Goal: Task Accomplishment & Management: Manage account settings

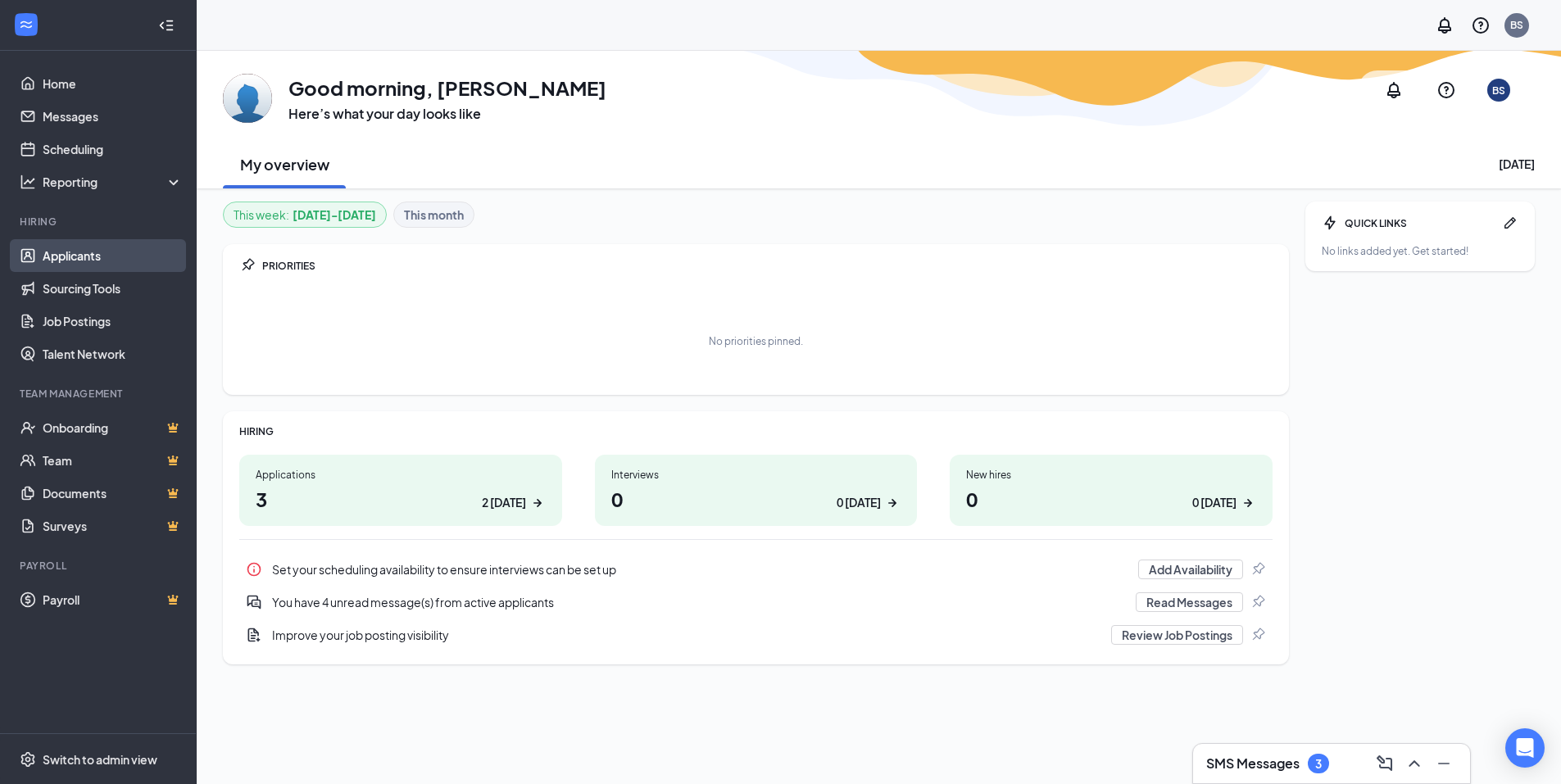
click at [65, 248] on link "Applicants" at bounding box center [112, 255] width 140 height 33
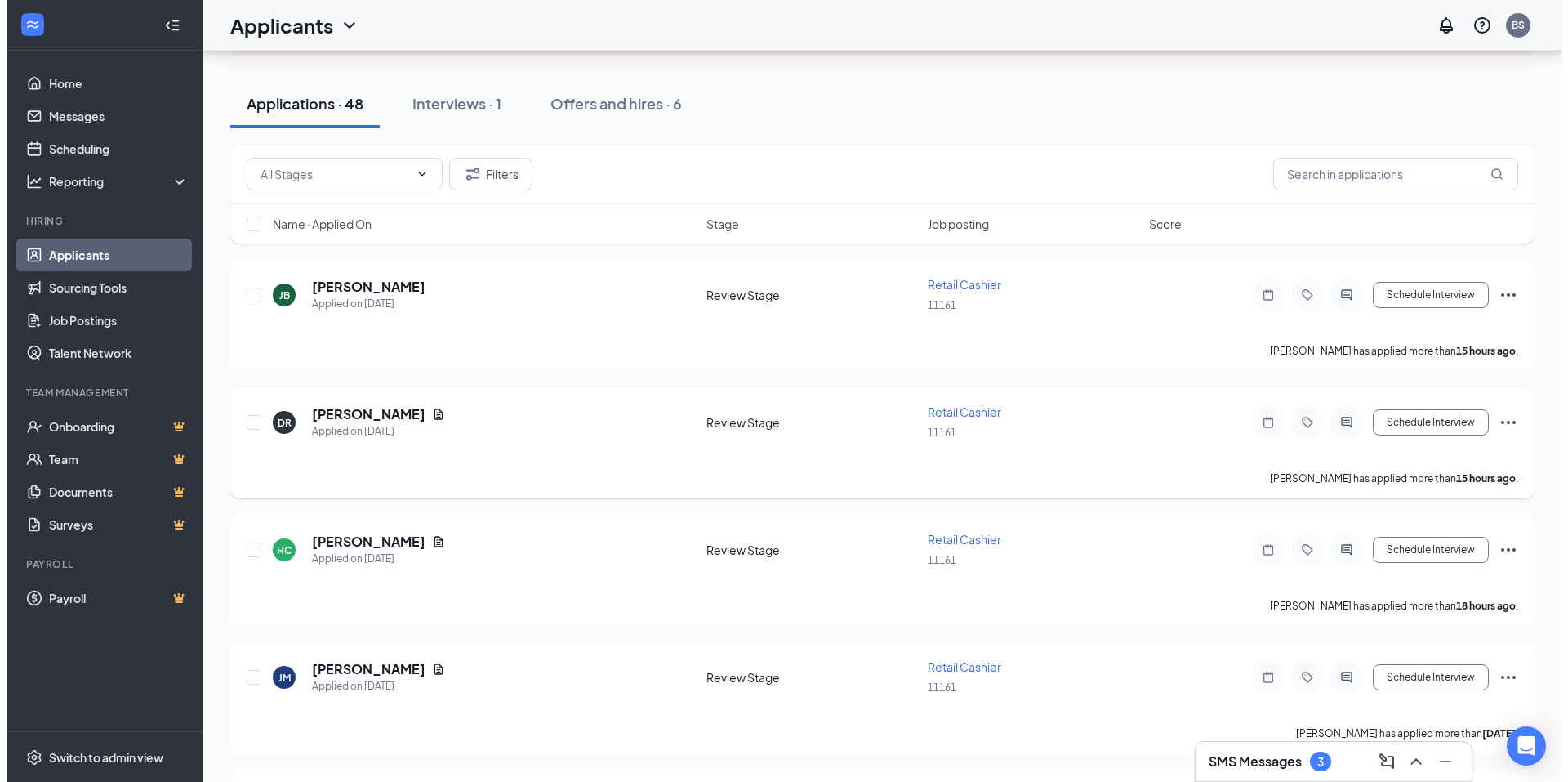
scroll to position [163, 0]
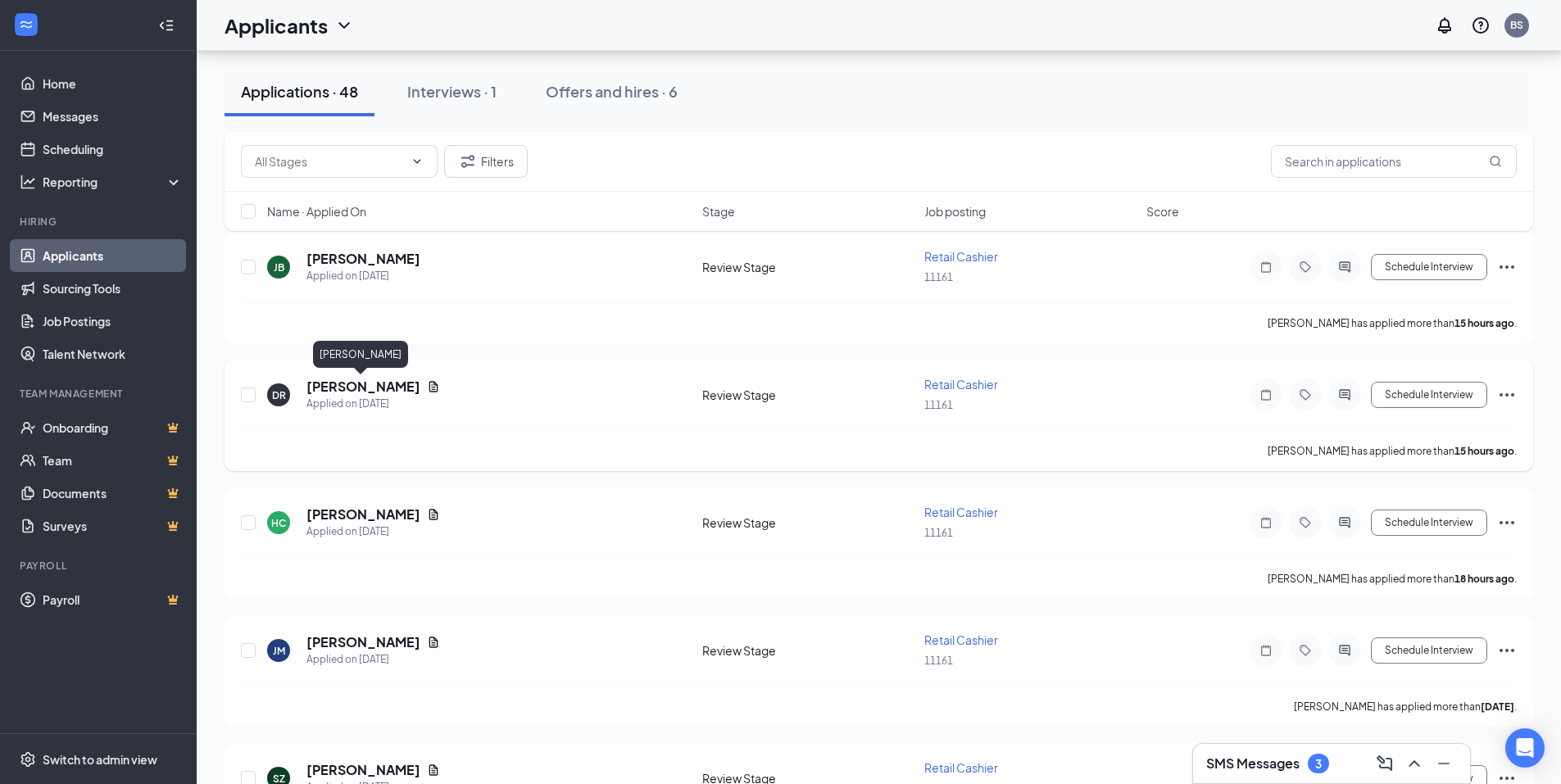
click at [365, 384] on h5 "[PERSON_NAME]" at bounding box center [363, 386] width 114 height 18
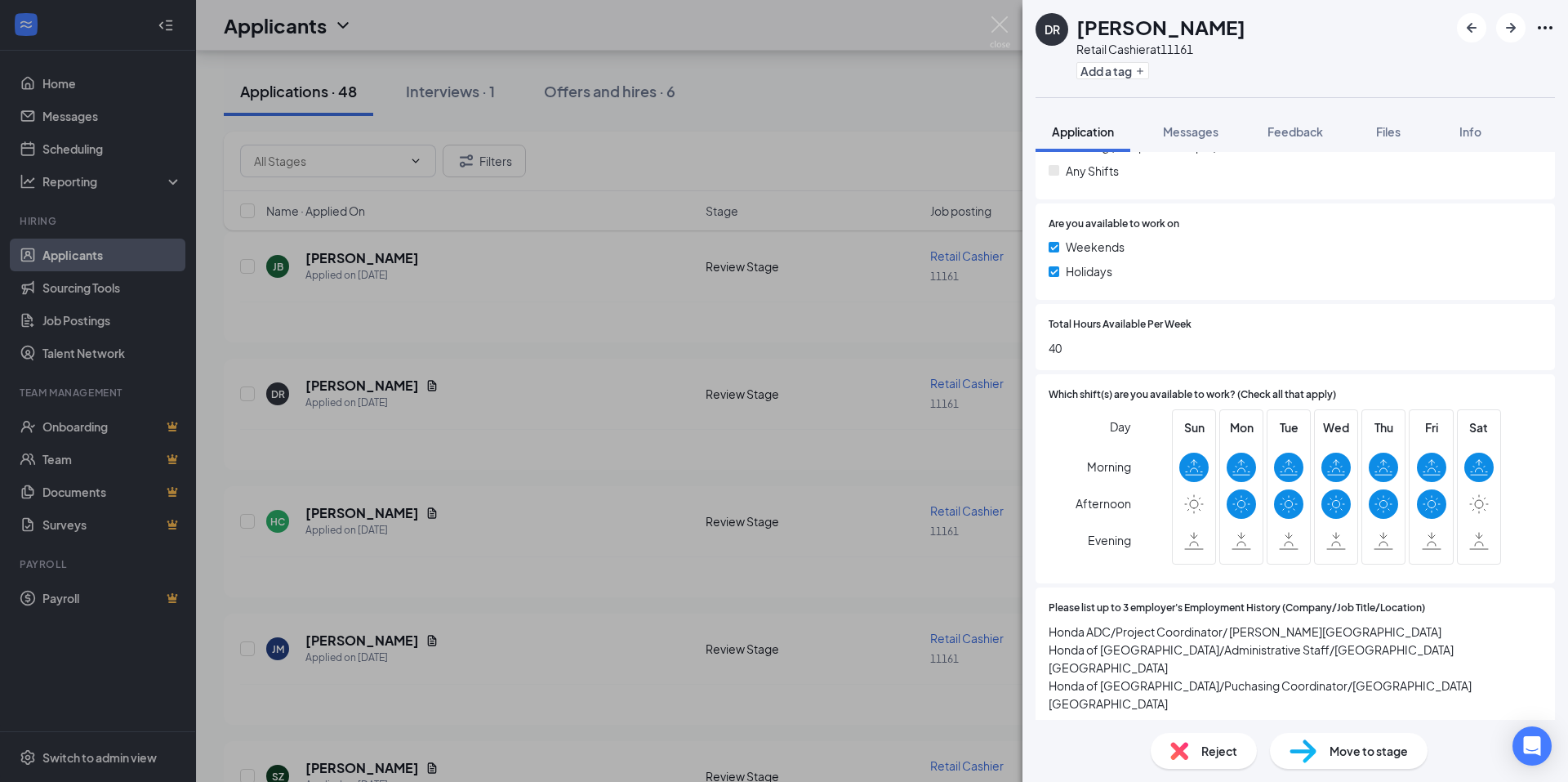
scroll to position [736, 0]
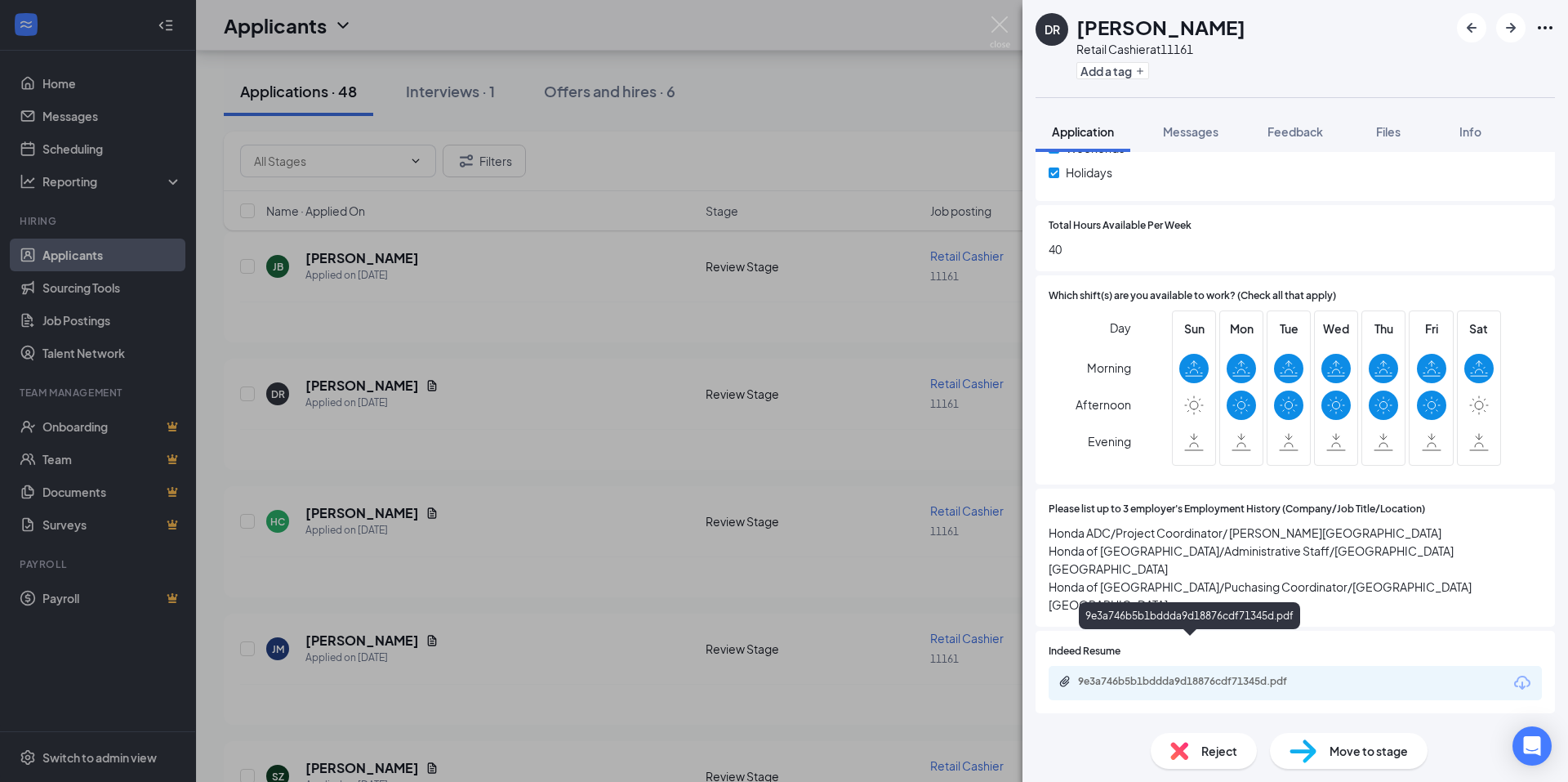
click at [1182, 674] on div "9e3a746b5b1bddda9d18876cdf71345d.pdf" at bounding box center [1192, 680] width 229 height 13
click at [1134, 674] on div "9e3a746b5b1bddda9d18876cdf71345d.pdf" at bounding box center [1192, 680] width 229 height 13
click at [1009, 29] on img at bounding box center [1000, 32] width 21 height 32
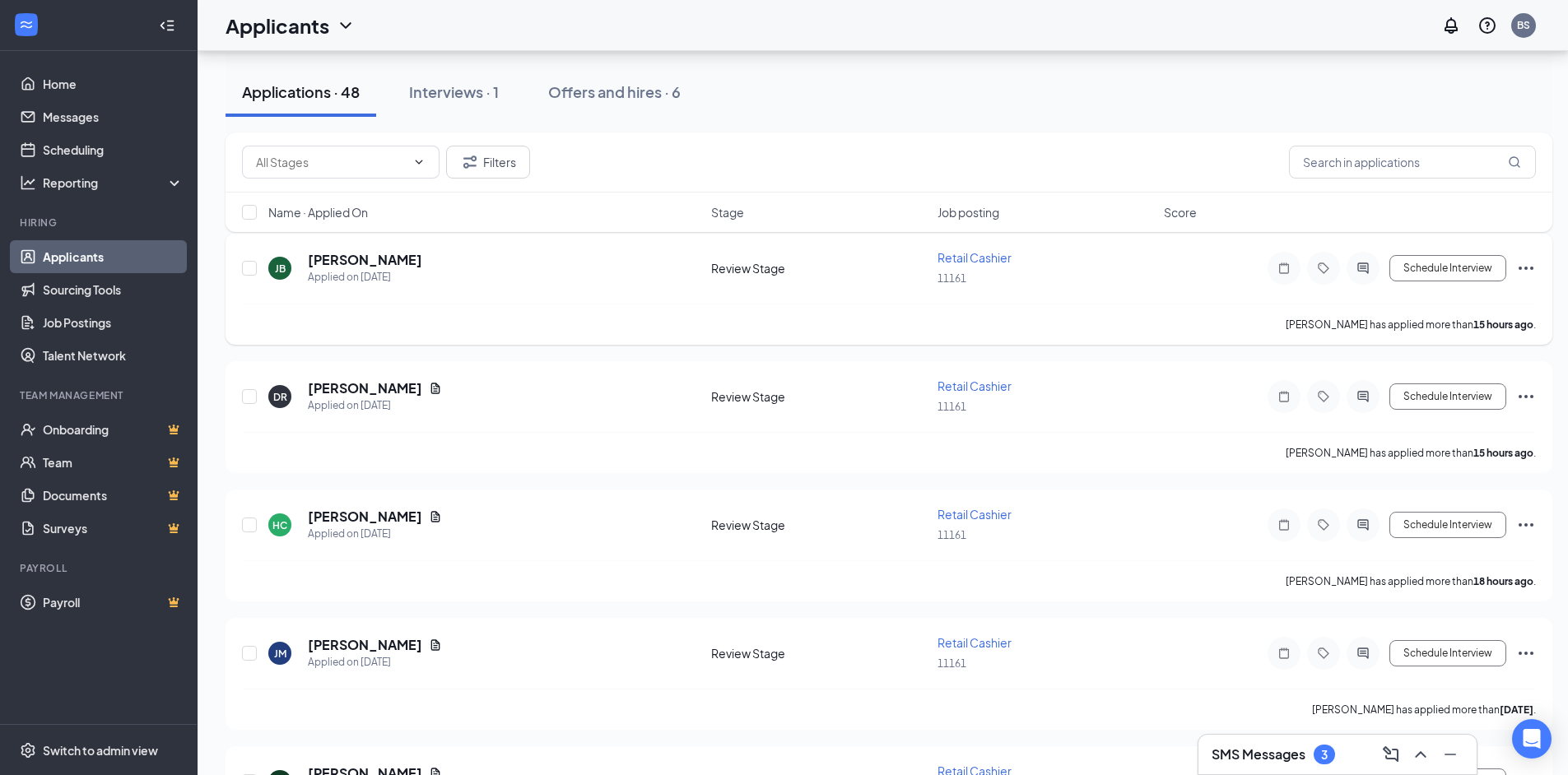
click at [356, 261] on h5 "[PERSON_NAME]" at bounding box center [365, 260] width 114 height 18
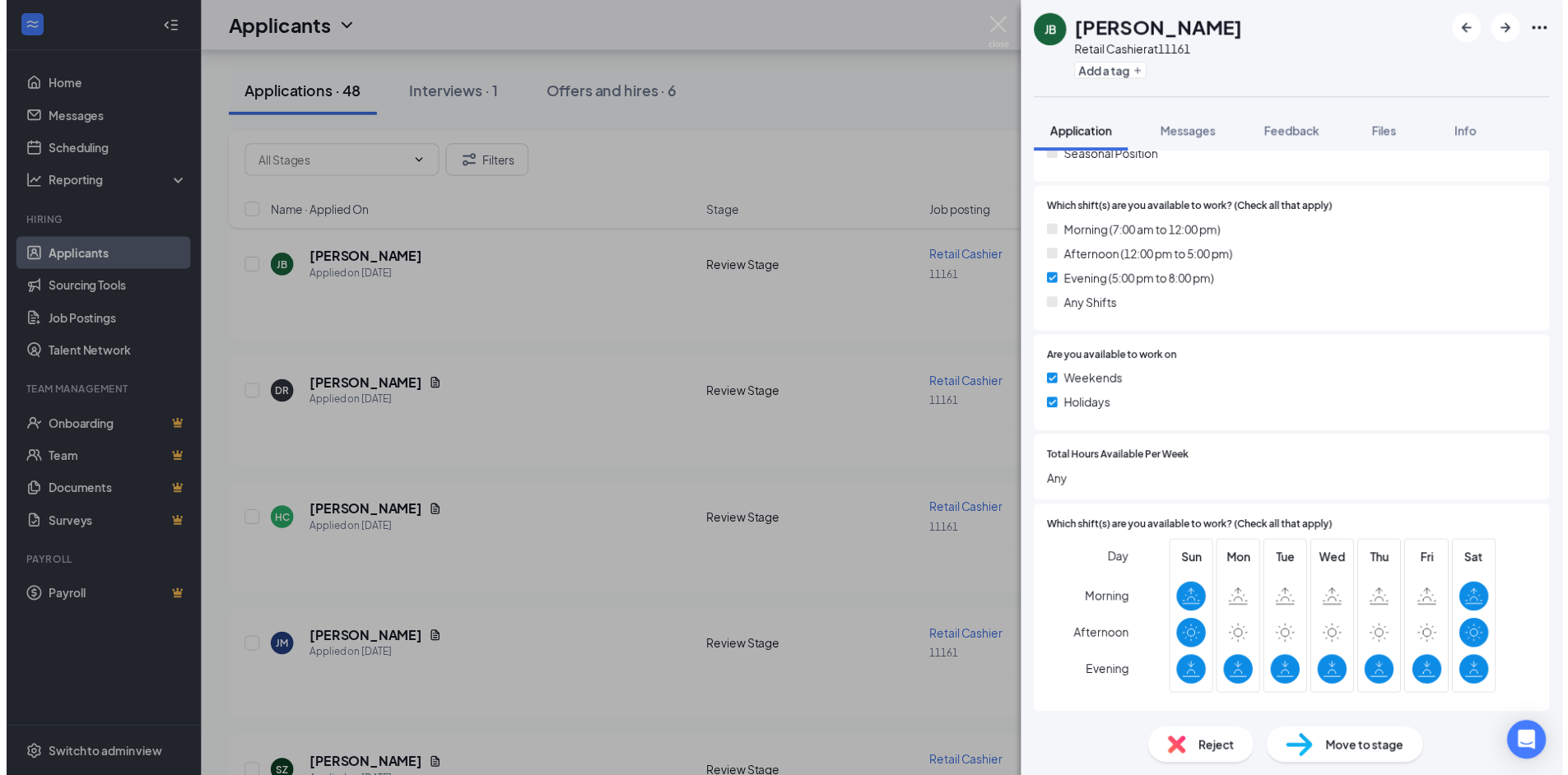
scroll to position [412, 0]
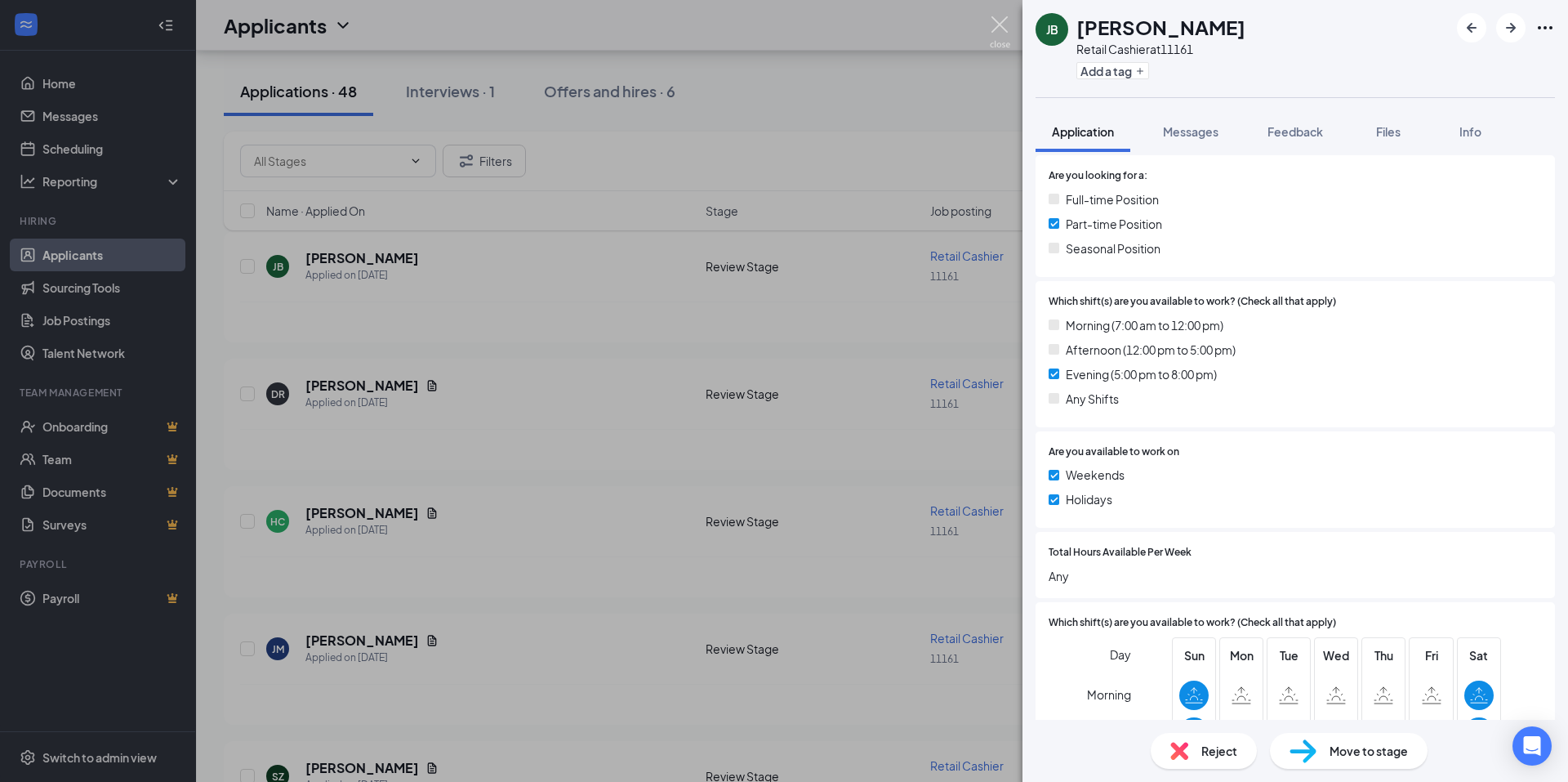
click at [1002, 27] on img at bounding box center [1000, 32] width 21 height 32
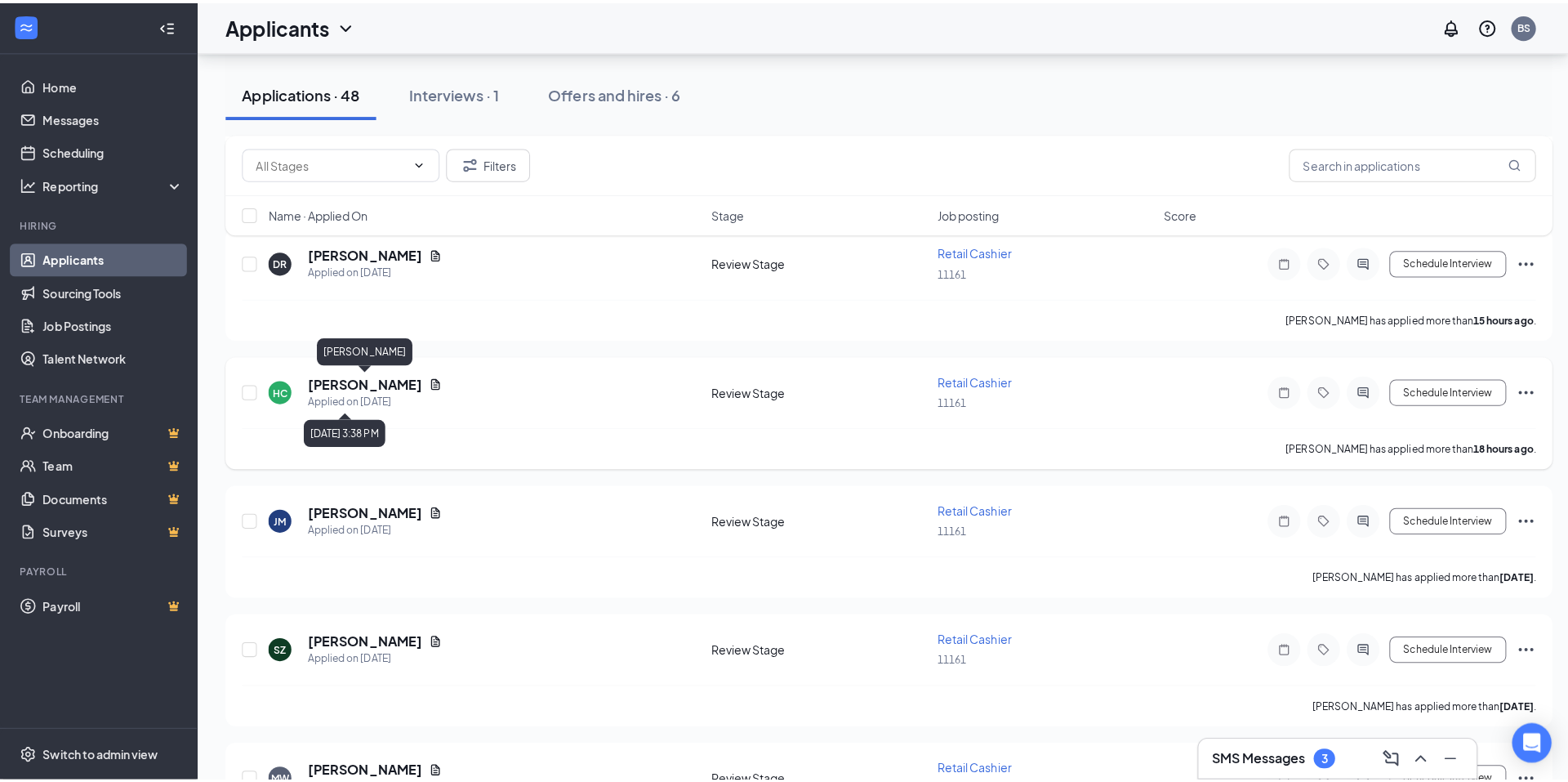
scroll to position [327, 0]
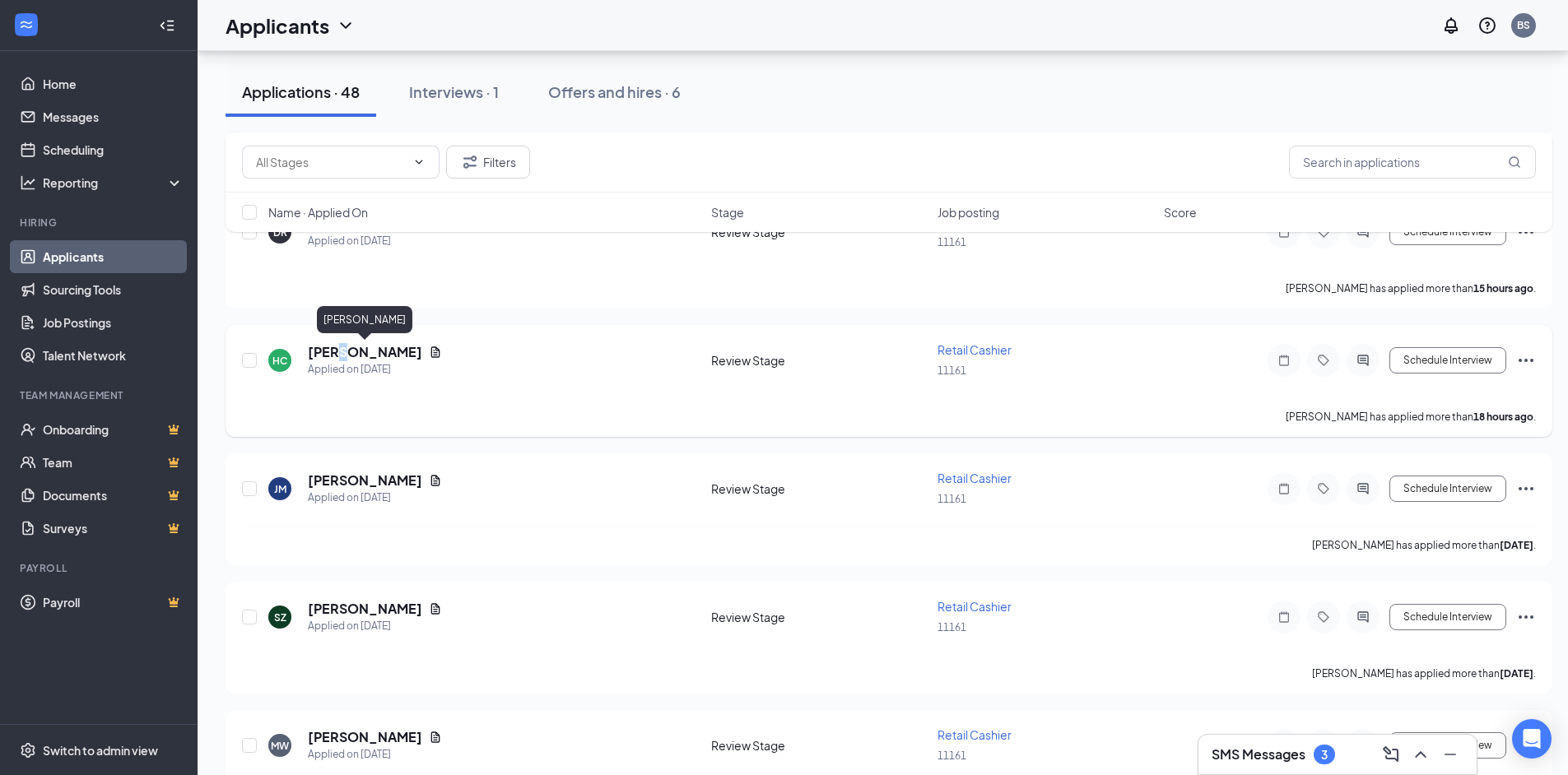
click at [344, 347] on h5 "[PERSON_NAME]" at bounding box center [365, 352] width 114 height 18
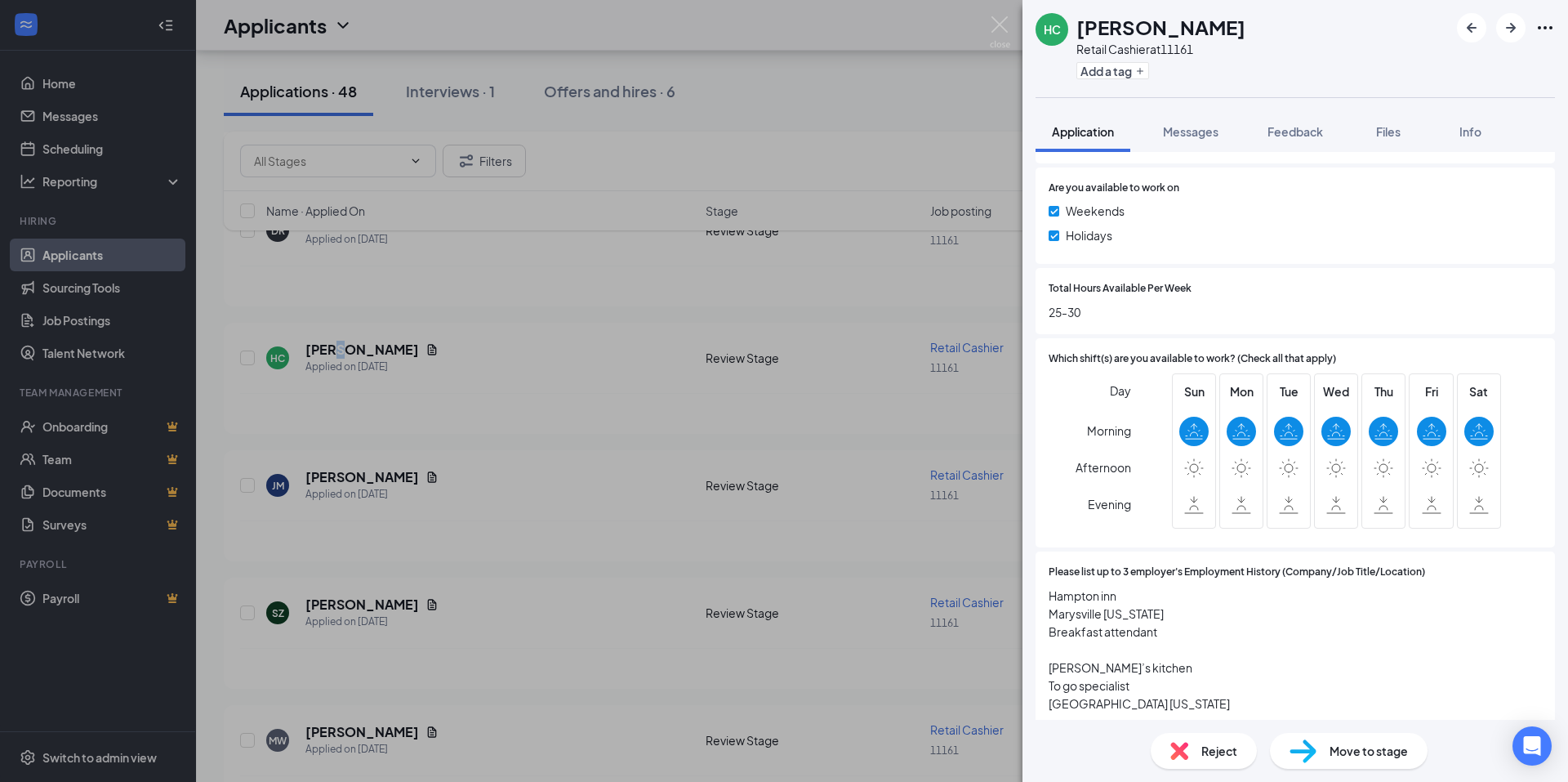
scroll to position [736, 0]
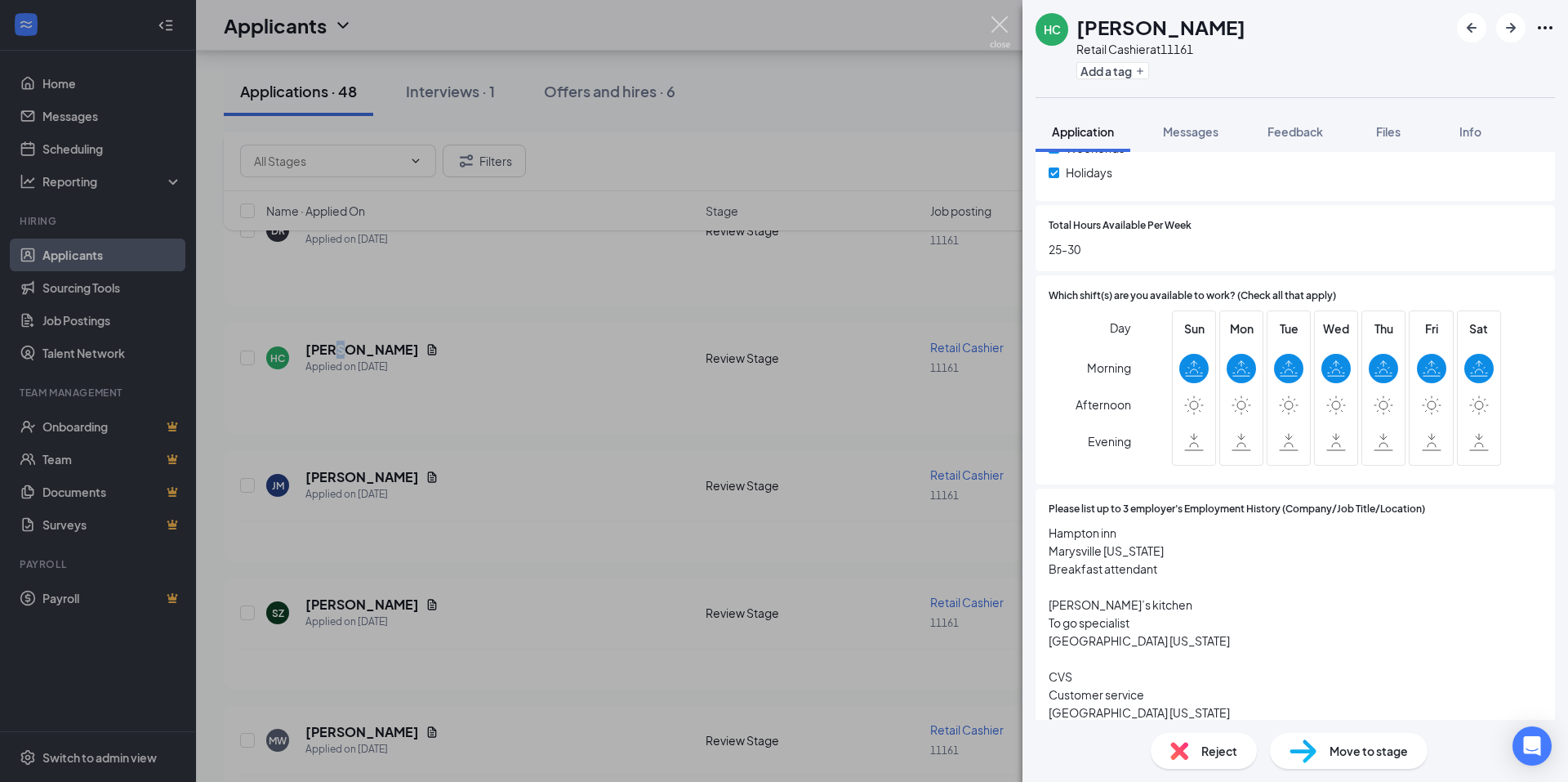
click at [1005, 33] on img at bounding box center [1000, 32] width 21 height 32
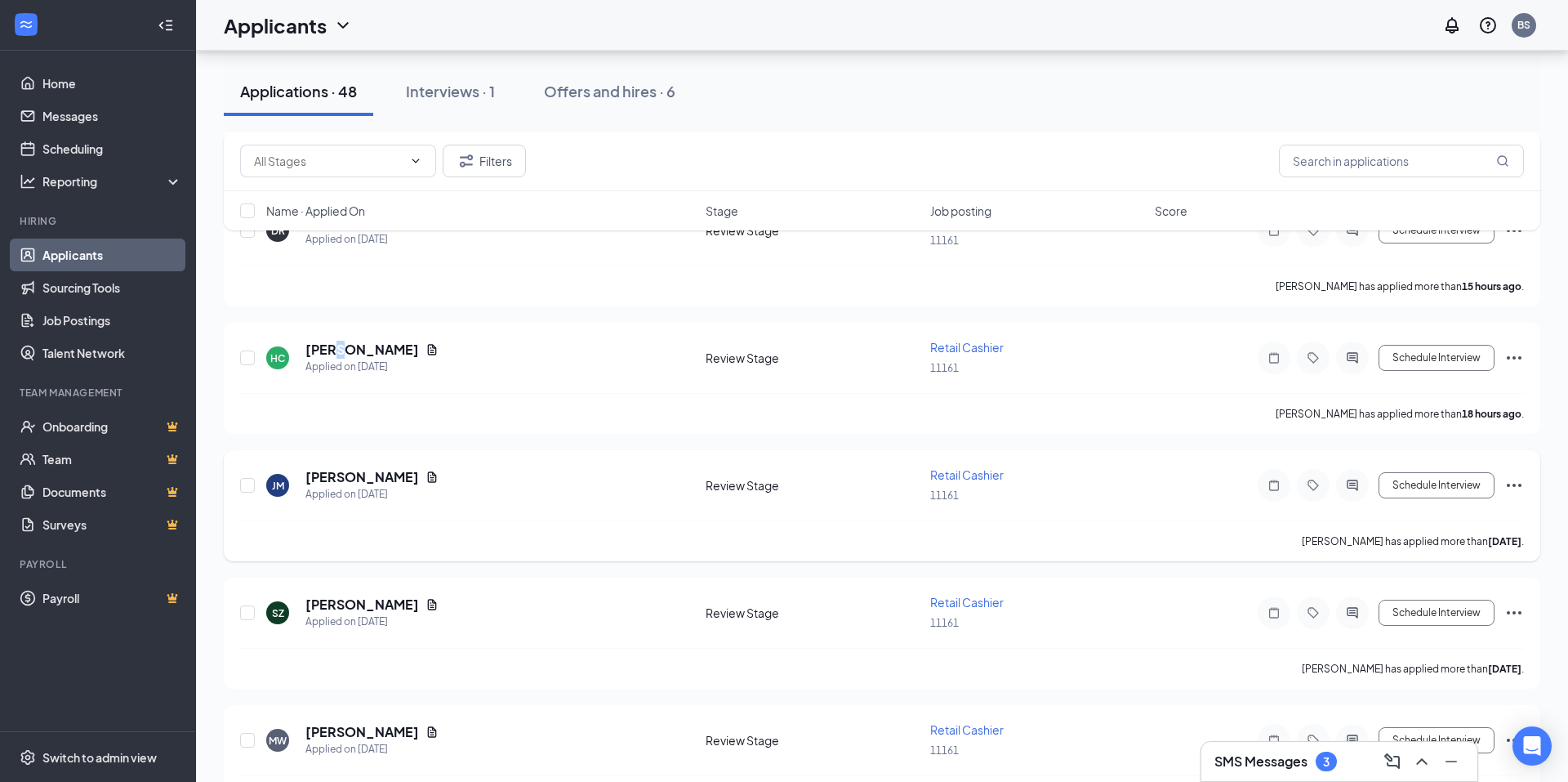
scroll to position [163, 0]
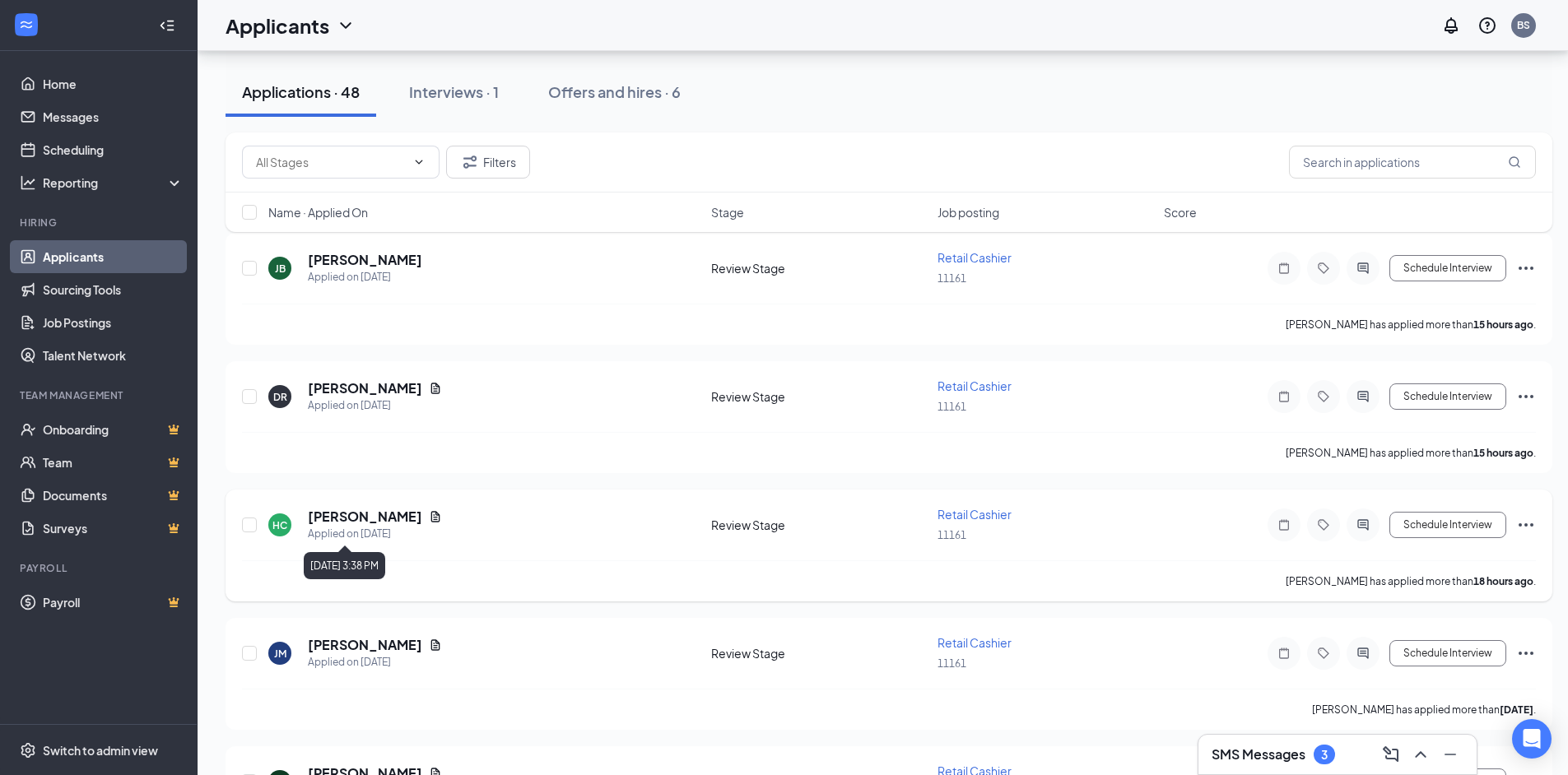
click at [381, 519] on h5 "[PERSON_NAME]" at bounding box center [365, 517] width 114 height 18
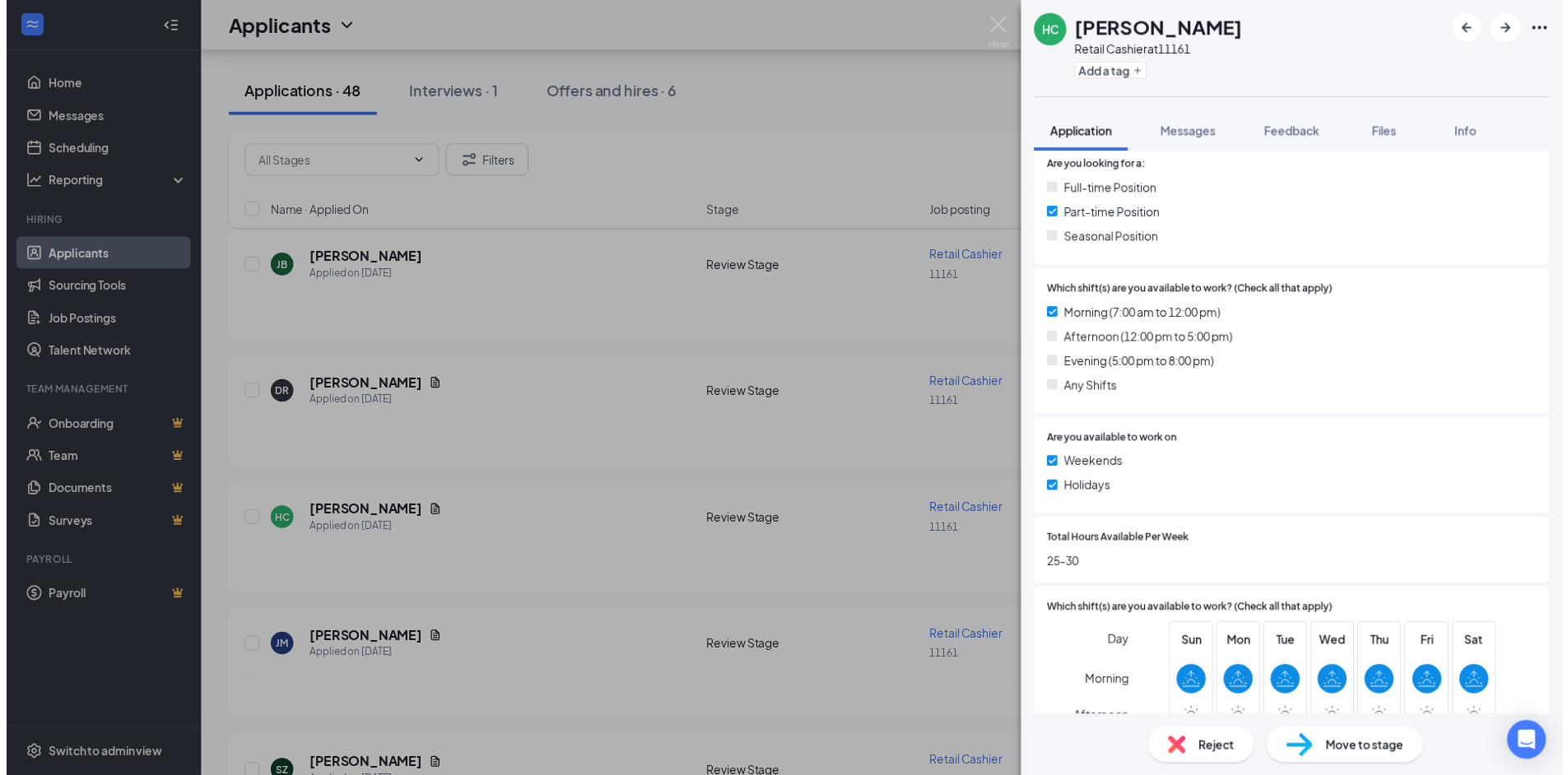
scroll to position [412, 0]
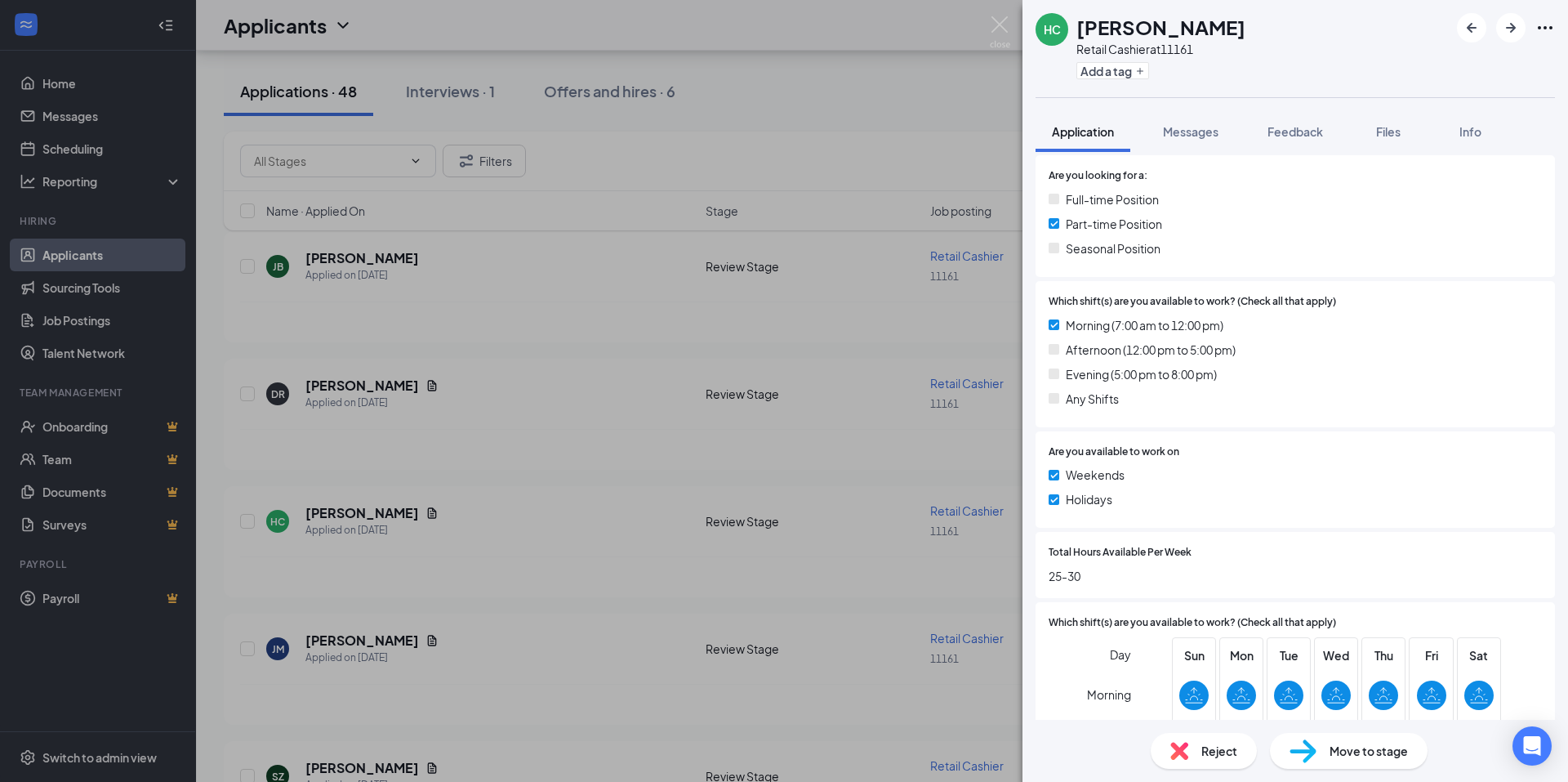
click at [989, 23] on div "HC Hope Cunningham Retail Cashier at 11161 Add a tag Application Messages Feedb…" at bounding box center [784, 391] width 1568 height 782
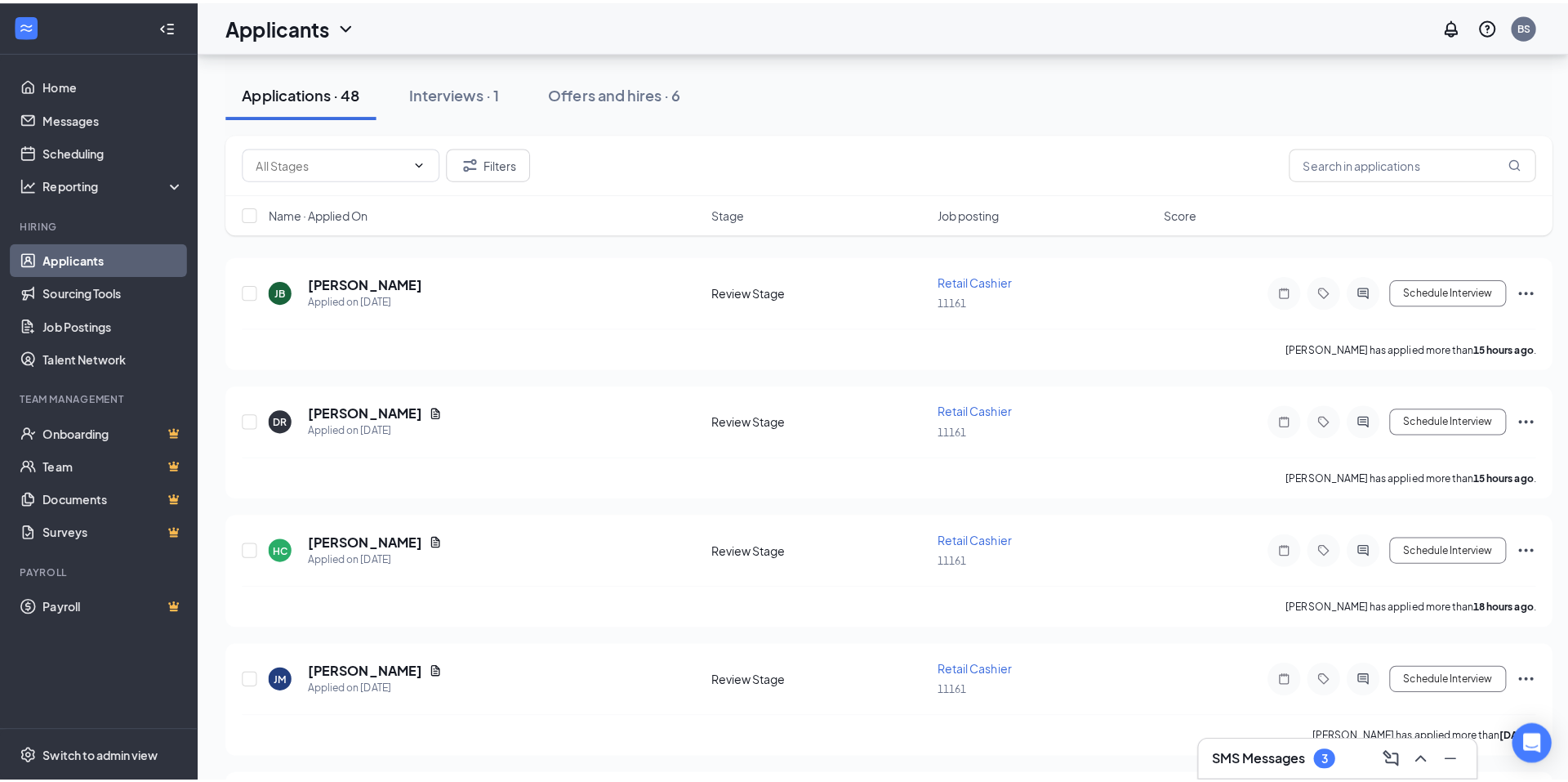
scroll to position [82, 0]
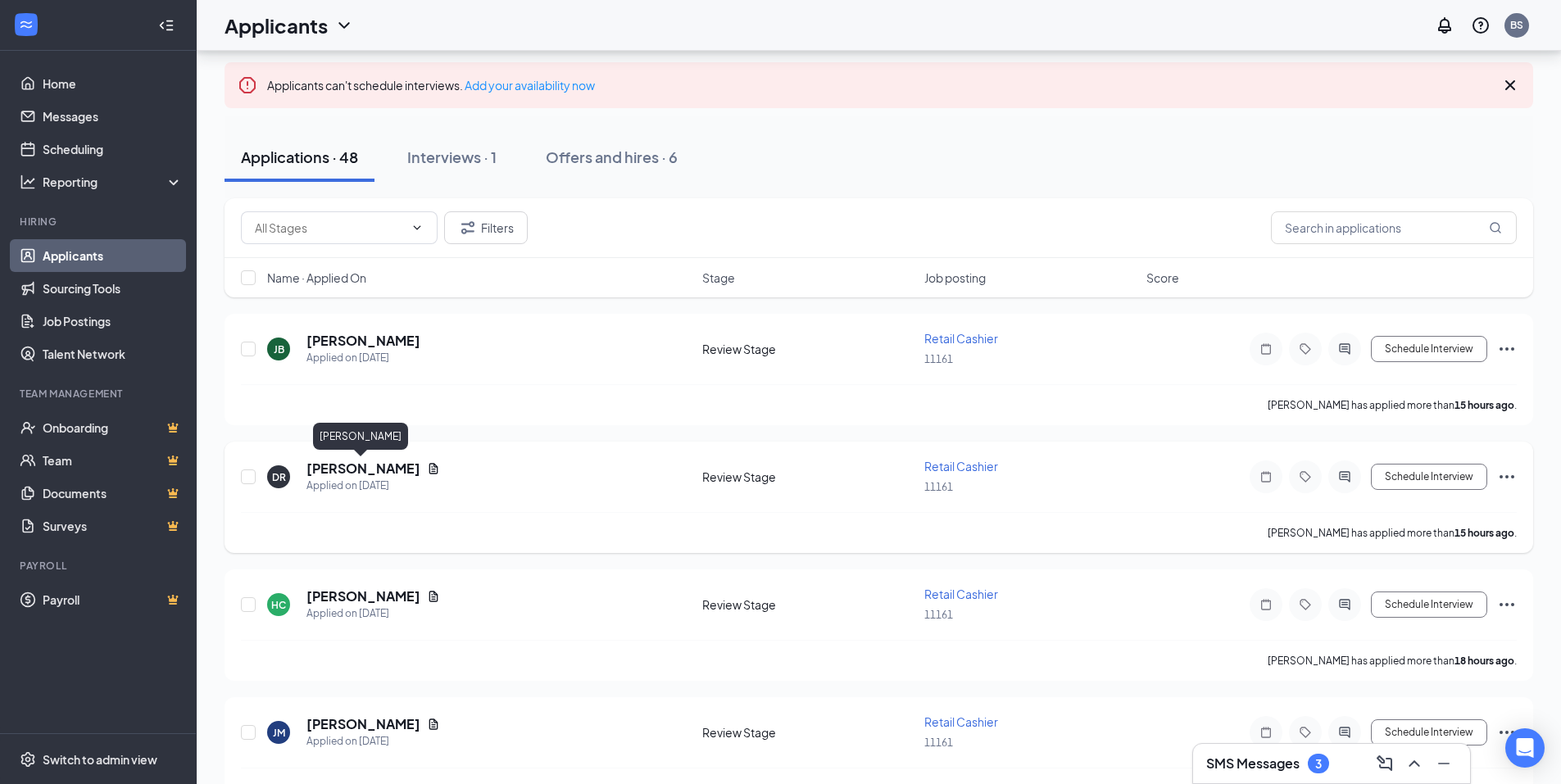
click at [385, 466] on h5 "[PERSON_NAME]" at bounding box center [363, 468] width 114 height 18
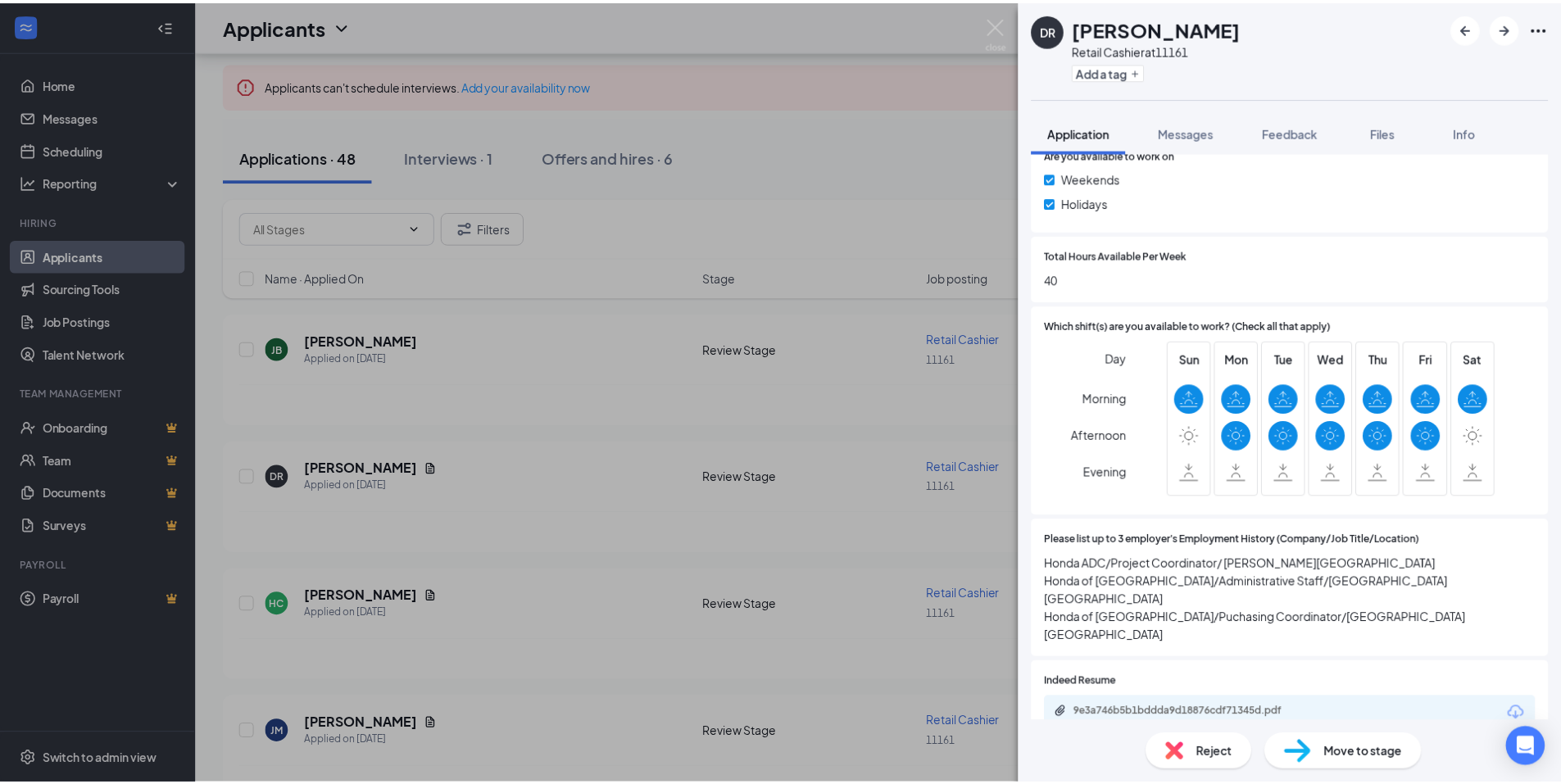
scroll to position [737, 0]
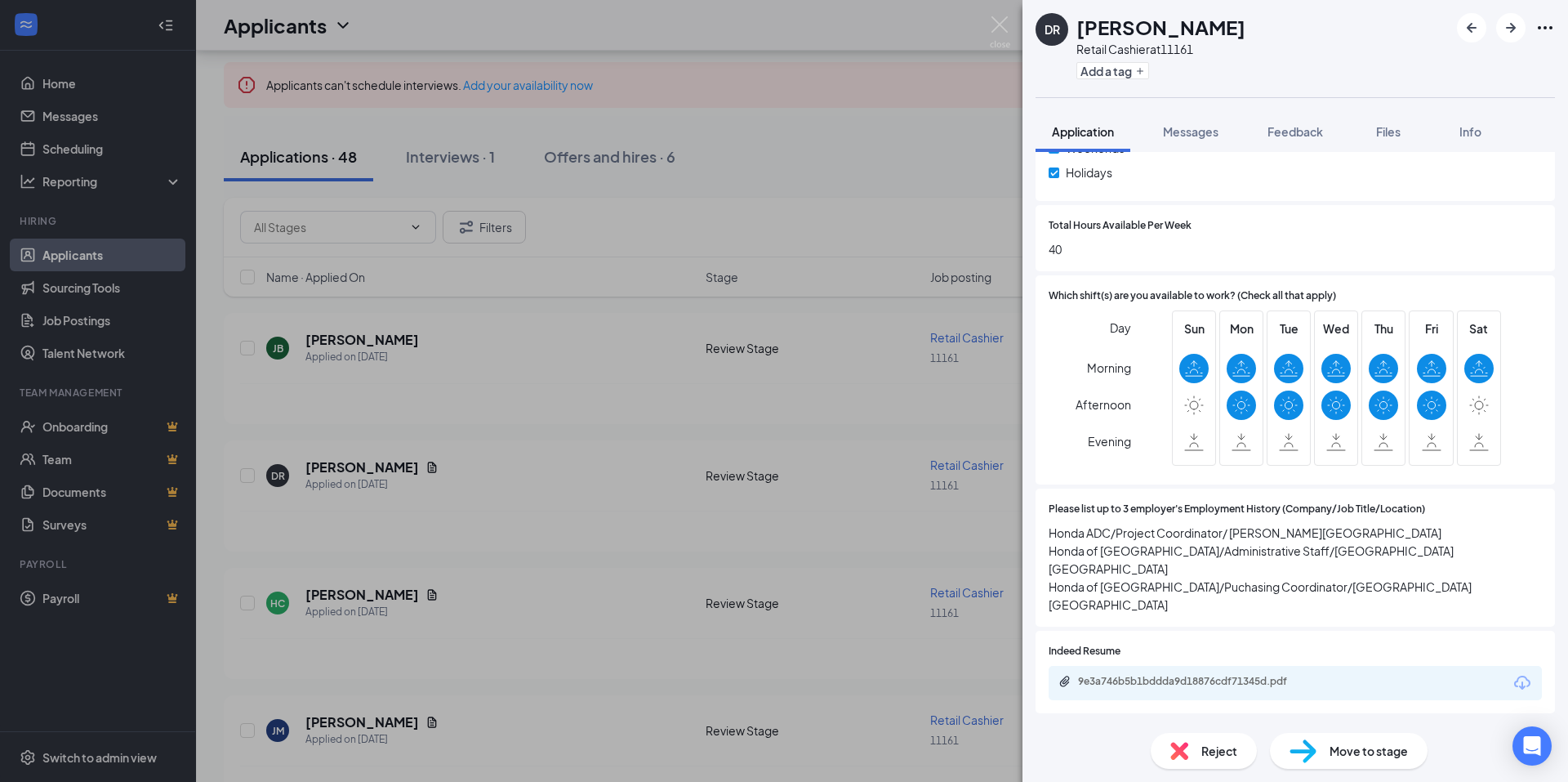
click at [1100, 674] on div "9e3a746b5b1bddda9d18876cdf71345d.pdf" at bounding box center [1192, 680] width 229 height 13
click at [999, 23] on img at bounding box center [1000, 32] width 21 height 32
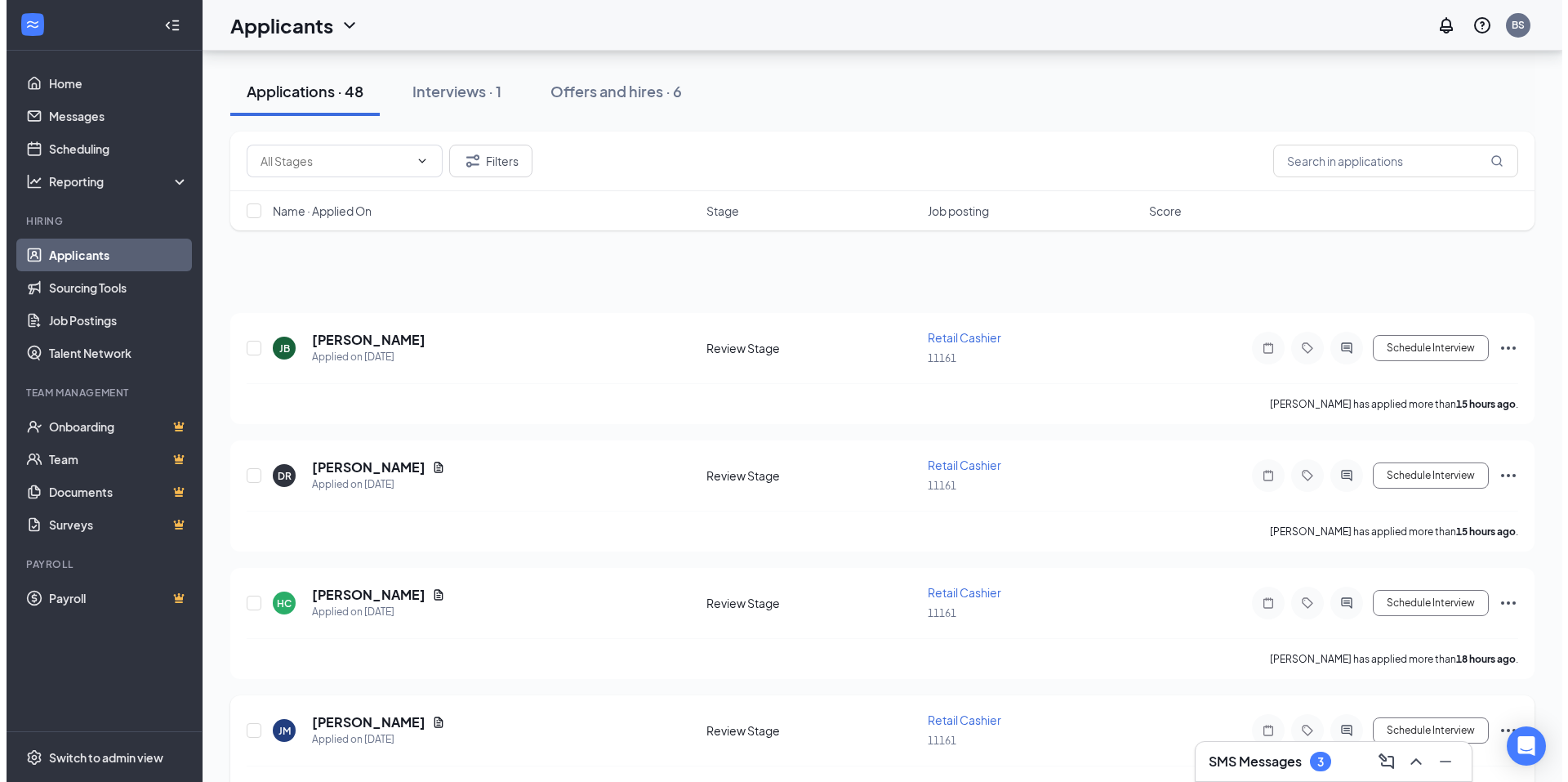
scroll to position [327, 0]
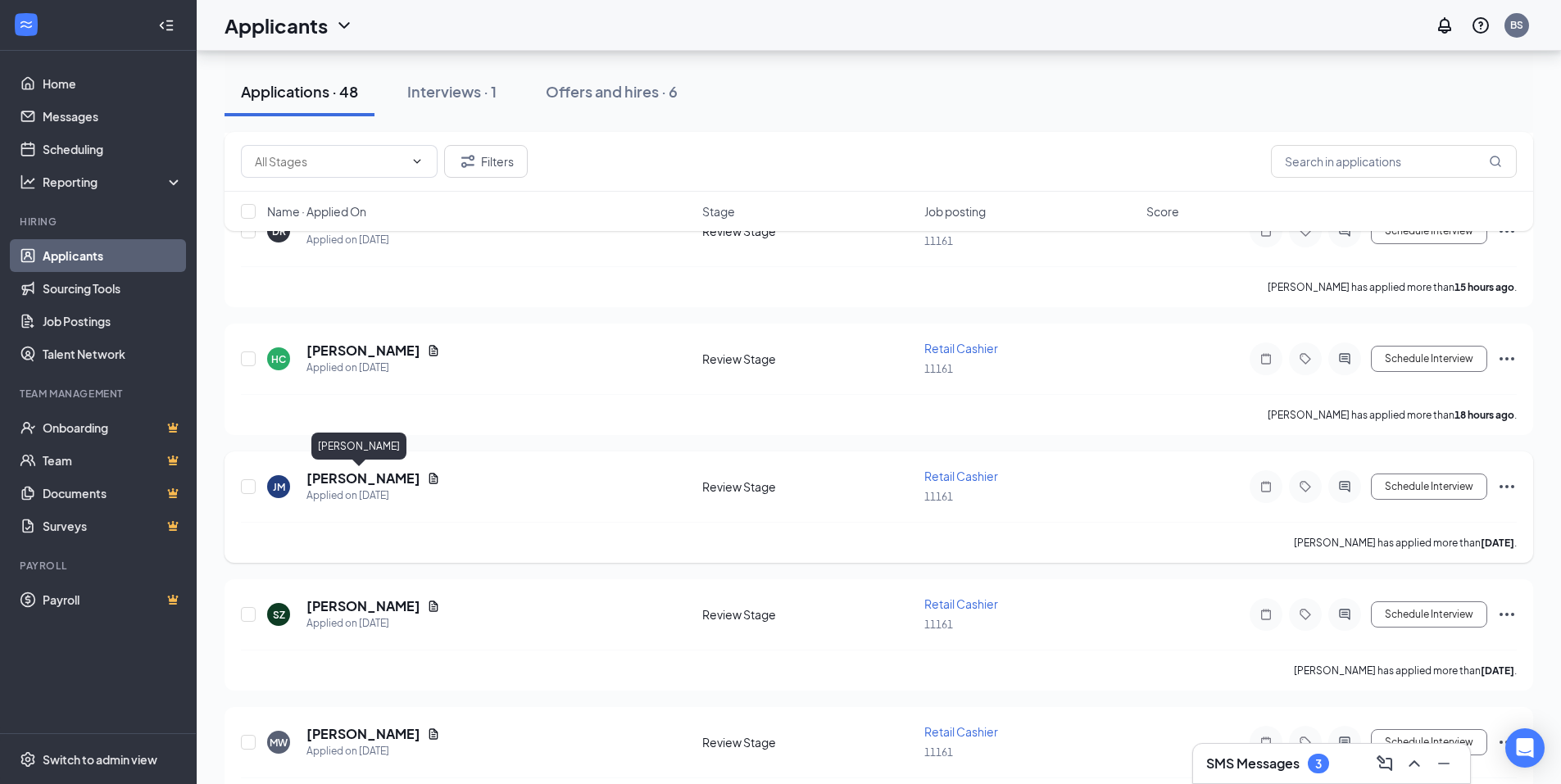
click at [356, 476] on h5 "[PERSON_NAME]" at bounding box center [363, 478] width 114 height 18
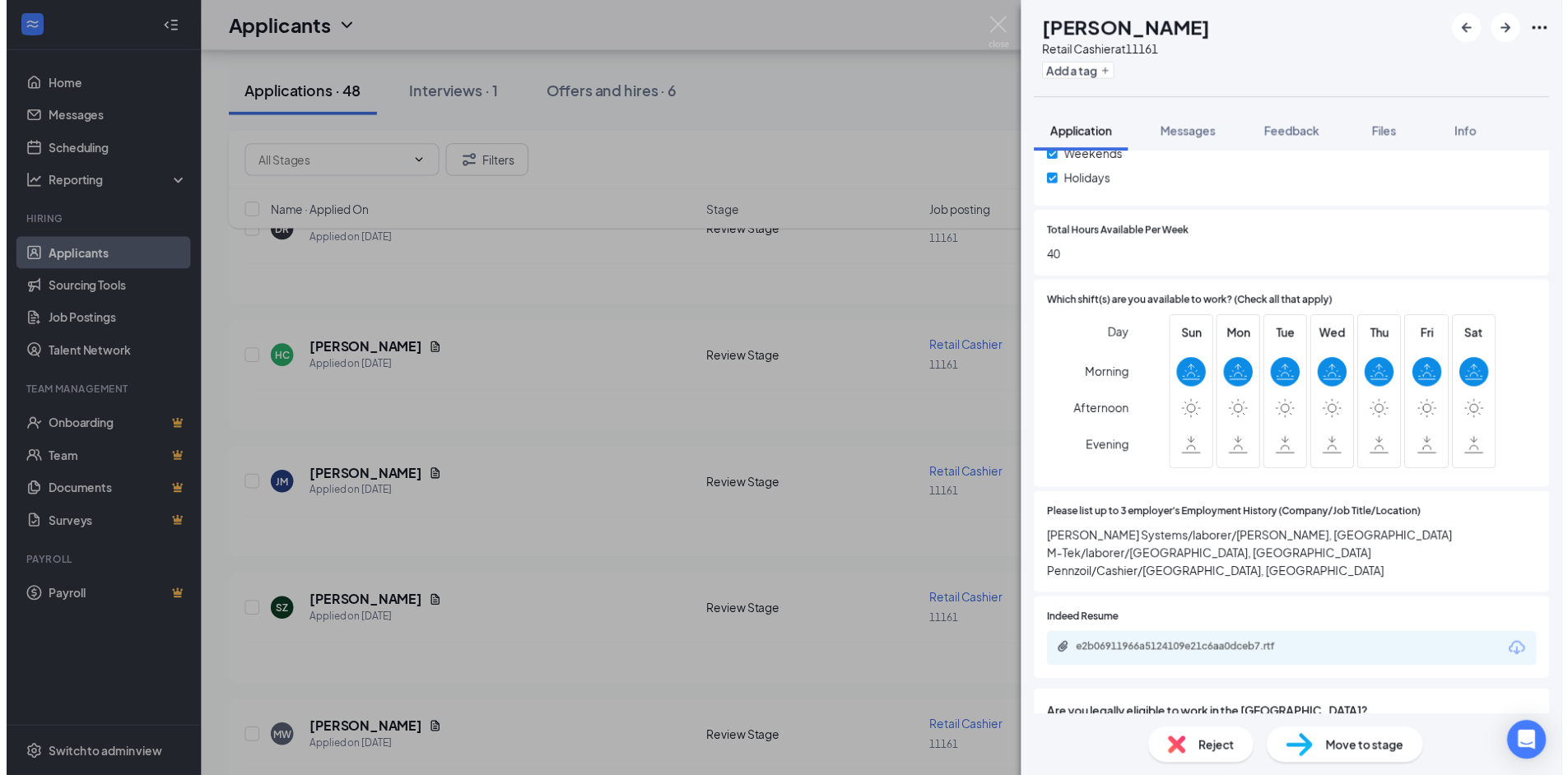
scroll to position [741, 0]
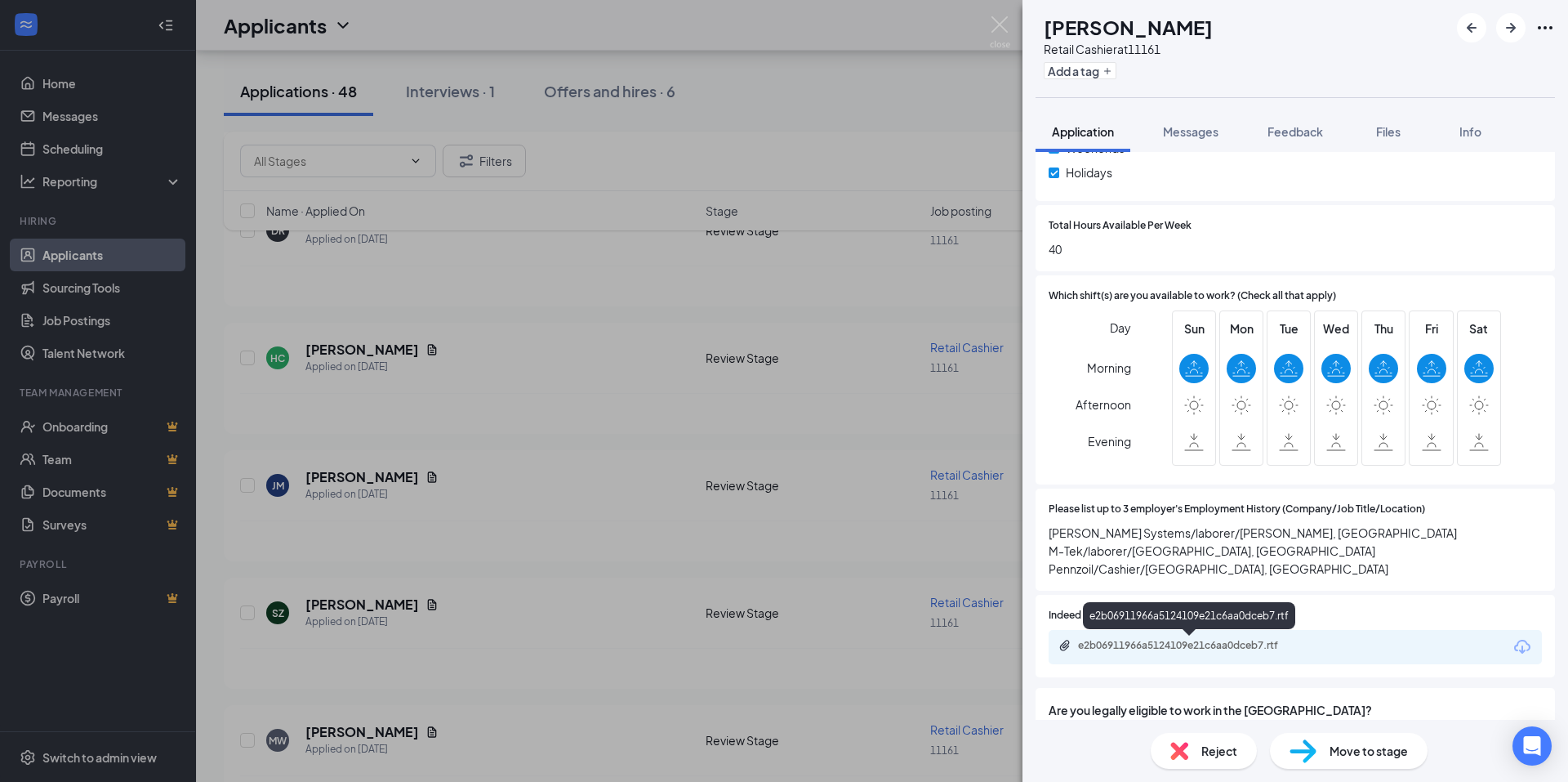
click at [1134, 638] on div "e2b06911966a5124109e21c6aa0dceb7.rtf" at bounding box center [1192, 644] width 229 height 13
click at [1001, 25] on img at bounding box center [1000, 32] width 21 height 32
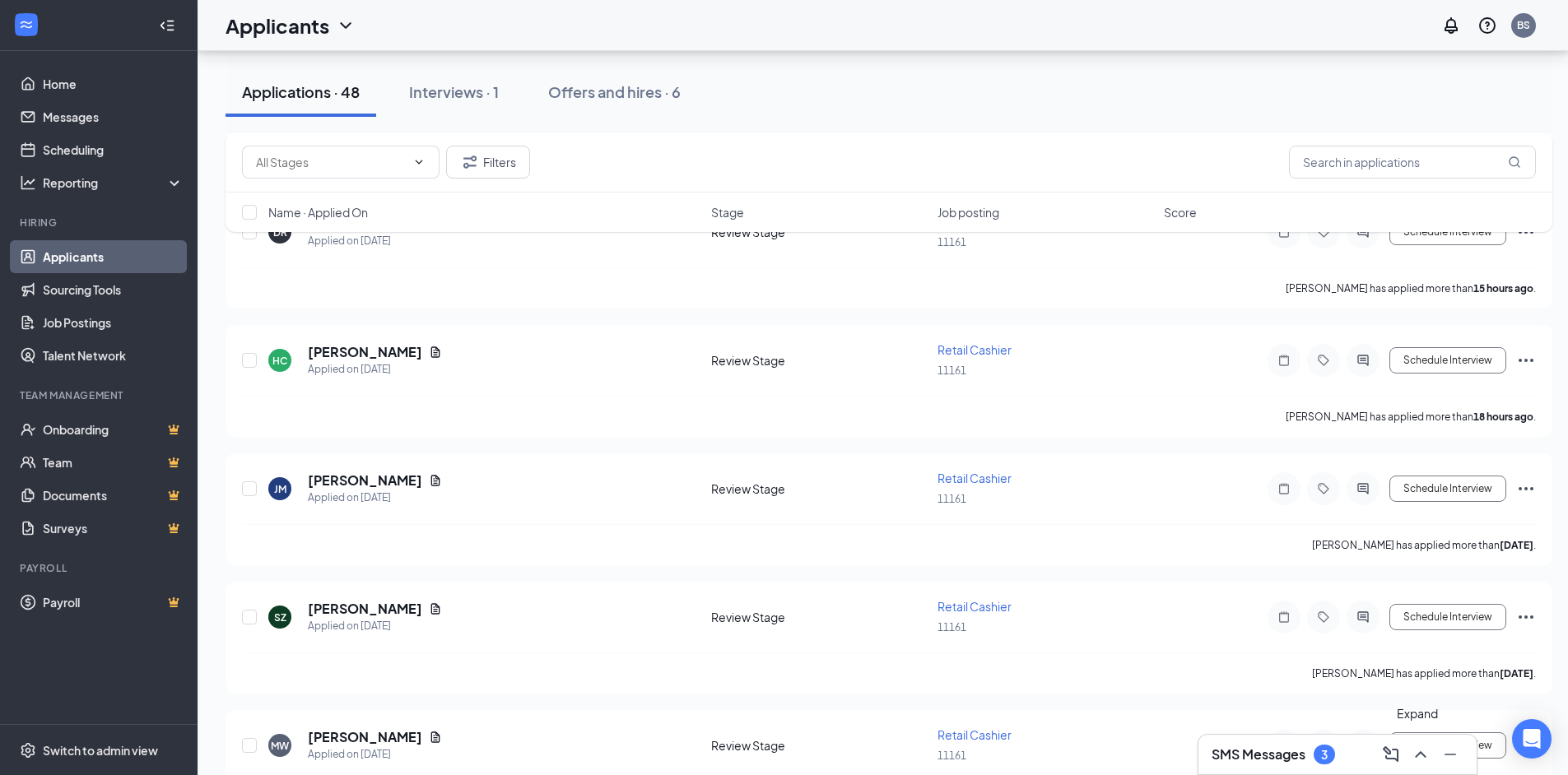
click at [1411, 758] on icon "ChevronUp" at bounding box center [1420, 754] width 20 height 20
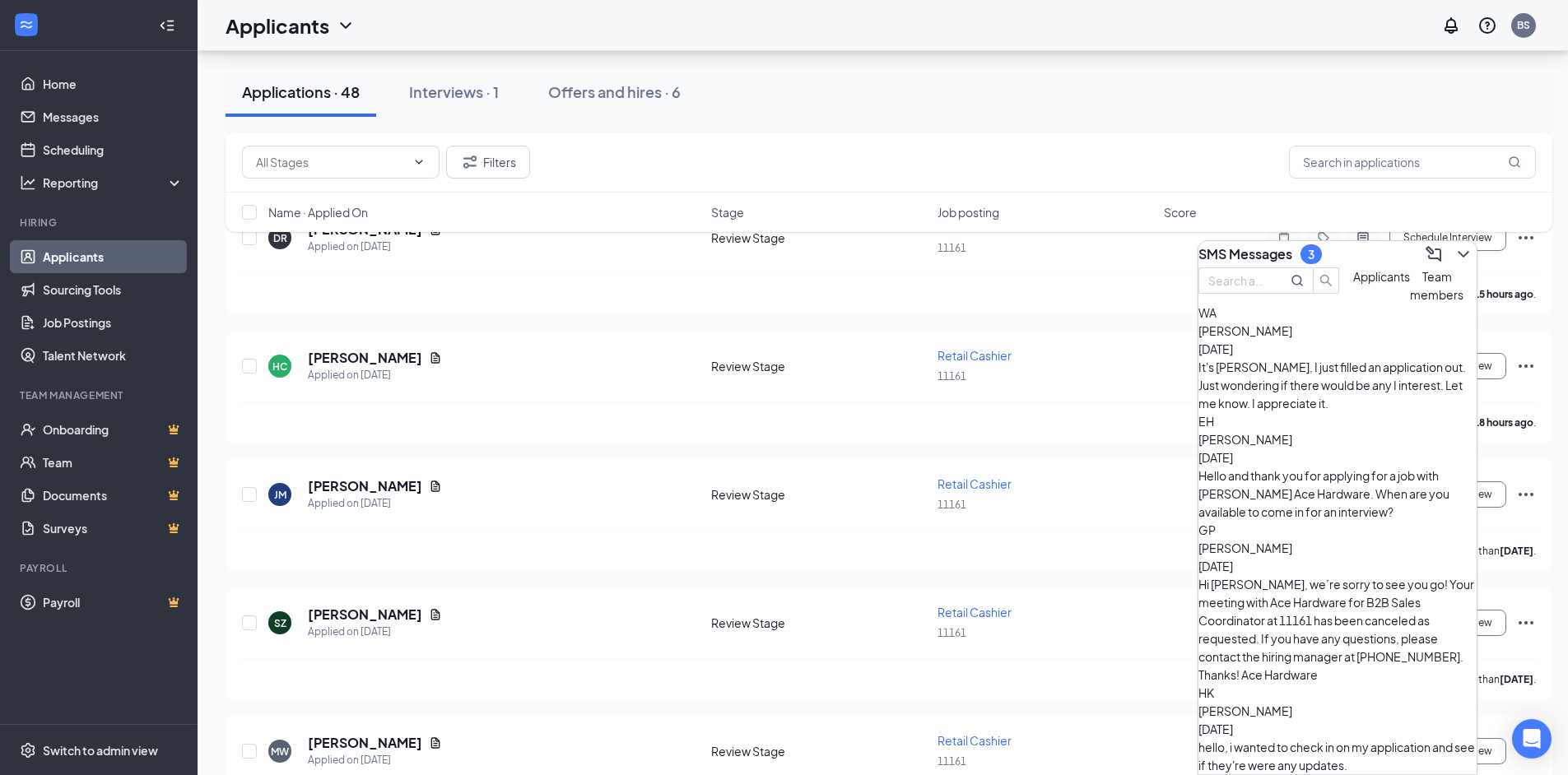
scroll to position [329, 0]
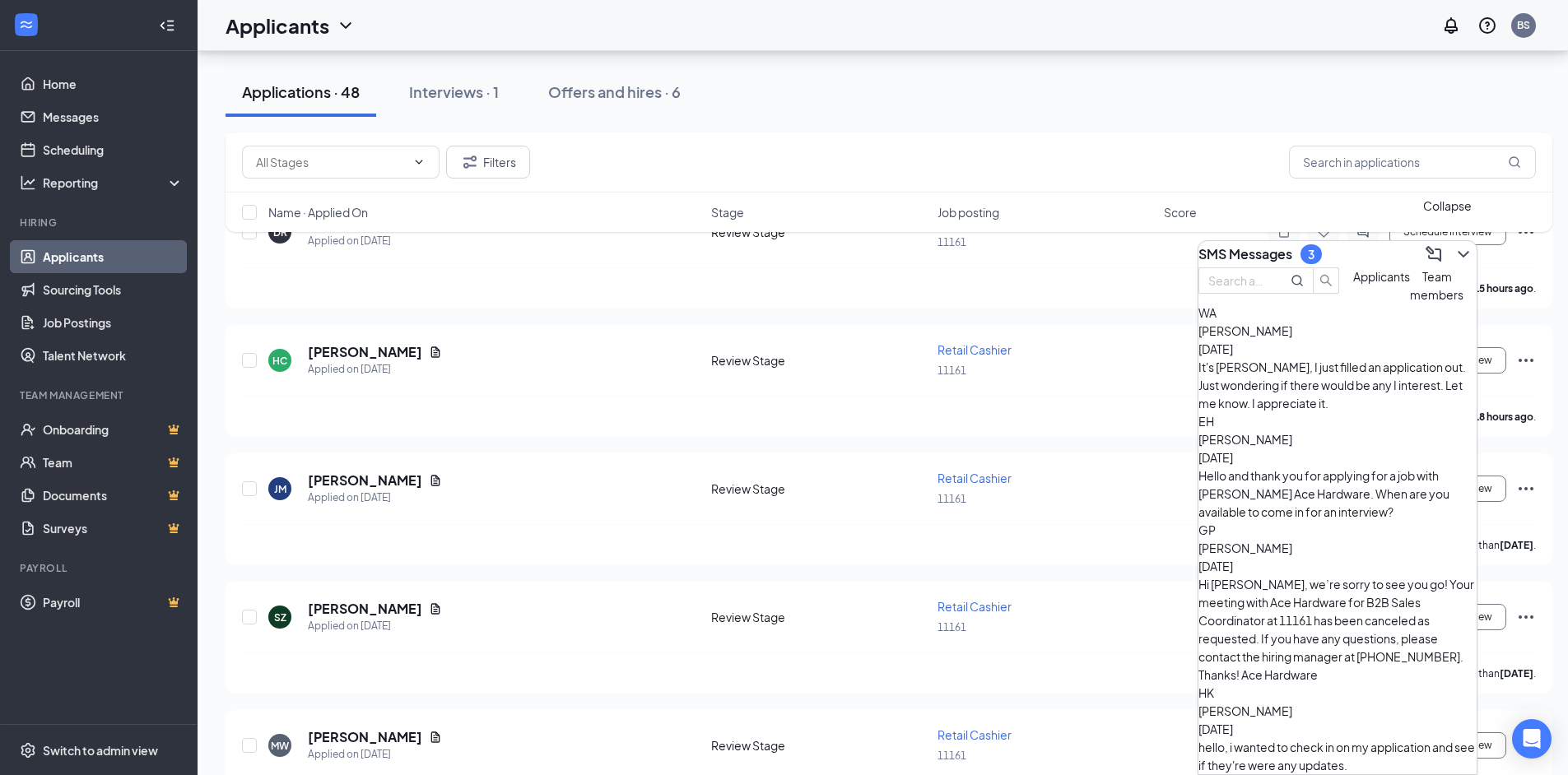
click at [1454, 244] on icon "ChevronDown" at bounding box center [1463, 254] width 20 height 20
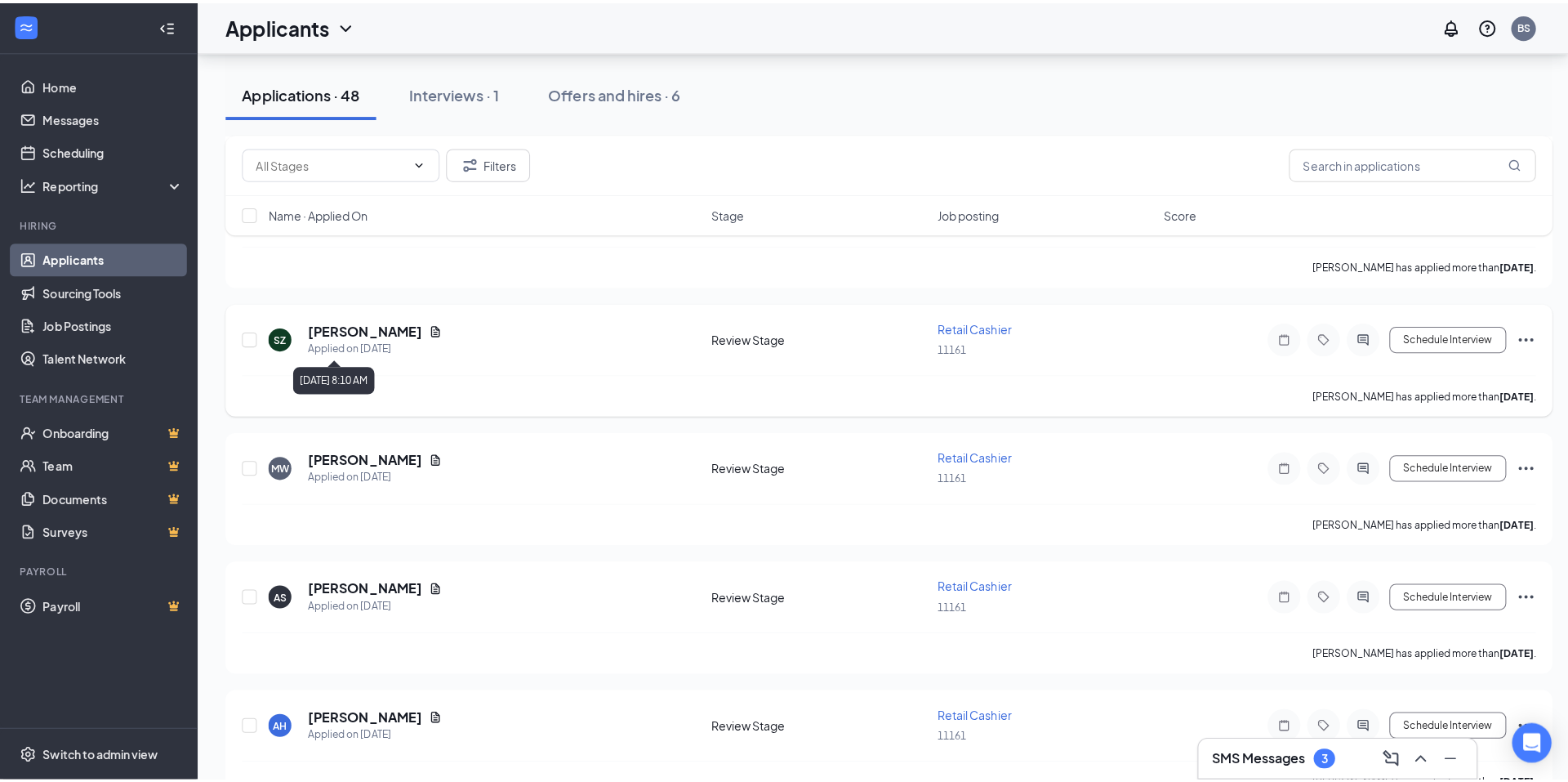
scroll to position [654, 0]
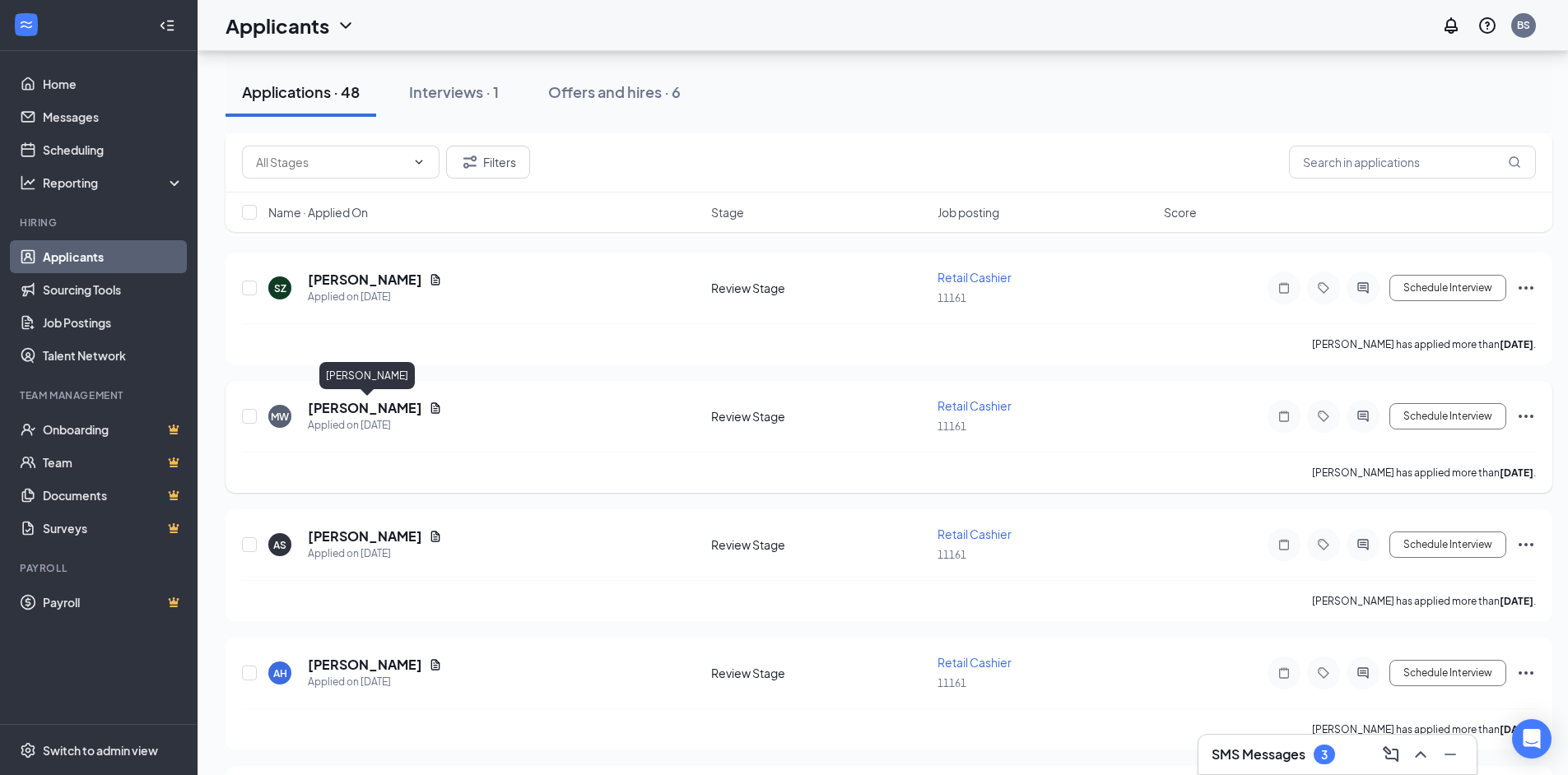
click at [421, 415] on h5 "[PERSON_NAME]" at bounding box center [365, 408] width 114 height 18
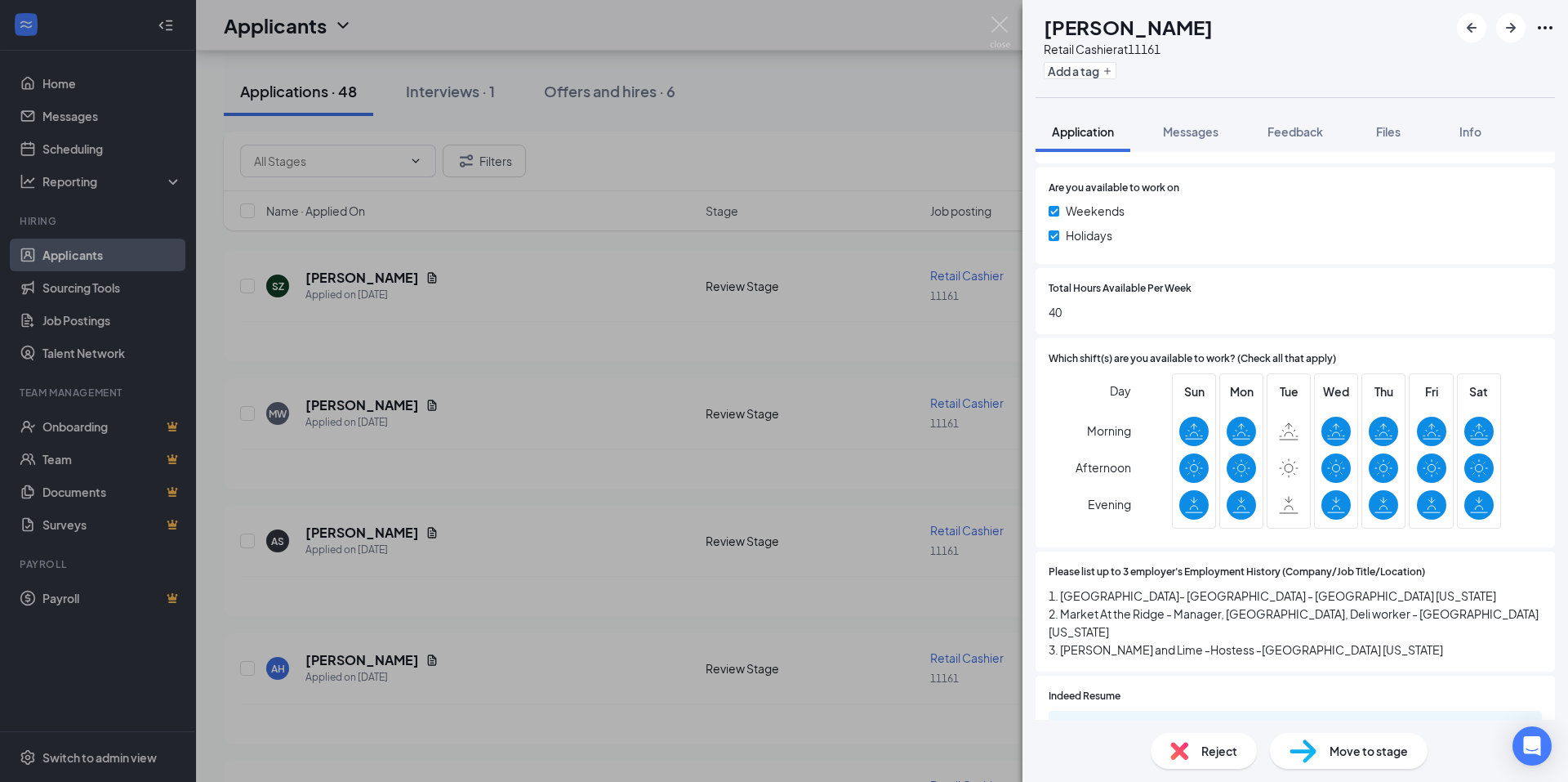
scroll to position [736, 0]
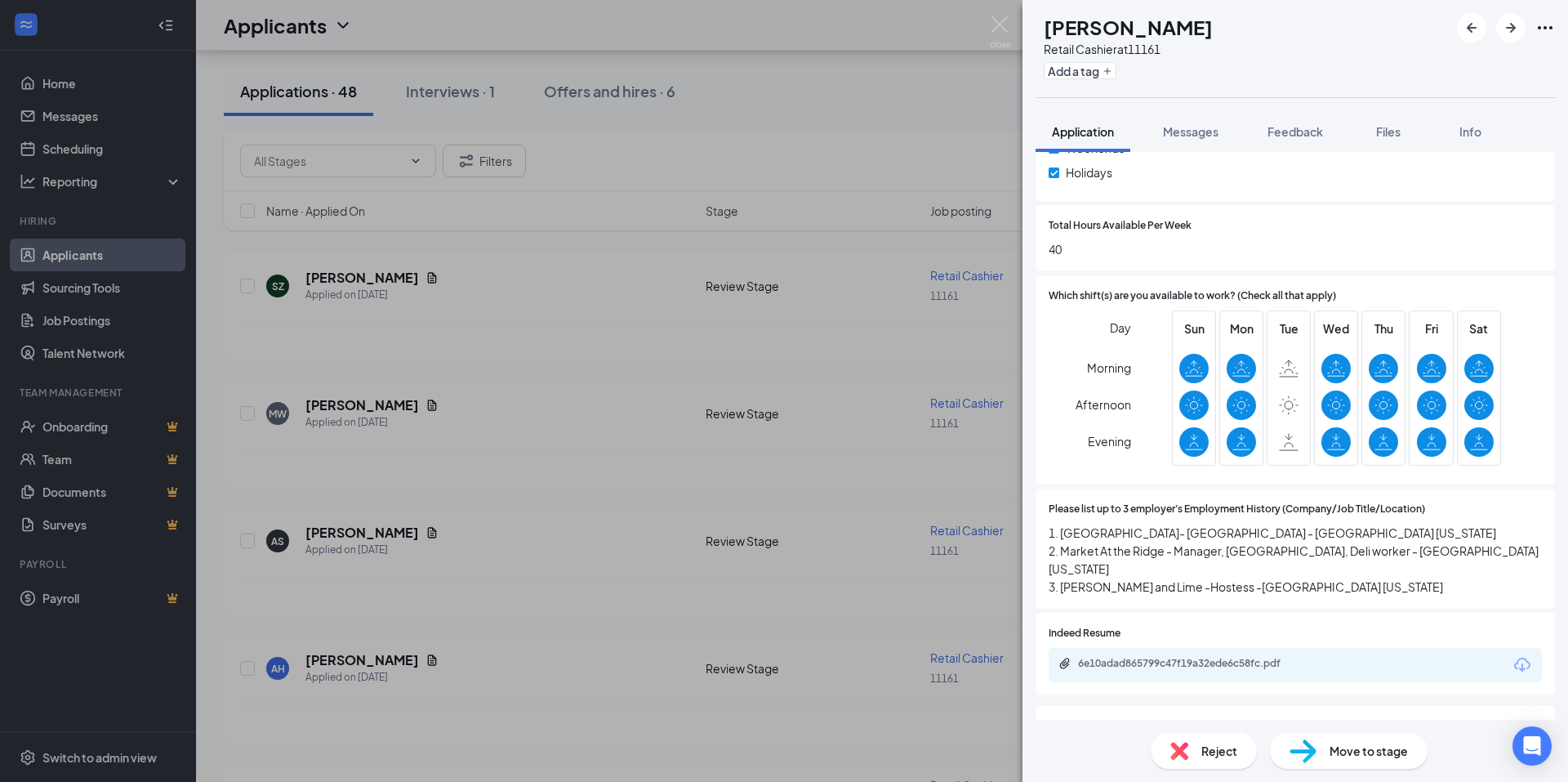
click at [1191, 648] on div "6e10adad865799c47f19a32ede6c58fc.pdf" at bounding box center [1294, 665] width 493 height 34
click at [1192, 656] on div "6e10adad865799c47f19a32ede6c58fc.pdf" at bounding box center [1192, 662] width 229 height 13
click at [999, 29] on img at bounding box center [1000, 32] width 21 height 32
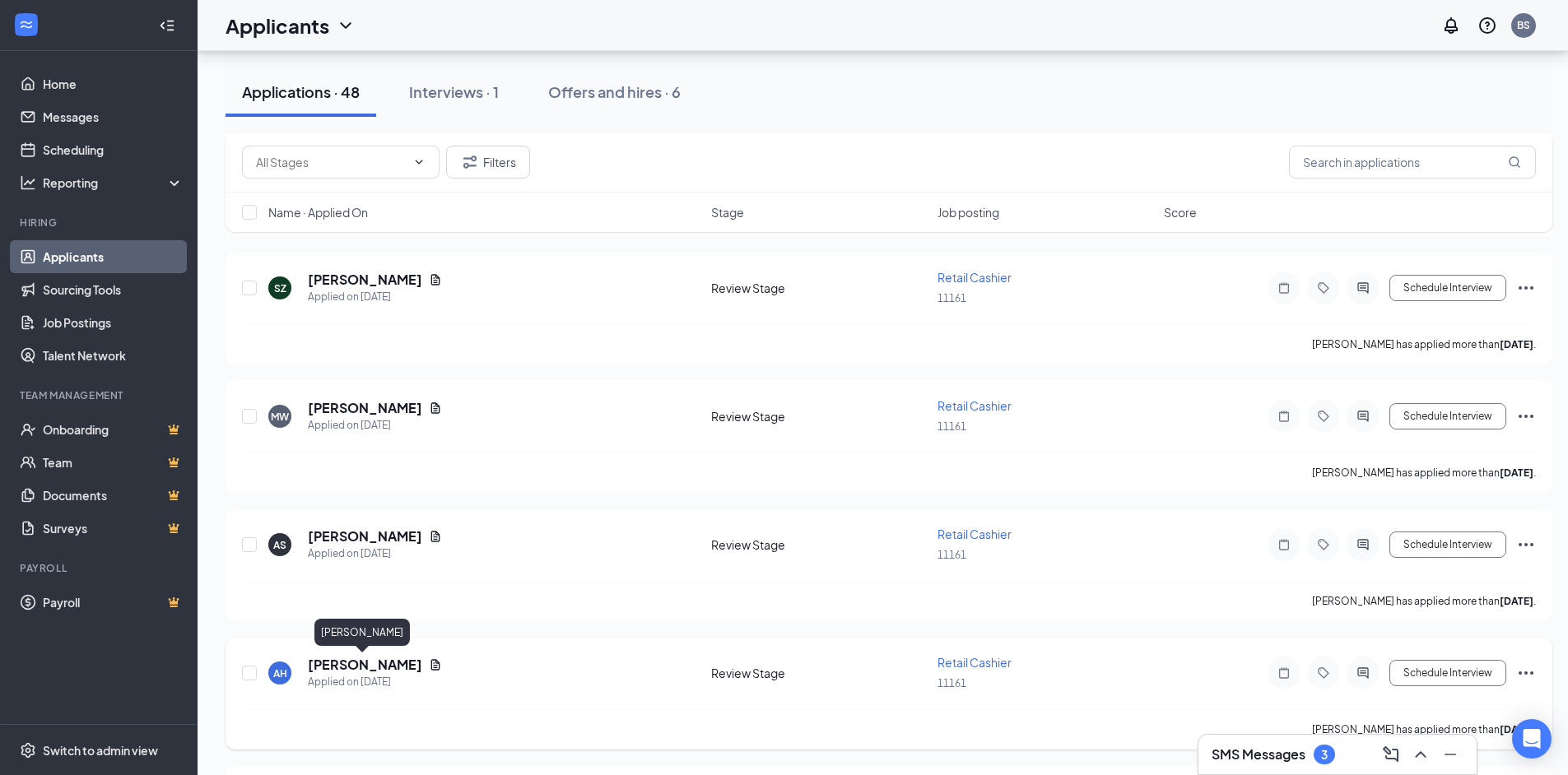
click at [357, 660] on h5 "[PERSON_NAME]" at bounding box center [365, 665] width 114 height 18
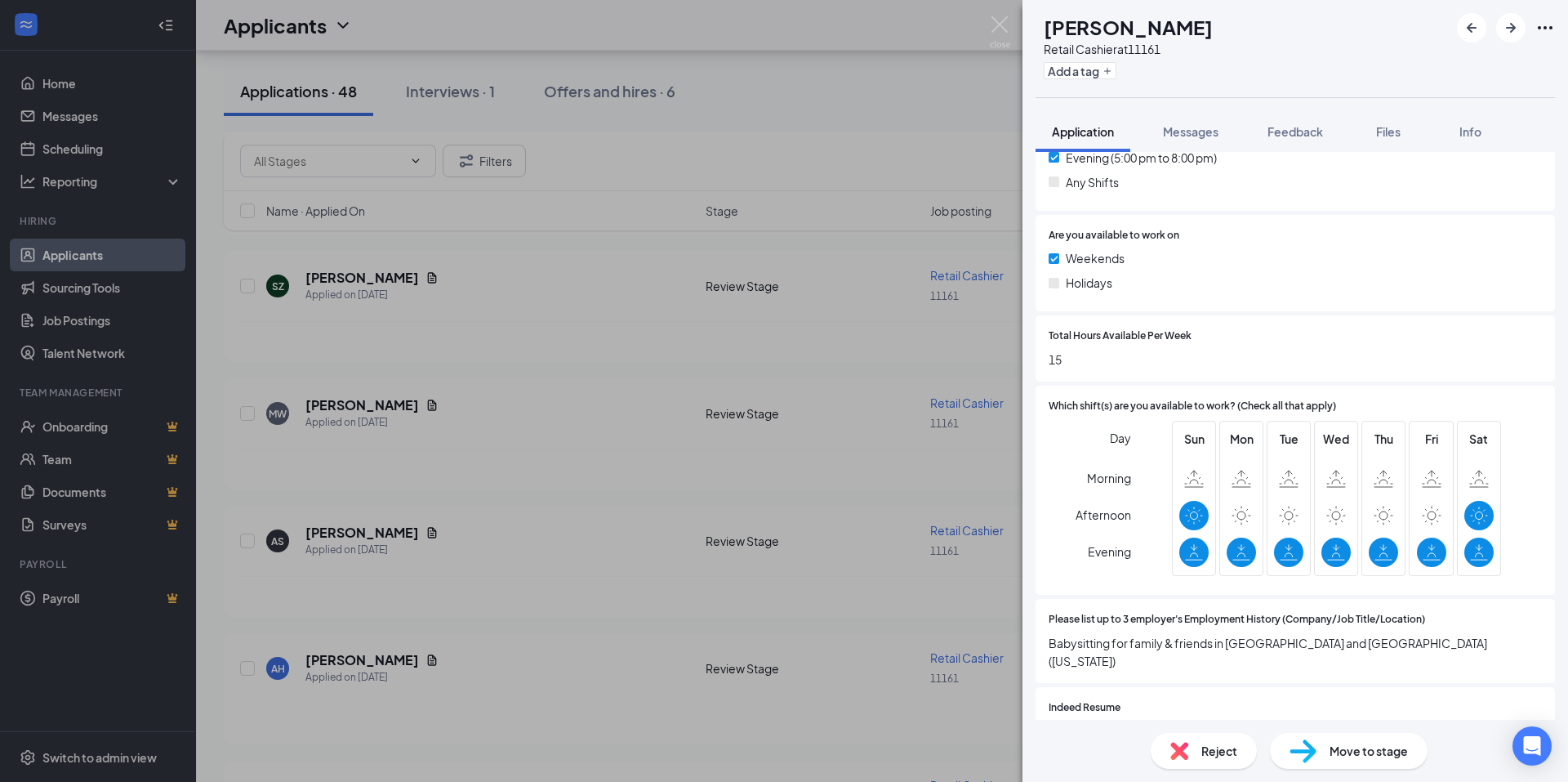
scroll to position [654, 0]
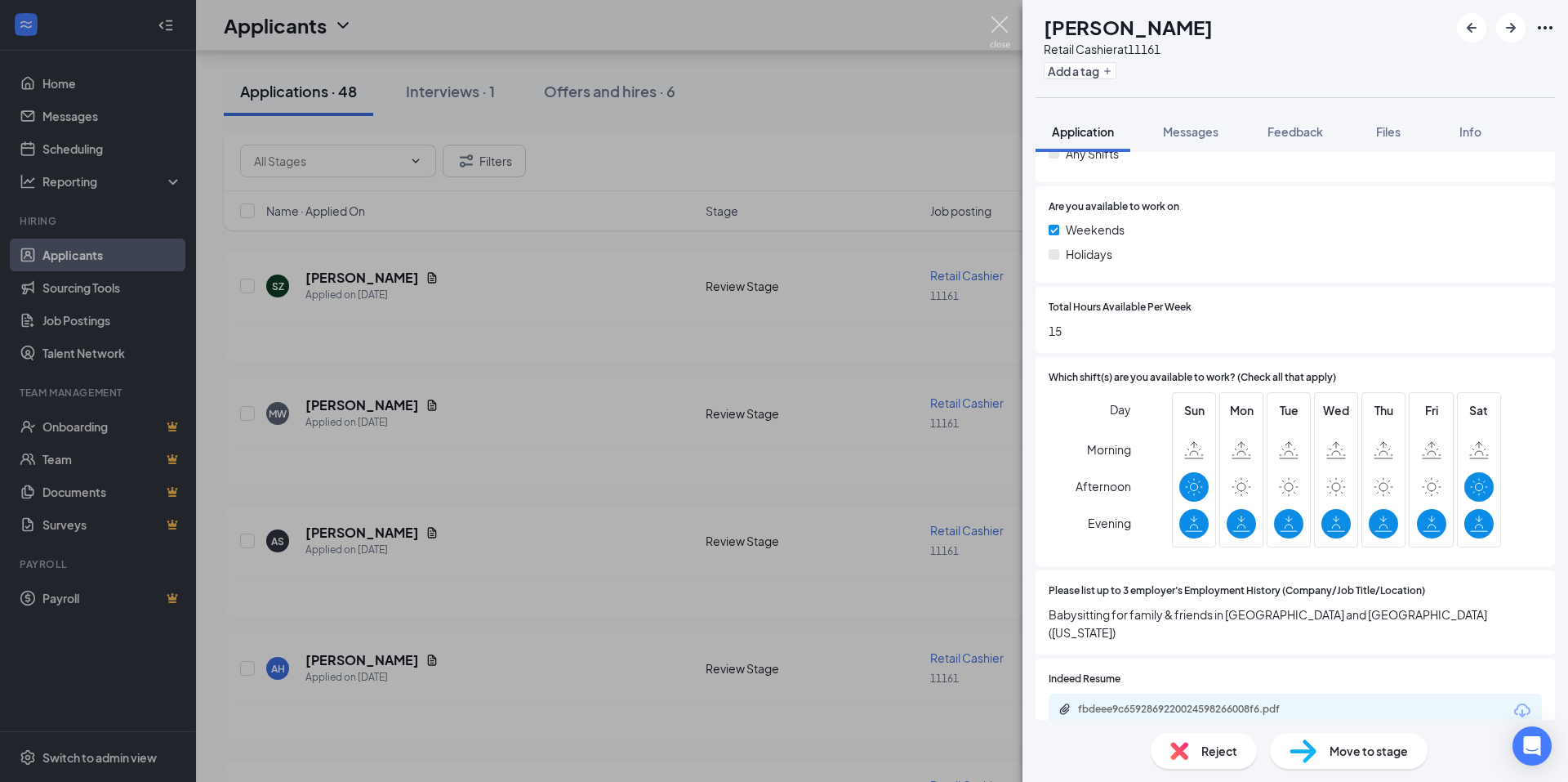
click at [999, 26] on img at bounding box center [1000, 32] width 21 height 32
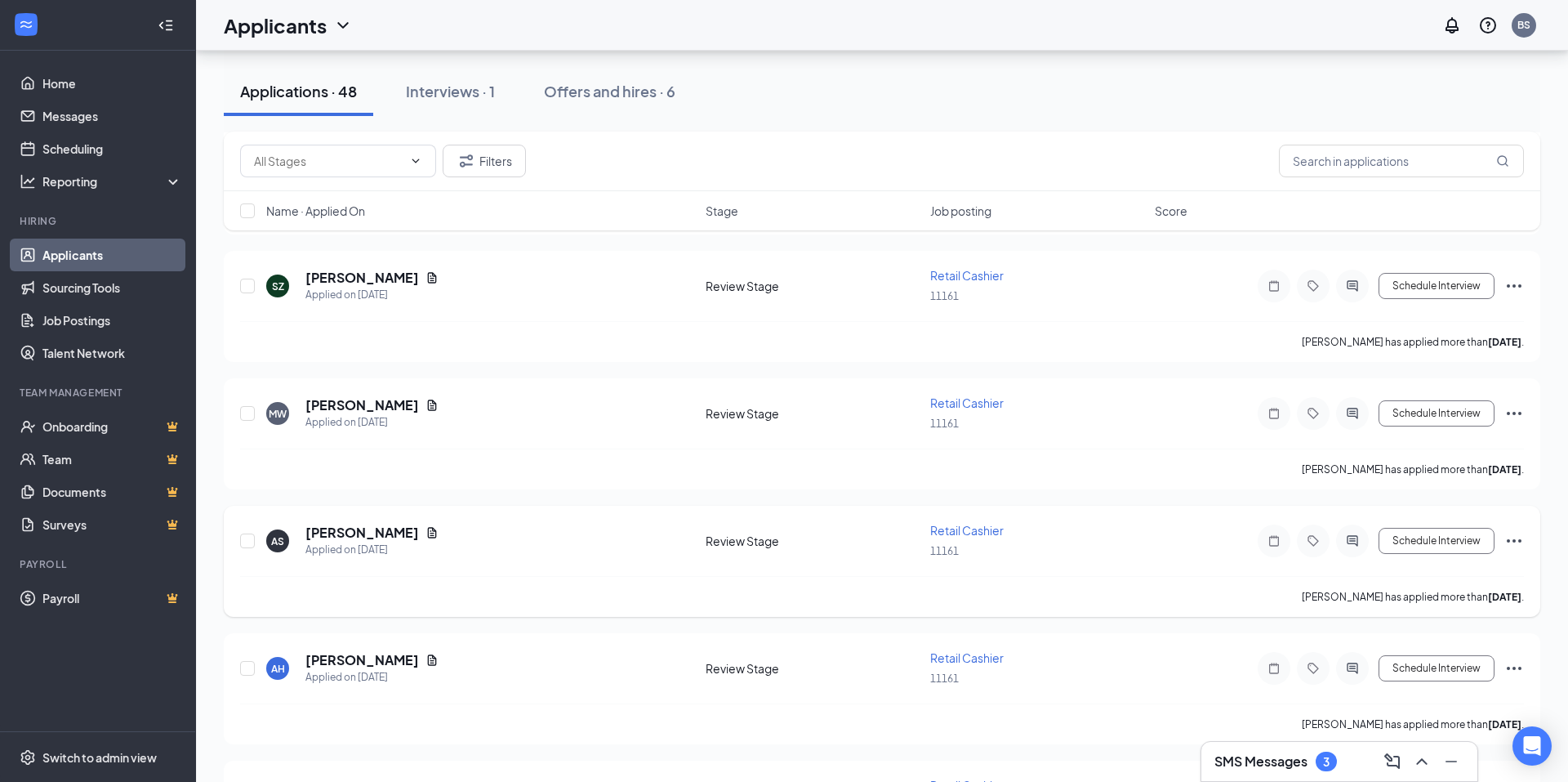
click at [361, 529] on h5 "[PERSON_NAME]" at bounding box center [362, 533] width 114 height 18
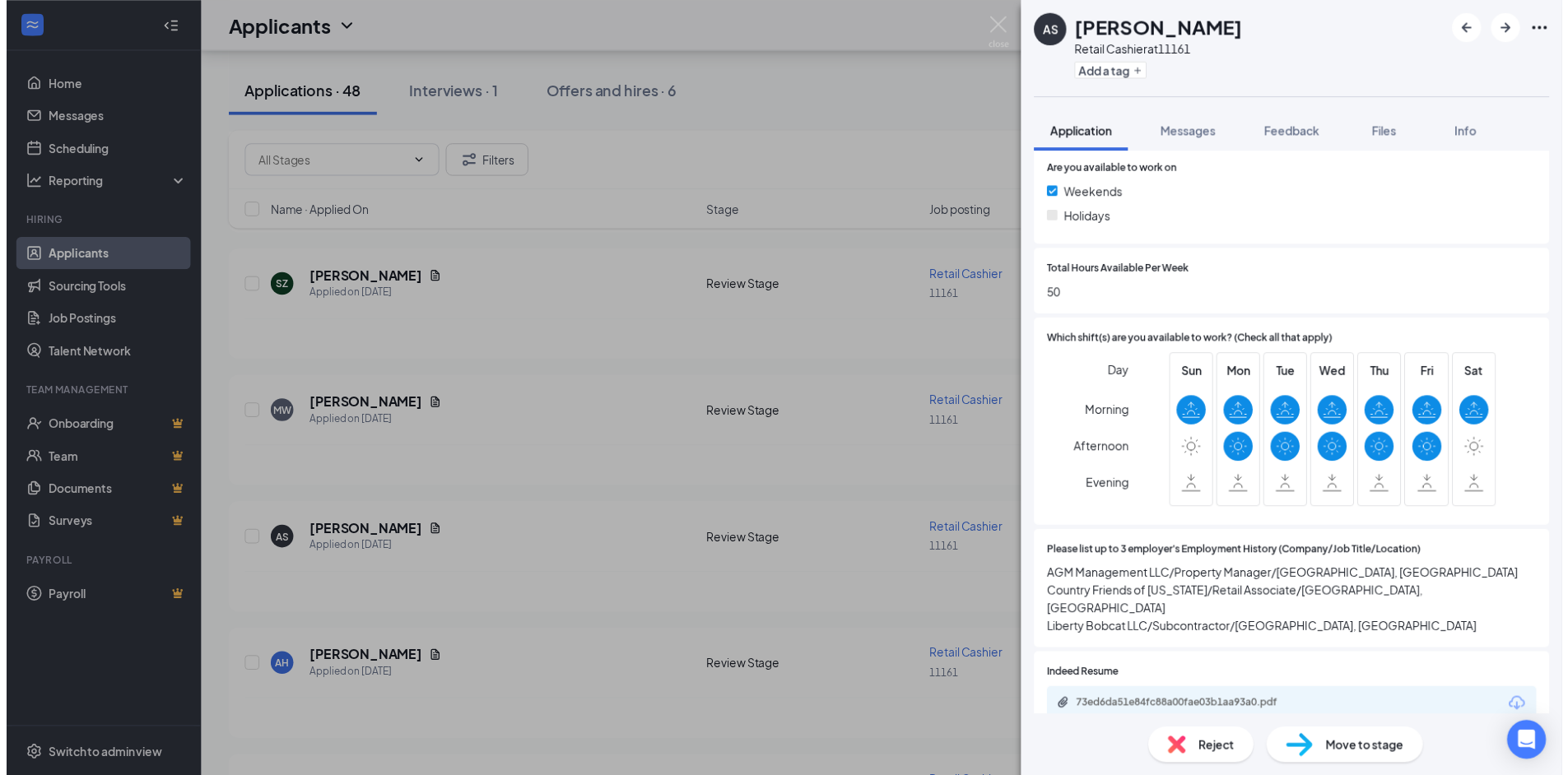
scroll to position [741, 0]
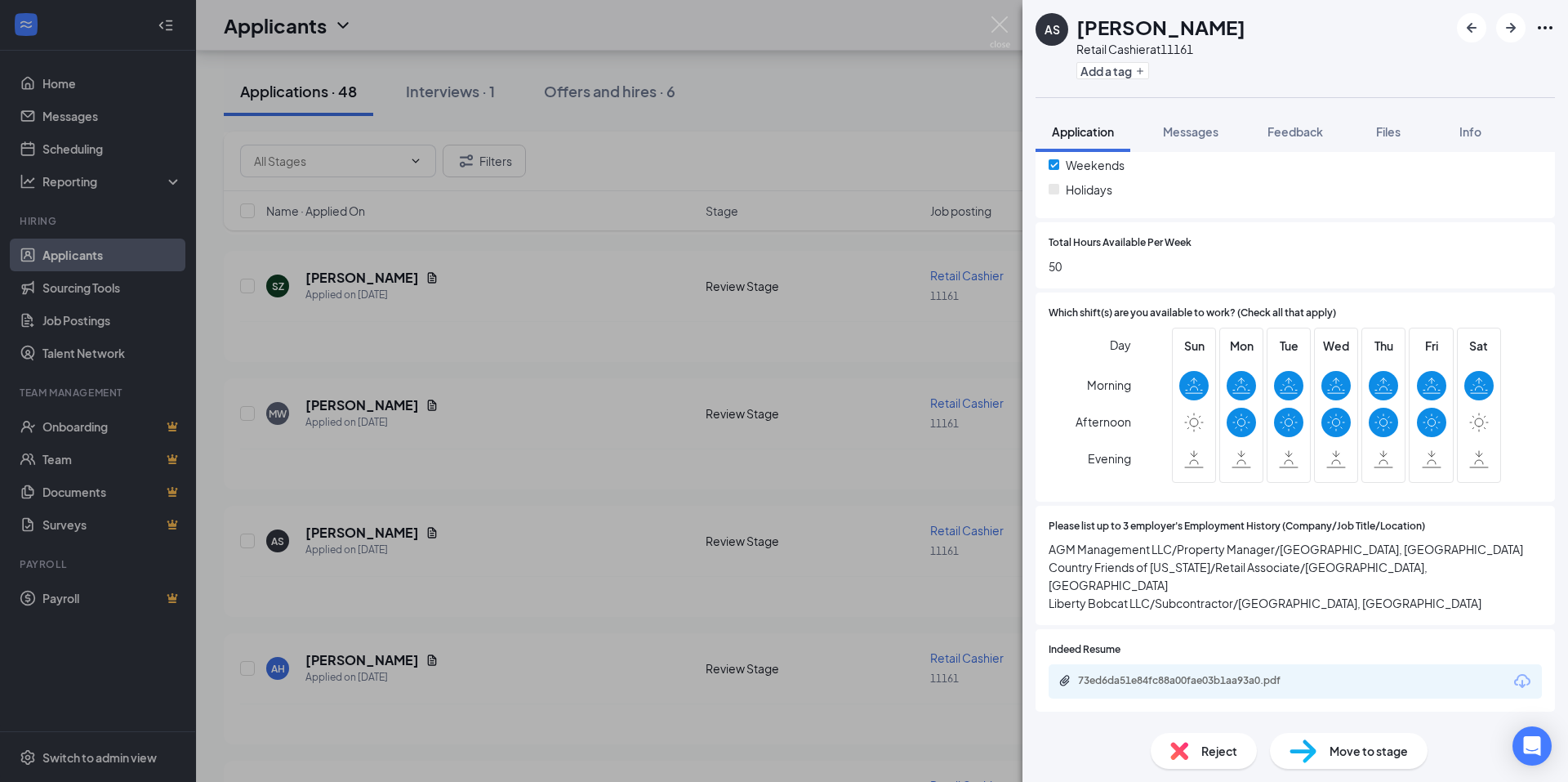
click at [997, 14] on div "AS ALEXA SOMOGYI Retail Cashier at 11161 Add a tag Application Messages Feedbac…" at bounding box center [784, 391] width 1568 height 782
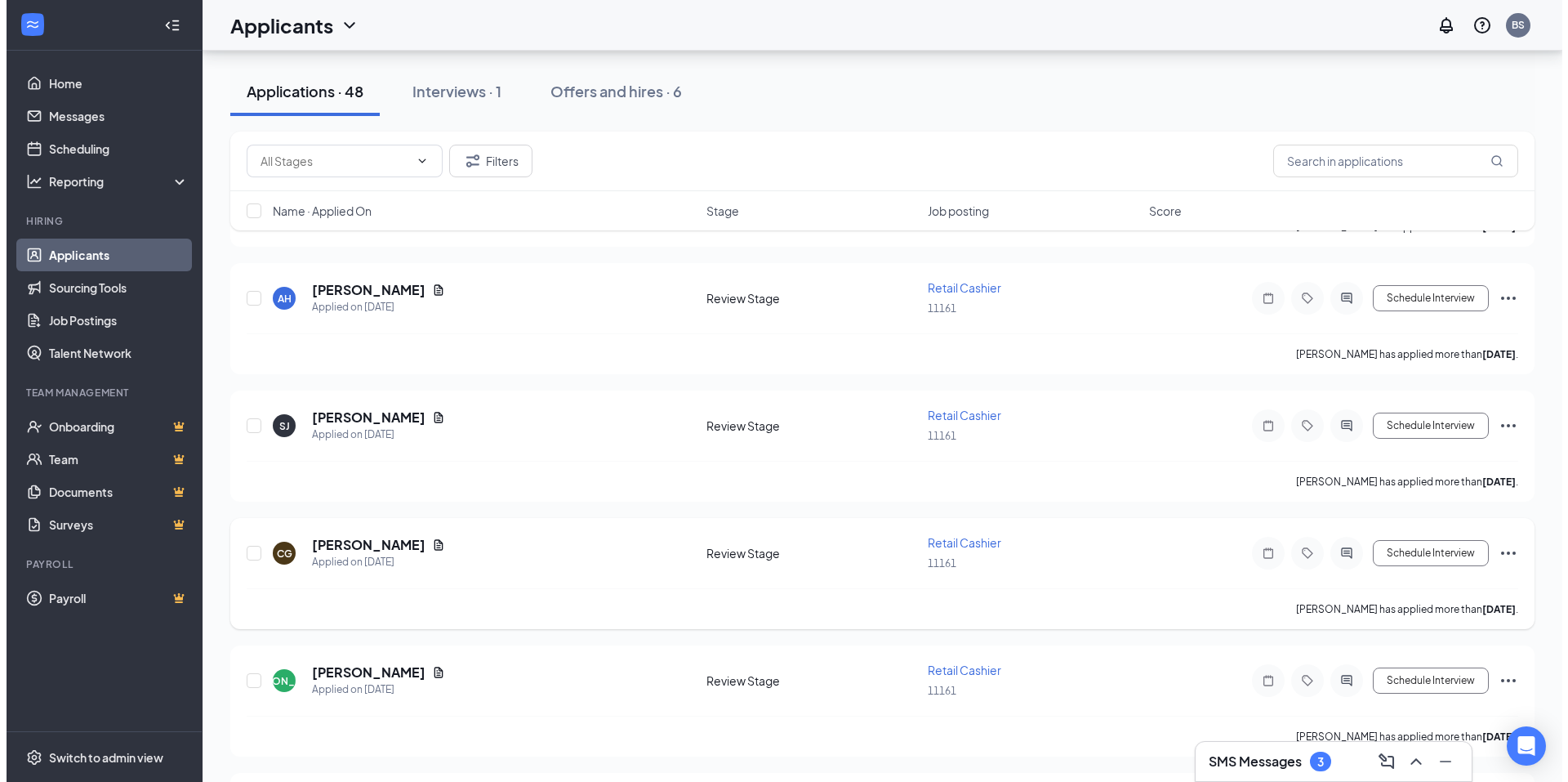
scroll to position [1062, 0]
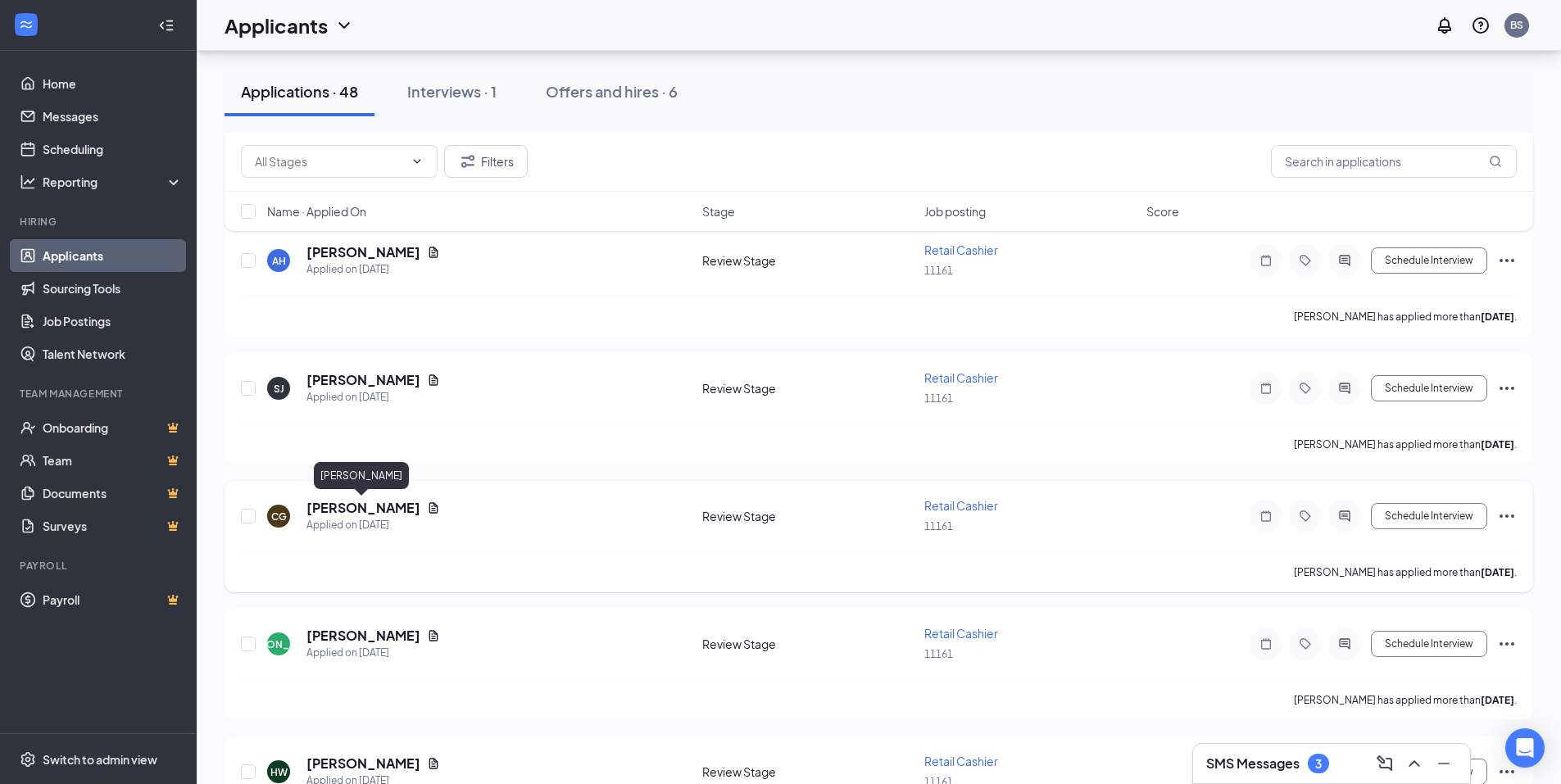
click at [321, 516] on h5 "[PERSON_NAME]" at bounding box center [363, 507] width 114 height 18
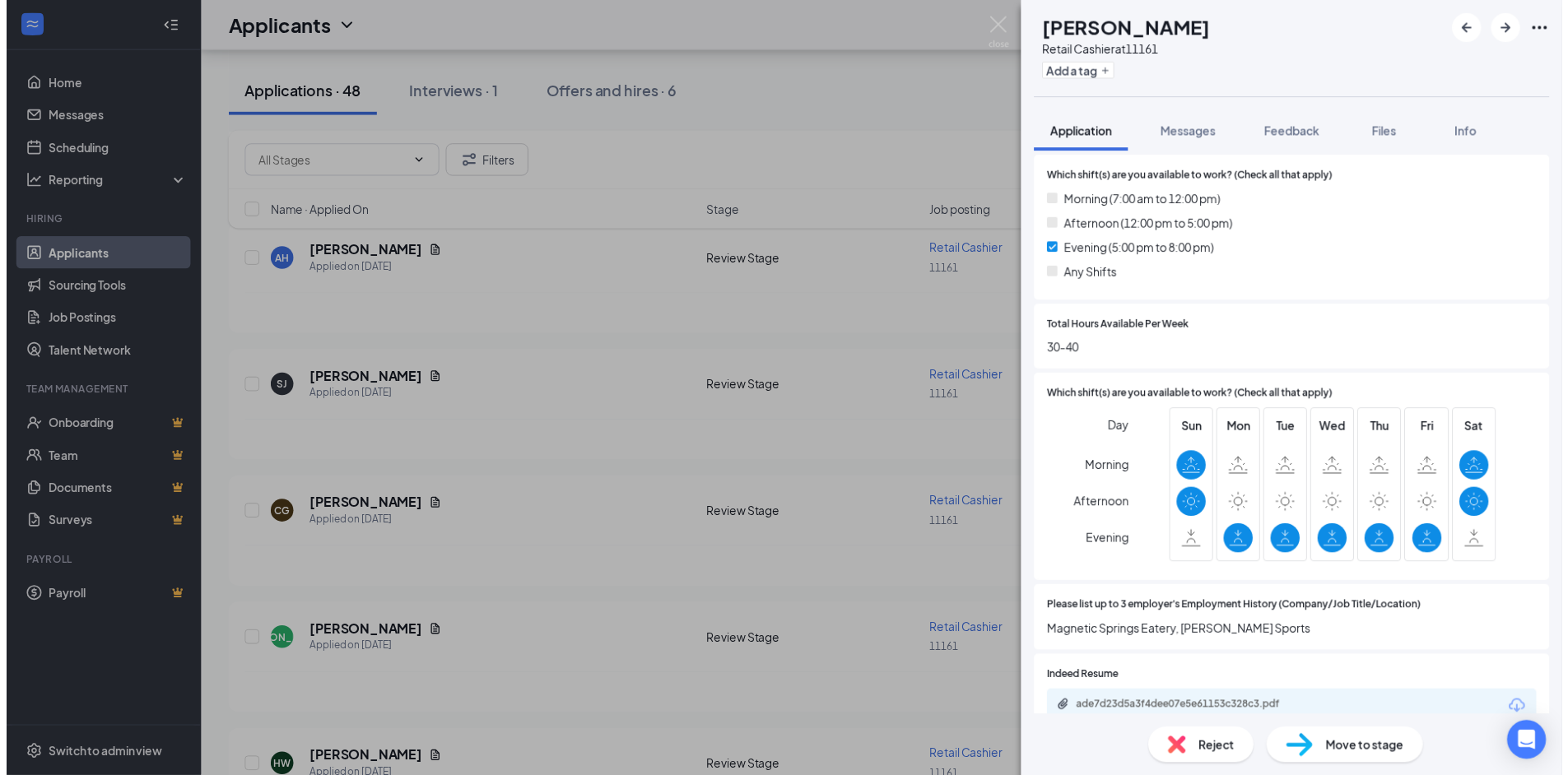
scroll to position [576, 0]
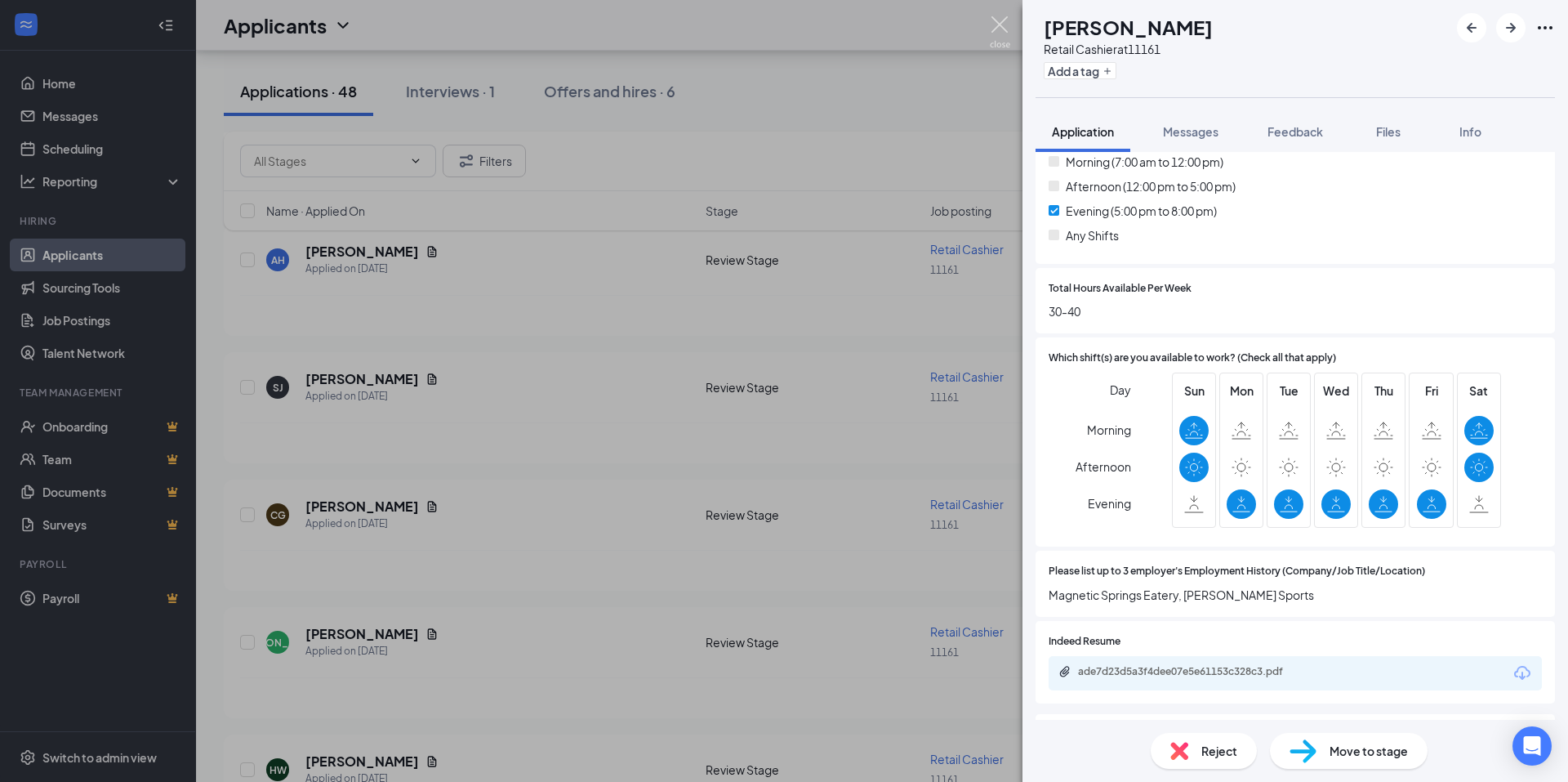
click at [997, 25] on img at bounding box center [1000, 32] width 21 height 32
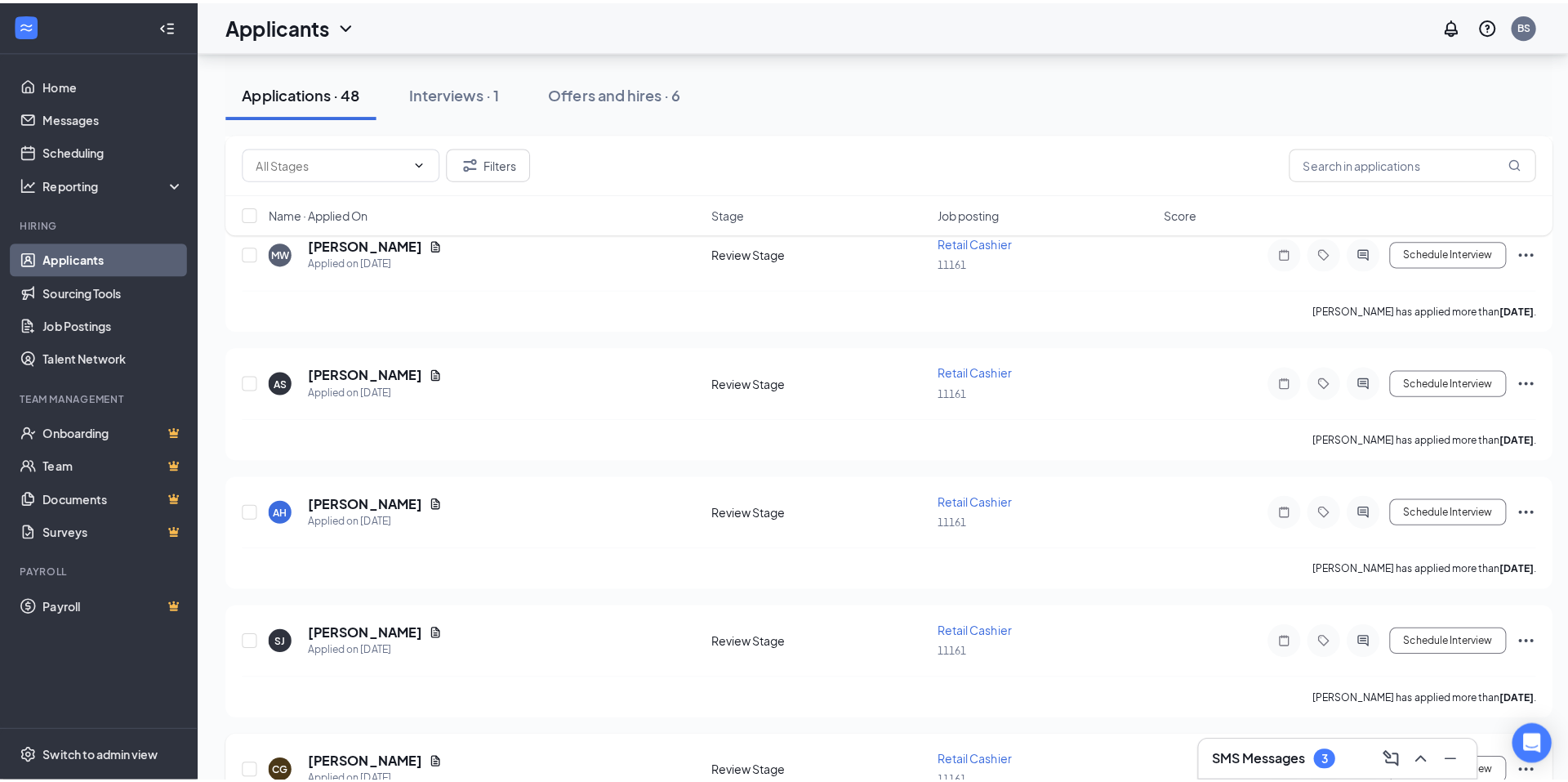
scroll to position [736, 0]
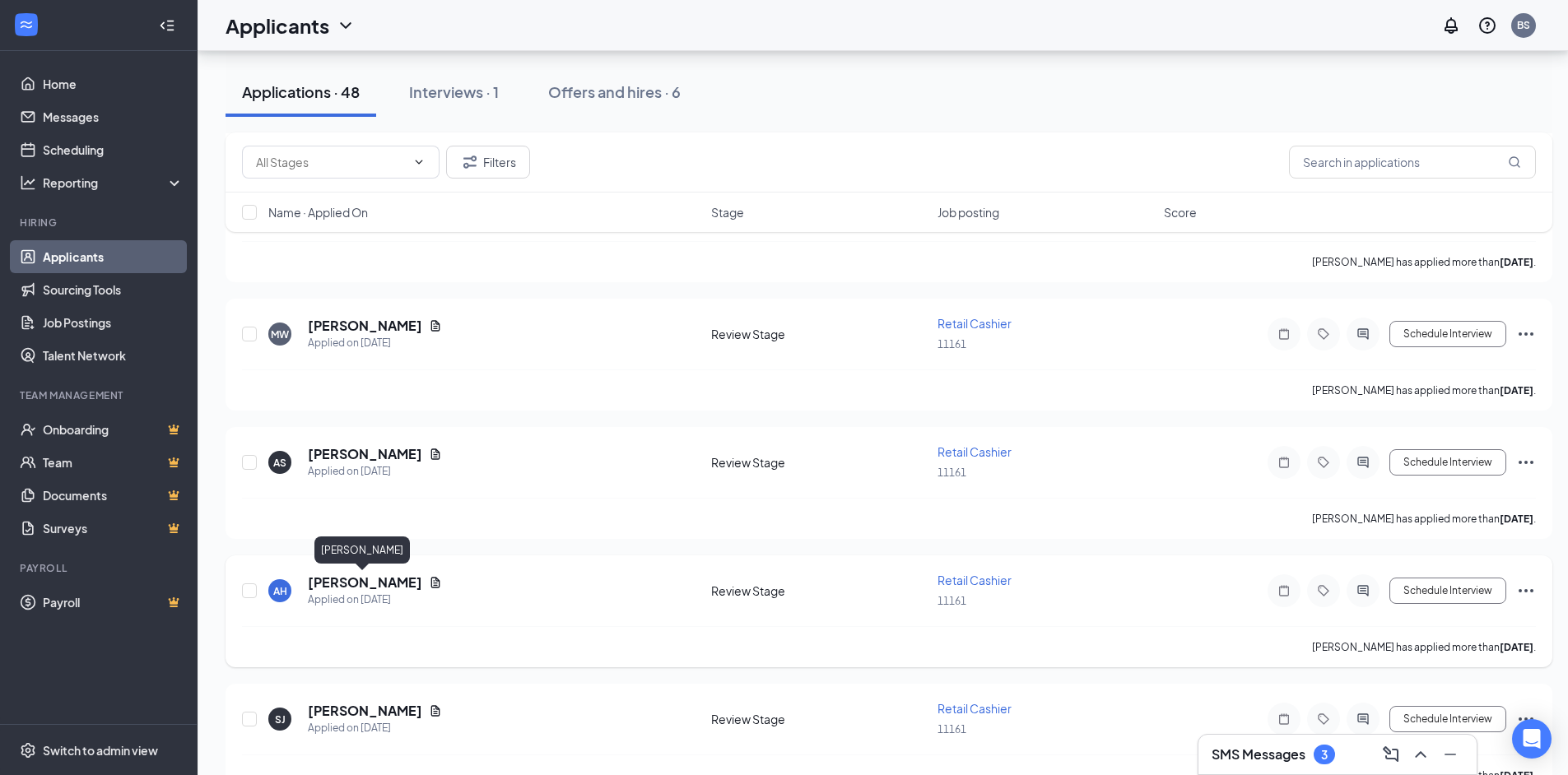
click at [383, 579] on h5 "[PERSON_NAME]" at bounding box center [365, 583] width 114 height 18
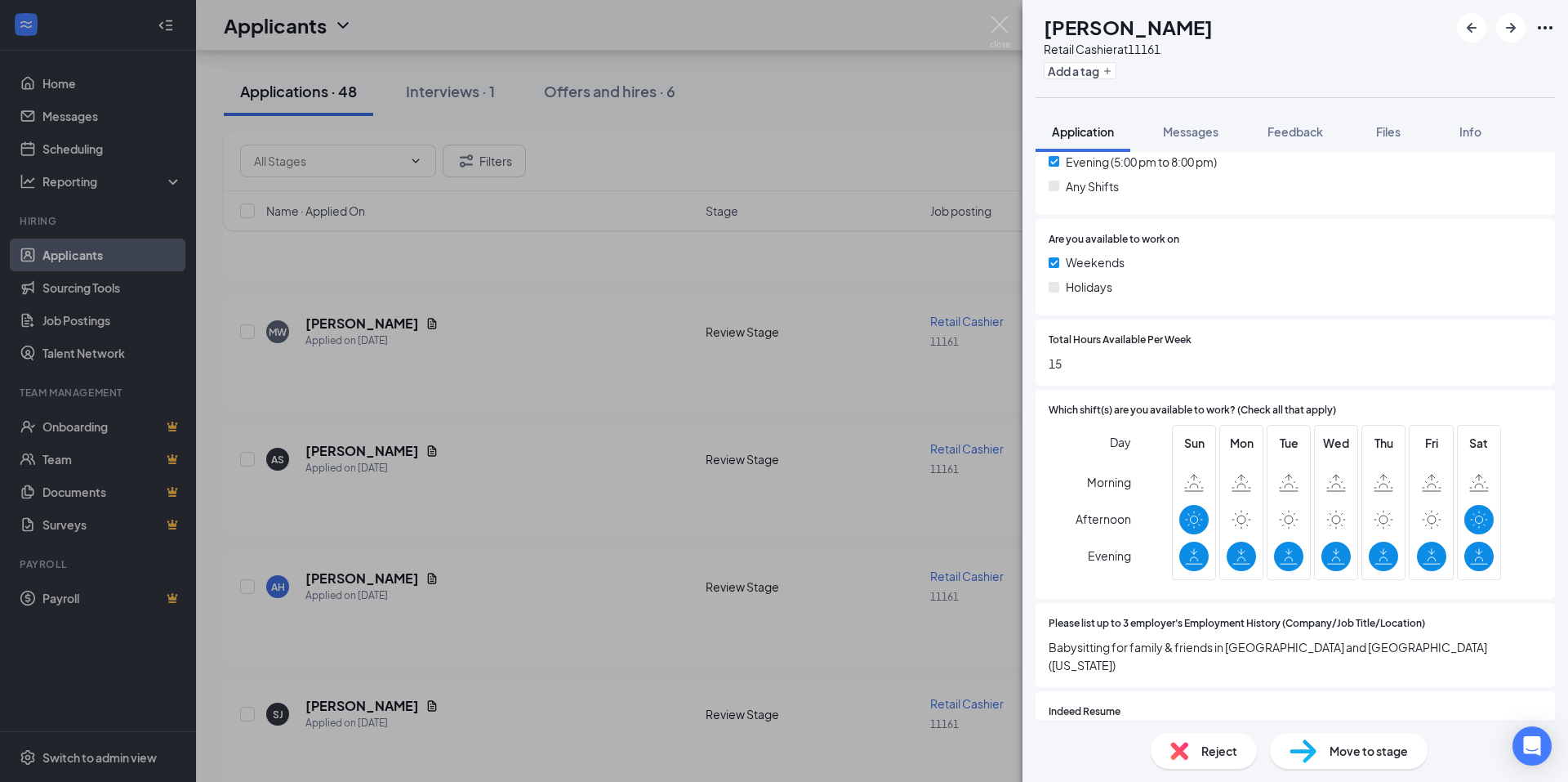
scroll to position [654, 0]
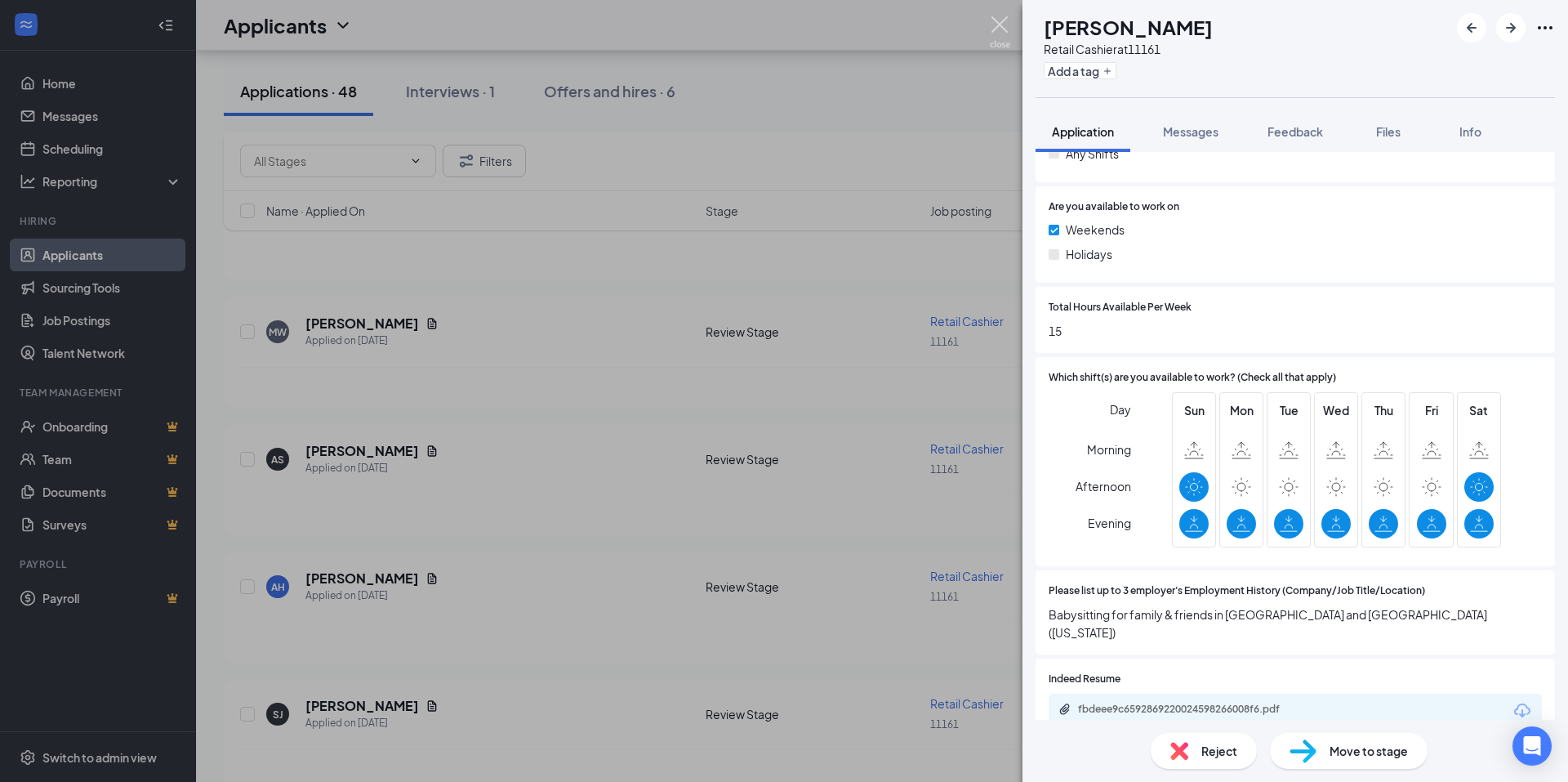
drag, startPoint x: 992, startPoint y: 26, endPoint x: 690, endPoint y: 408, distance: 487.0
click at [994, 26] on img at bounding box center [1000, 32] width 21 height 32
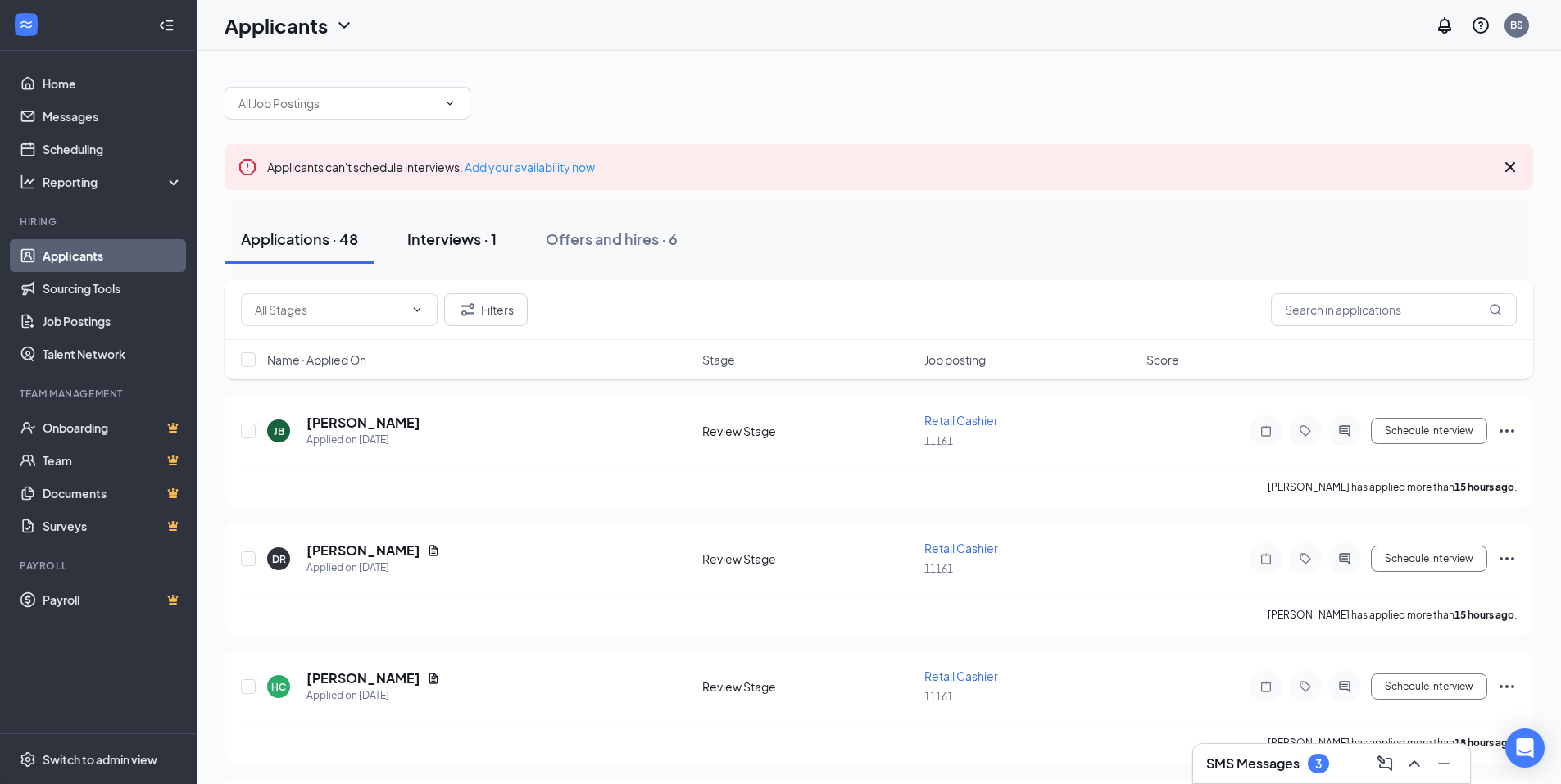
click at [460, 236] on div "Interviews · 1" at bounding box center [451, 239] width 89 height 21
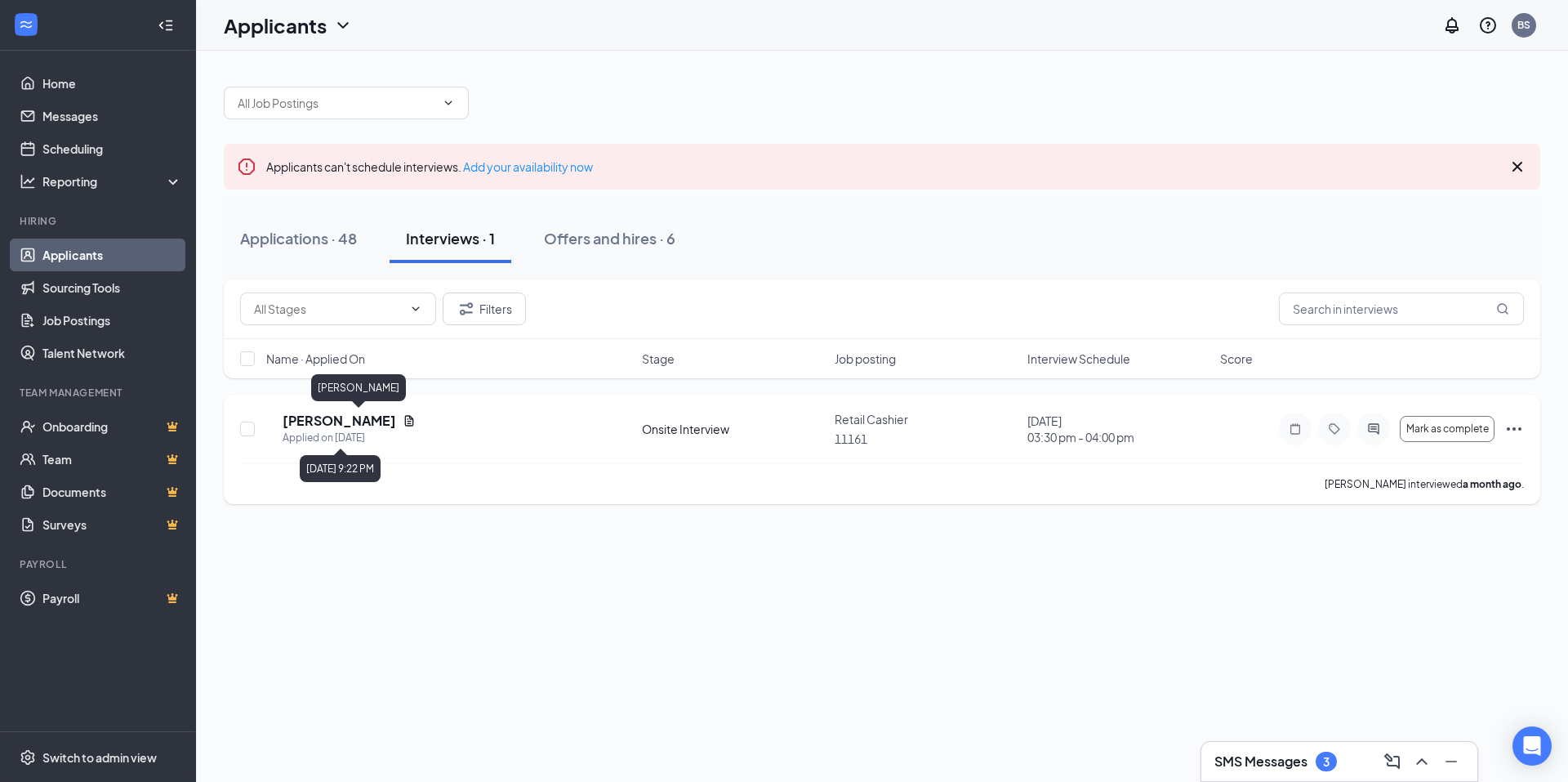
click at [322, 419] on h5 "[PERSON_NAME]" at bounding box center [340, 421] width 114 height 18
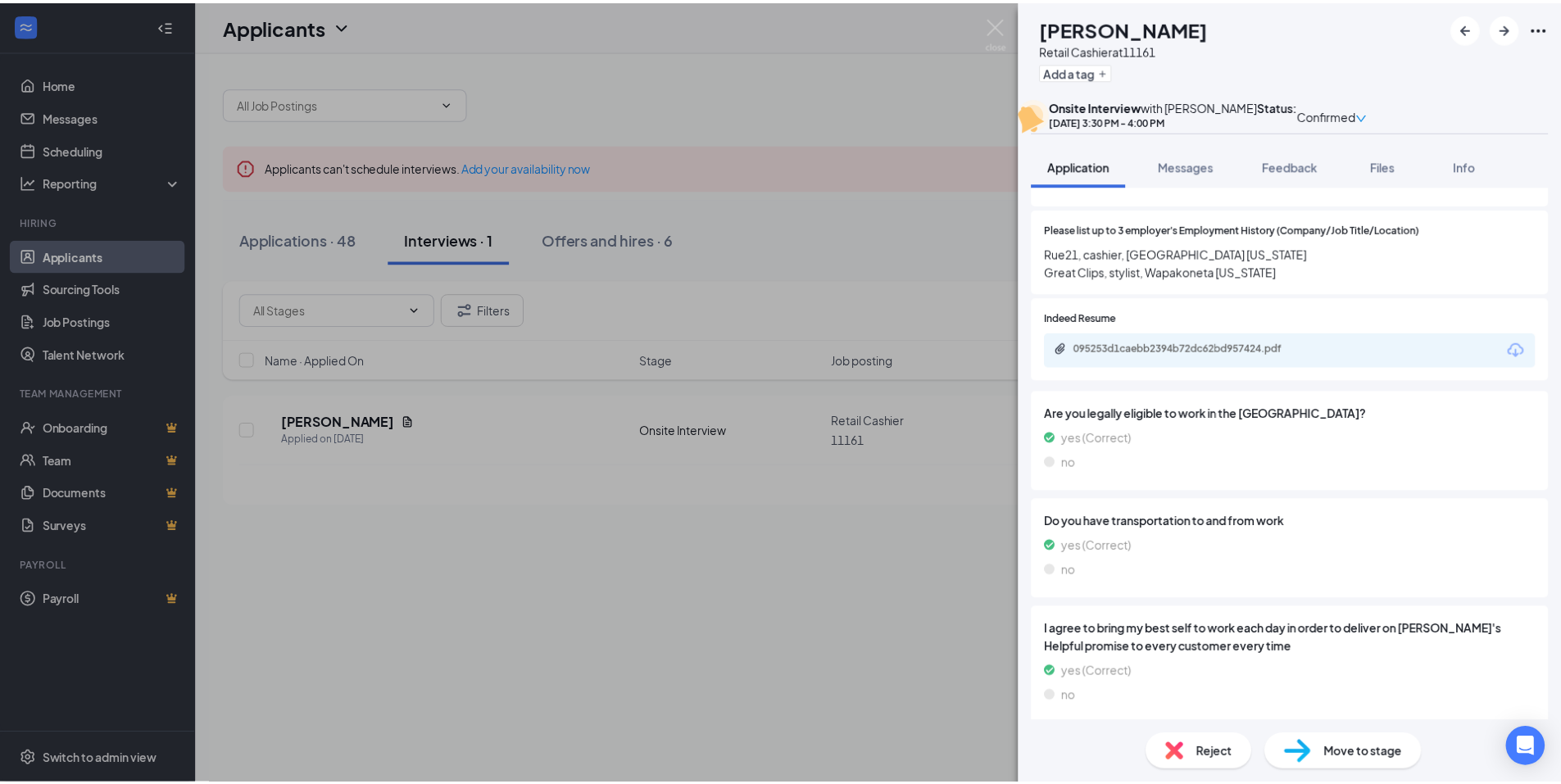
scroll to position [1146, 0]
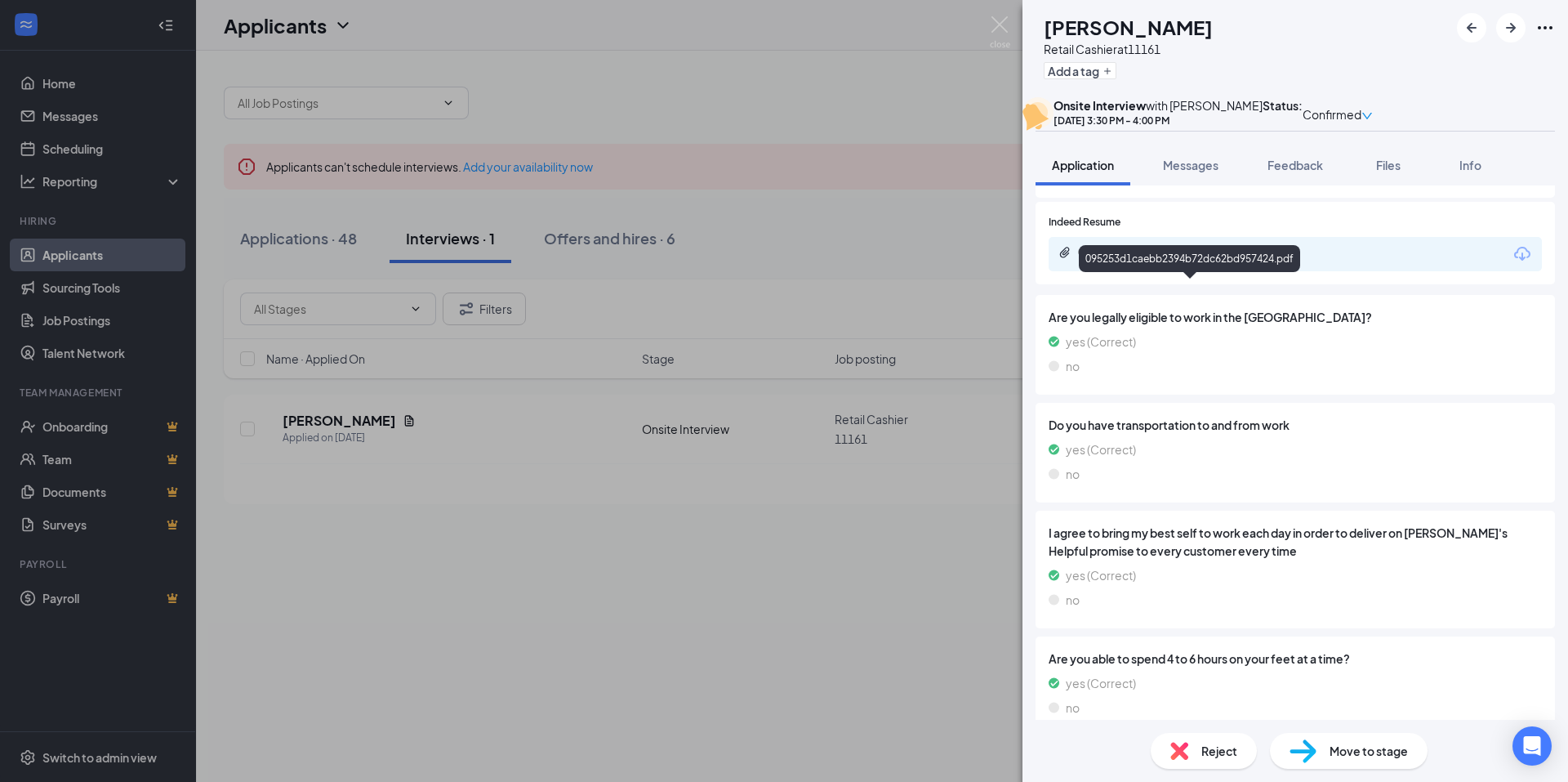
click at [1231, 259] on div "095253d1caebb2394b72dc62bd957424.pdf" at bounding box center [1192, 252] width 229 height 13
click at [1001, 35] on img at bounding box center [1000, 32] width 21 height 32
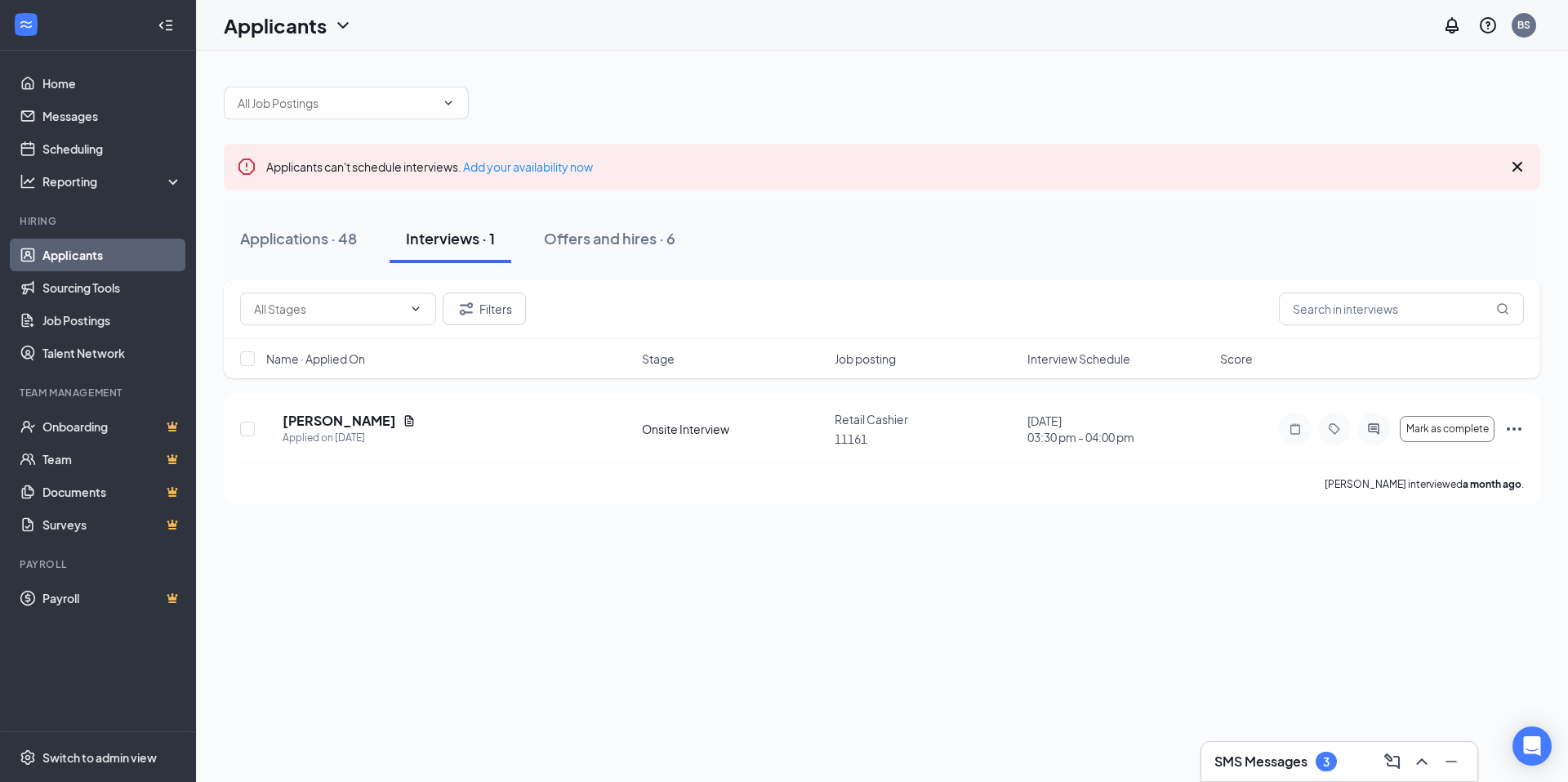
click at [80, 267] on link "Applicants" at bounding box center [112, 255] width 139 height 33
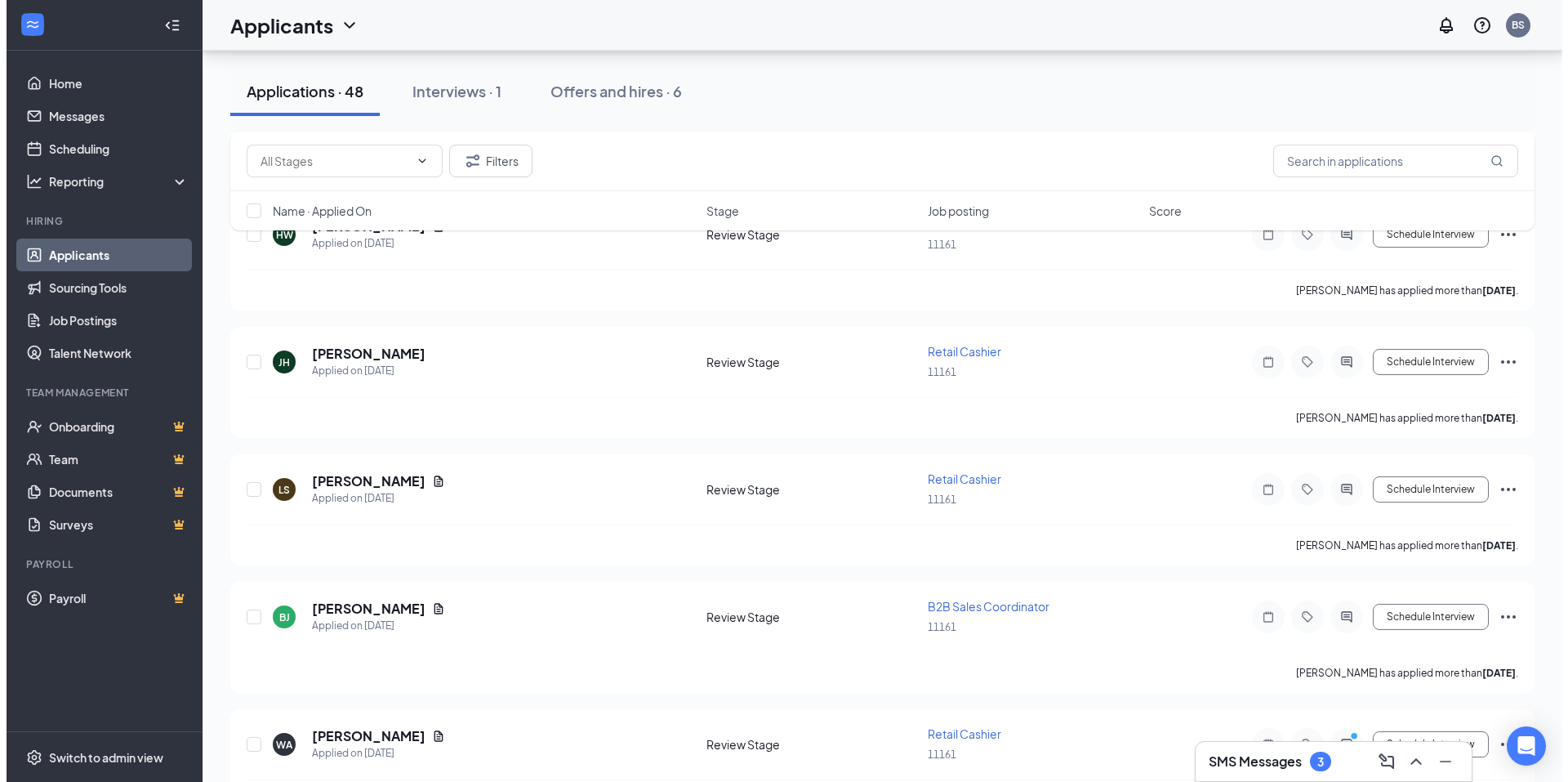
scroll to position [1715, 0]
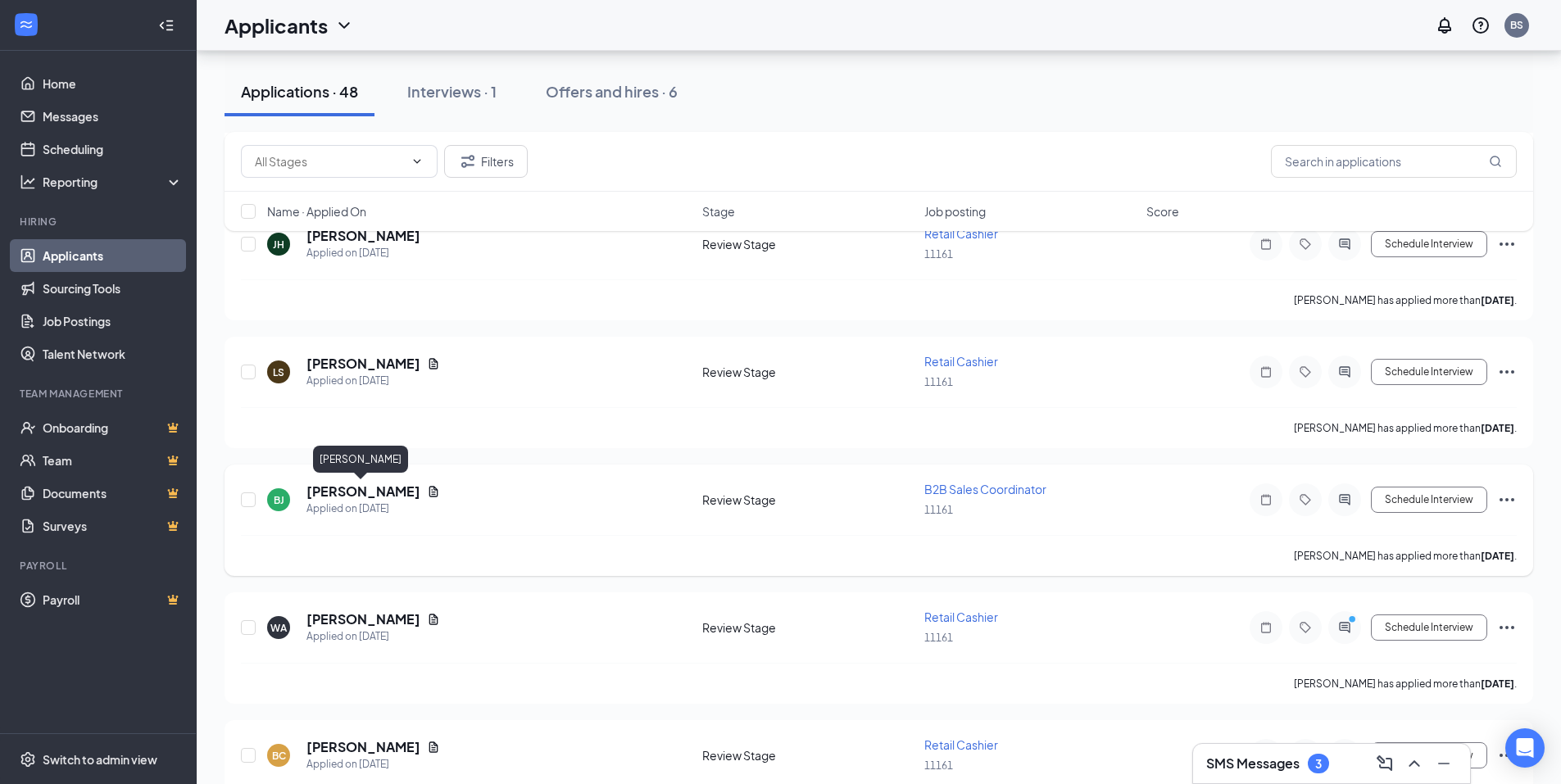
click at [349, 498] on h5 "Brianne Jacobs" at bounding box center [363, 491] width 114 height 18
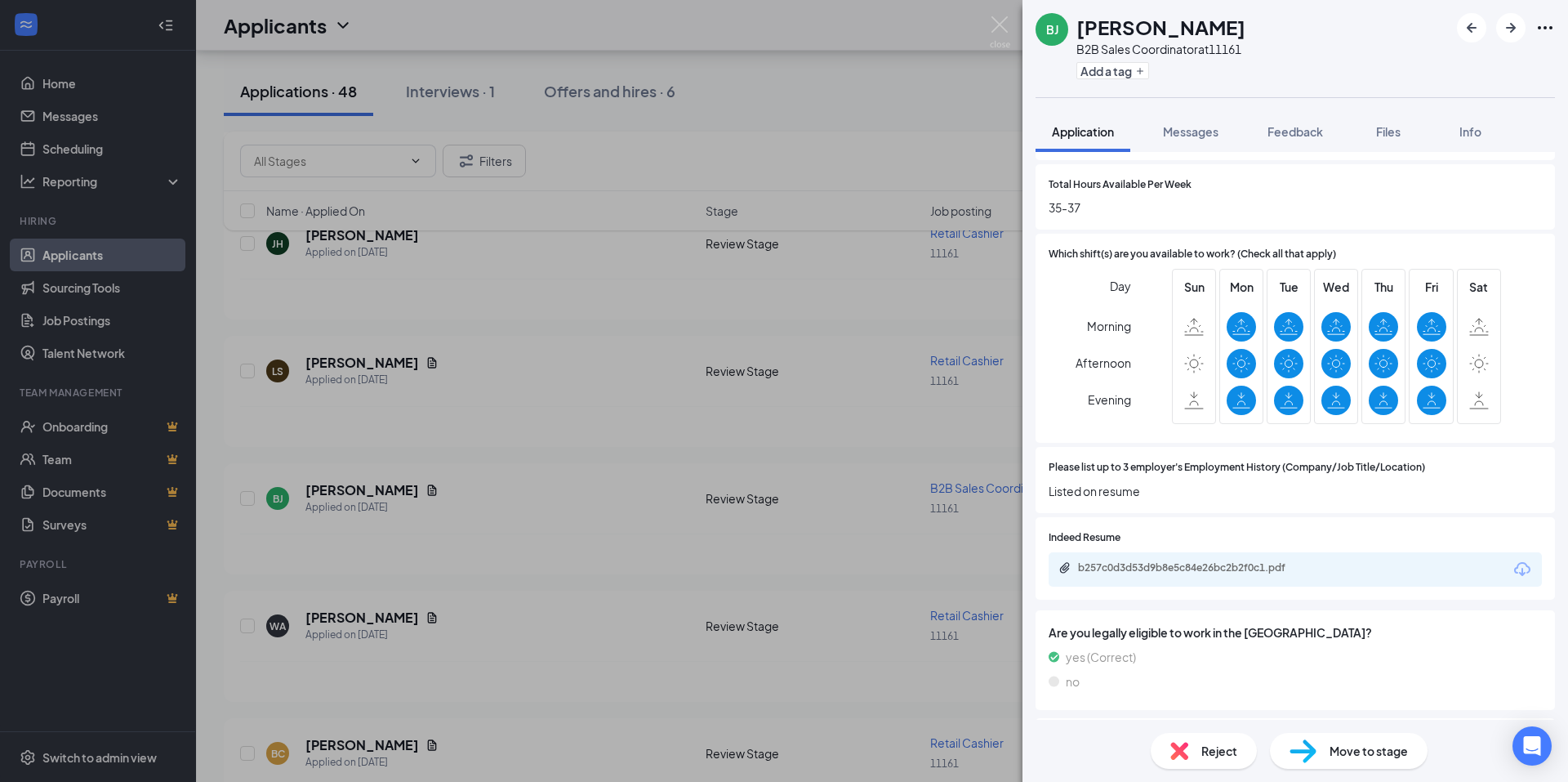
scroll to position [736, 0]
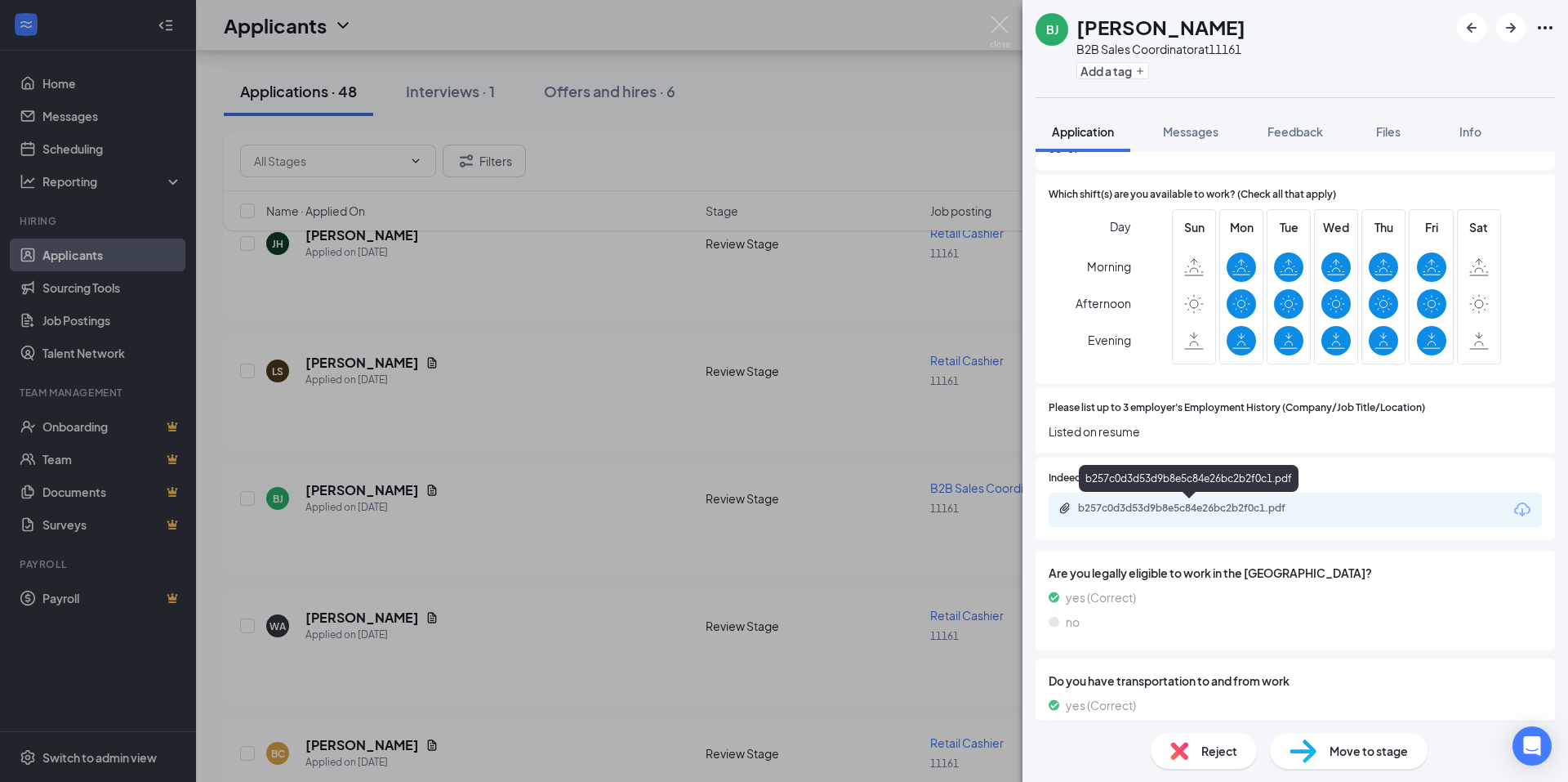
click at [1231, 503] on div "b257c0d3d53d9b8e5c84e26bc2b2f0c1.pdf" at bounding box center [1192, 508] width 229 height 13
click at [999, 25] on img at bounding box center [1000, 32] width 21 height 32
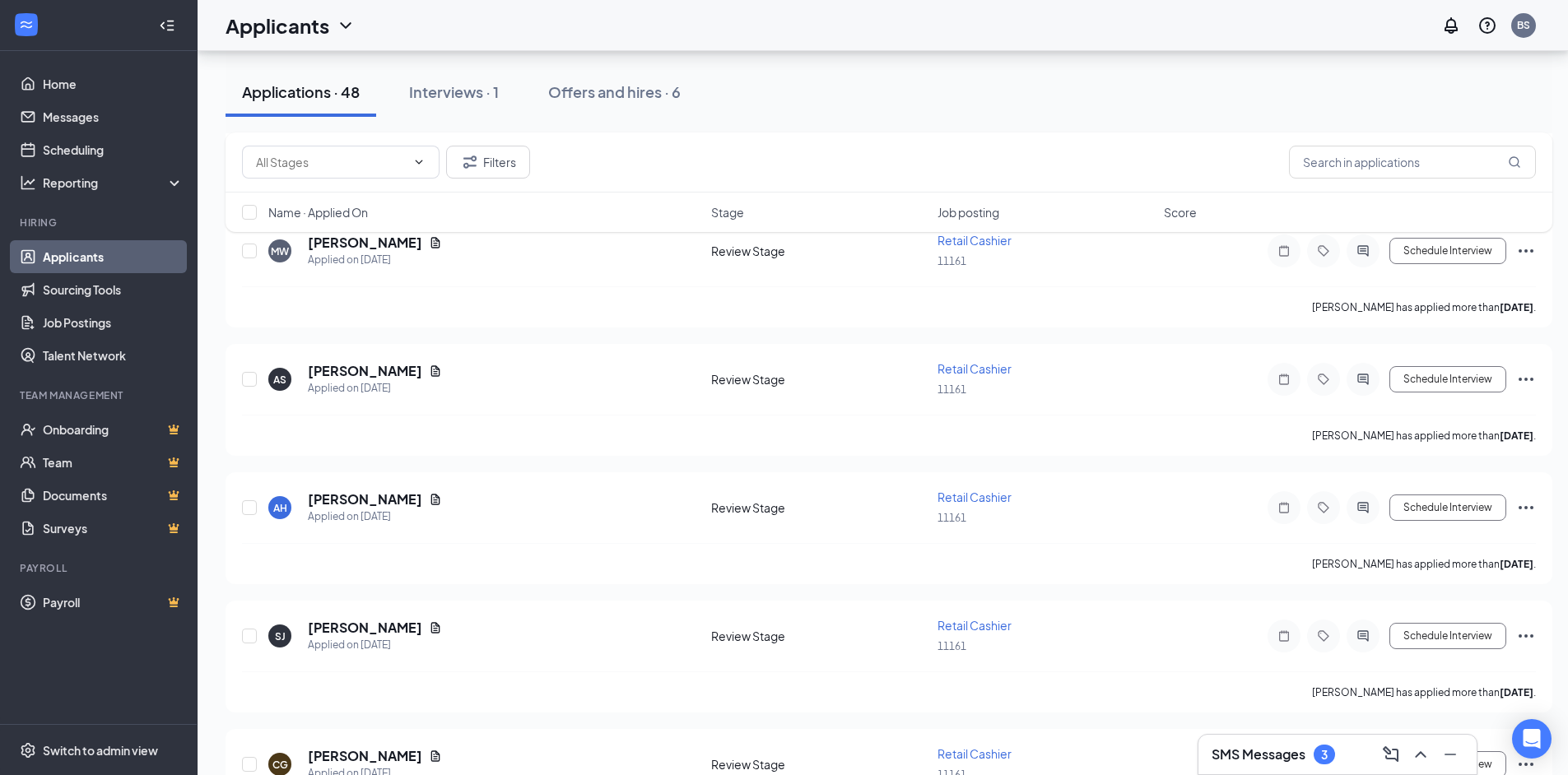
scroll to position [823, 0]
click at [408, 170] on span at bounding box center [341, 162] width 198 height 33
click at [476, 163] on icon "Filter" at bounding box center [470, 162] width 20 height 20
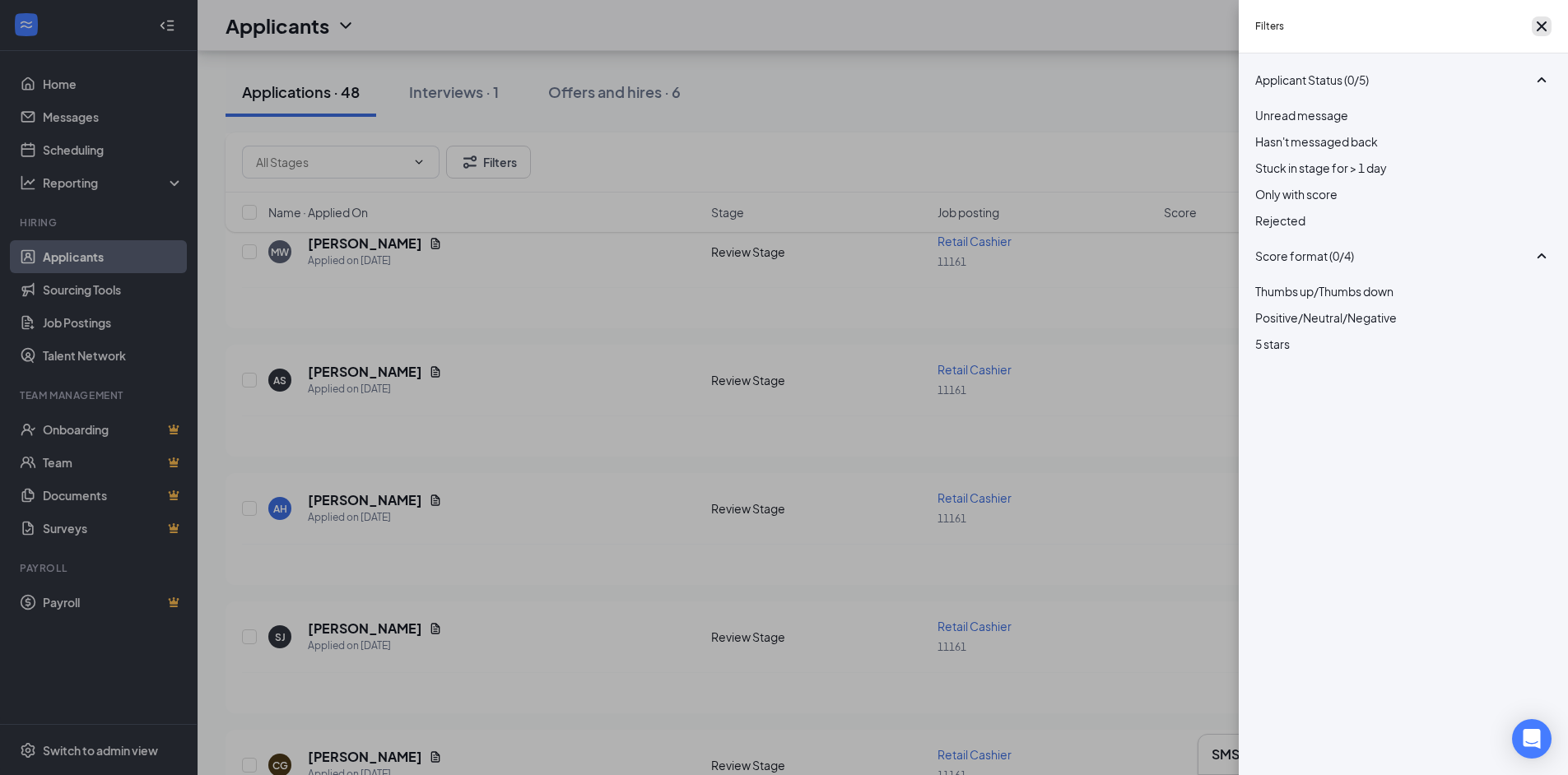
click at [1536, 24] on icon "Cross" at bounding box center [1541, 26] width 20 height 20
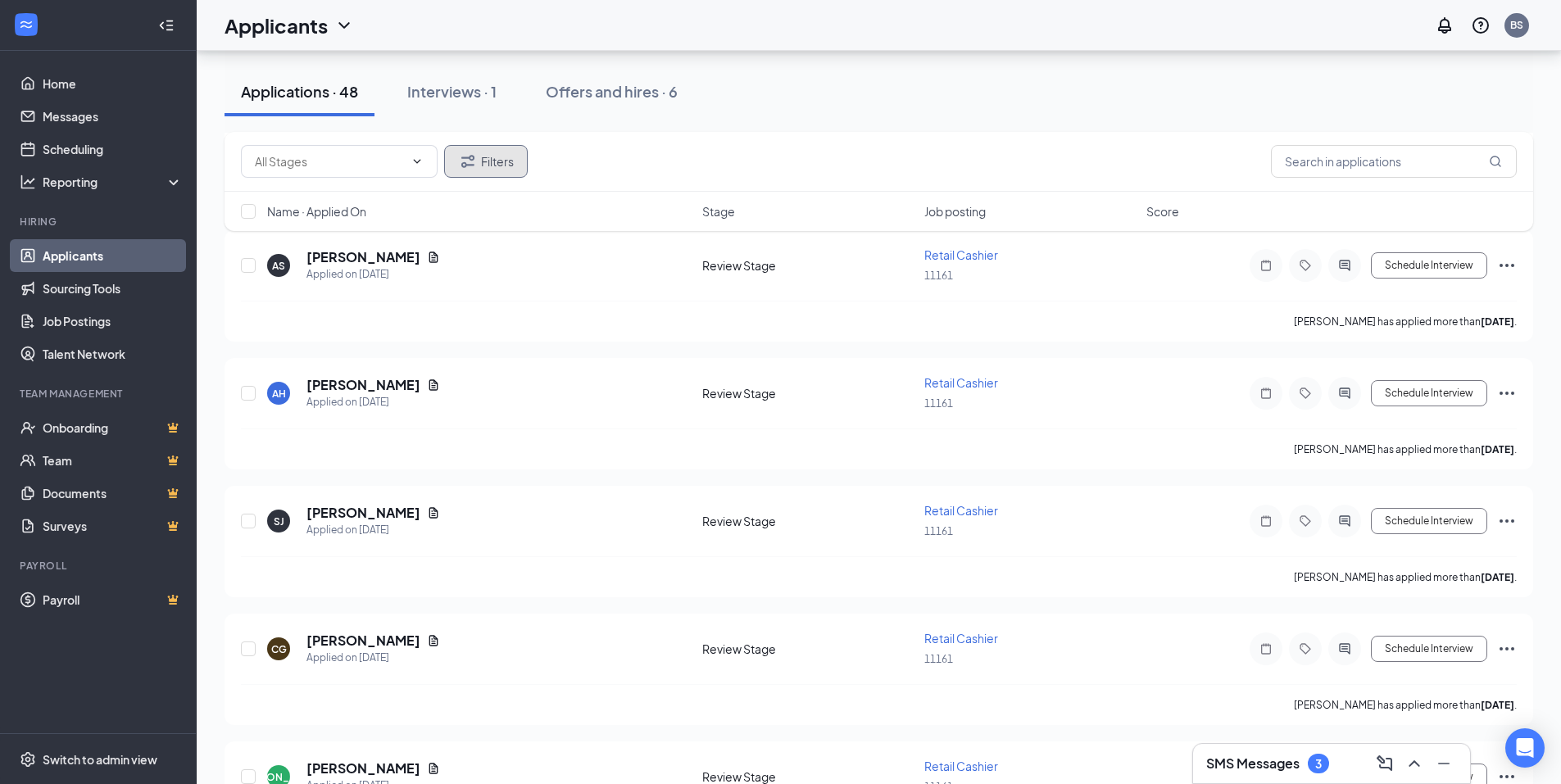
scroll to position [982, 0]
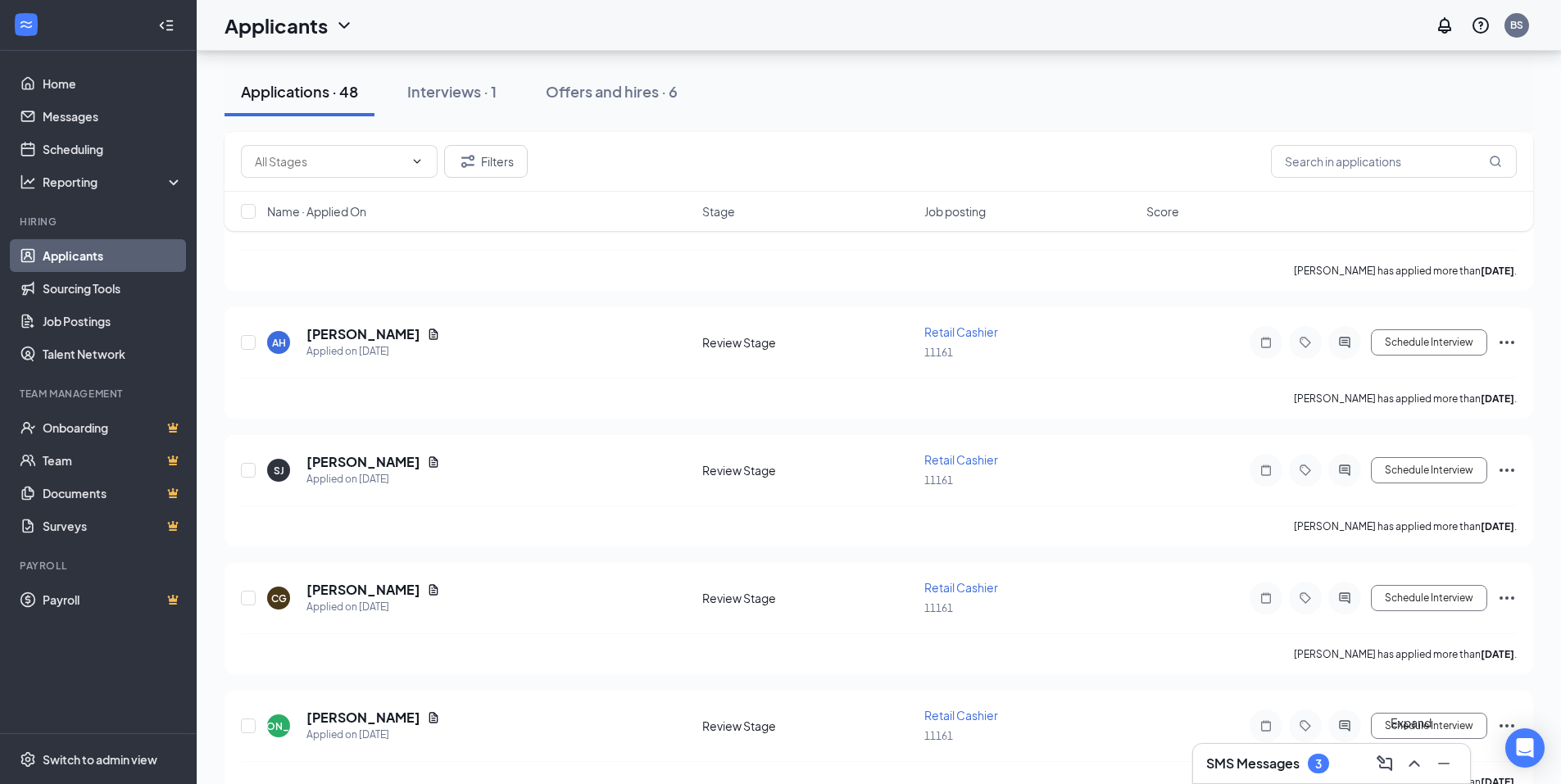
click at [1420, 762] on icon "ChevronUp" at bounding box center [1413, 763] width 20 height 20
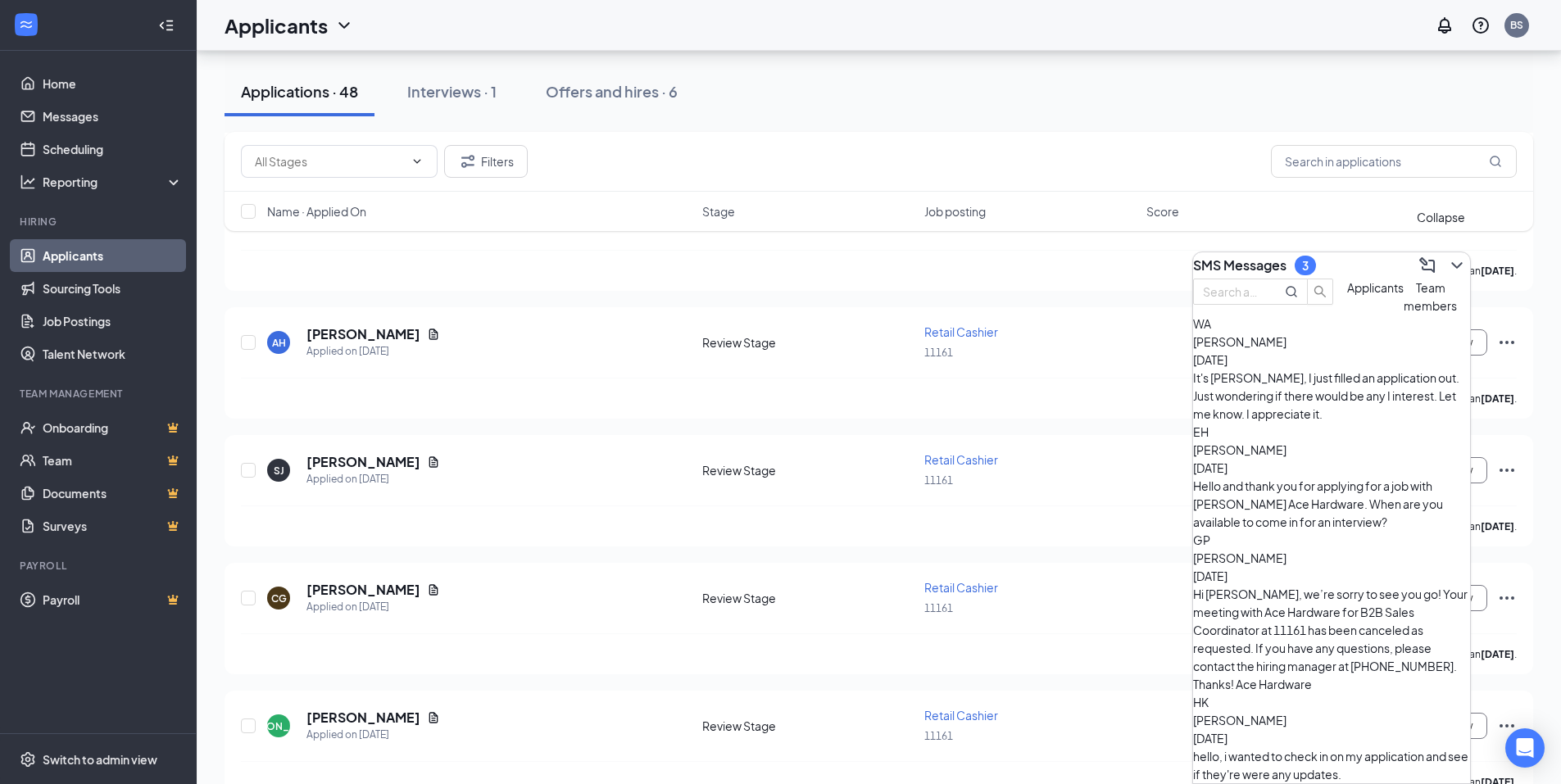
click at [1447, 255] on icon "ChevronDown" at bounding box center [1457, 265] width 20 height 20
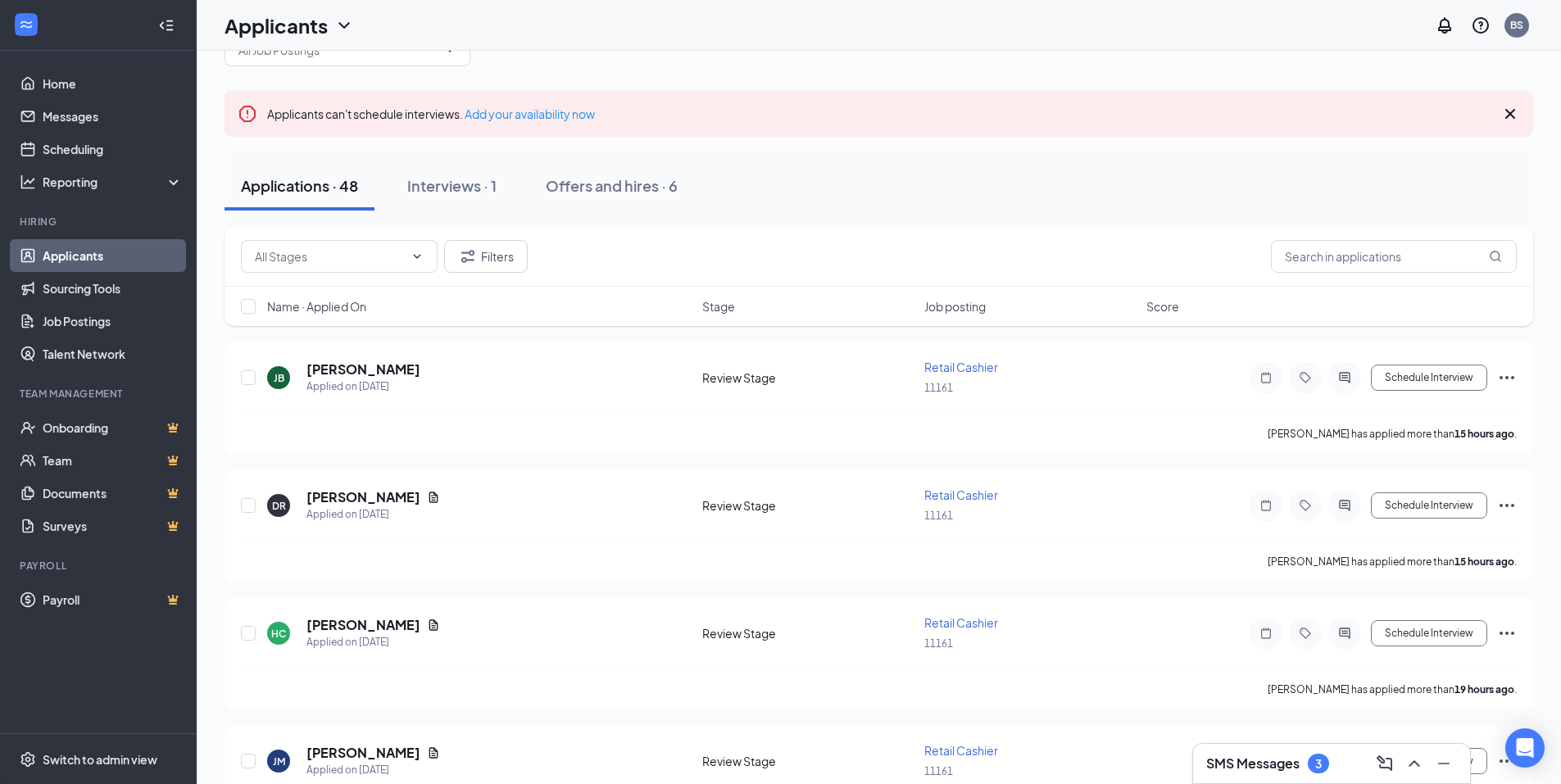
scroll to position [82, 0]
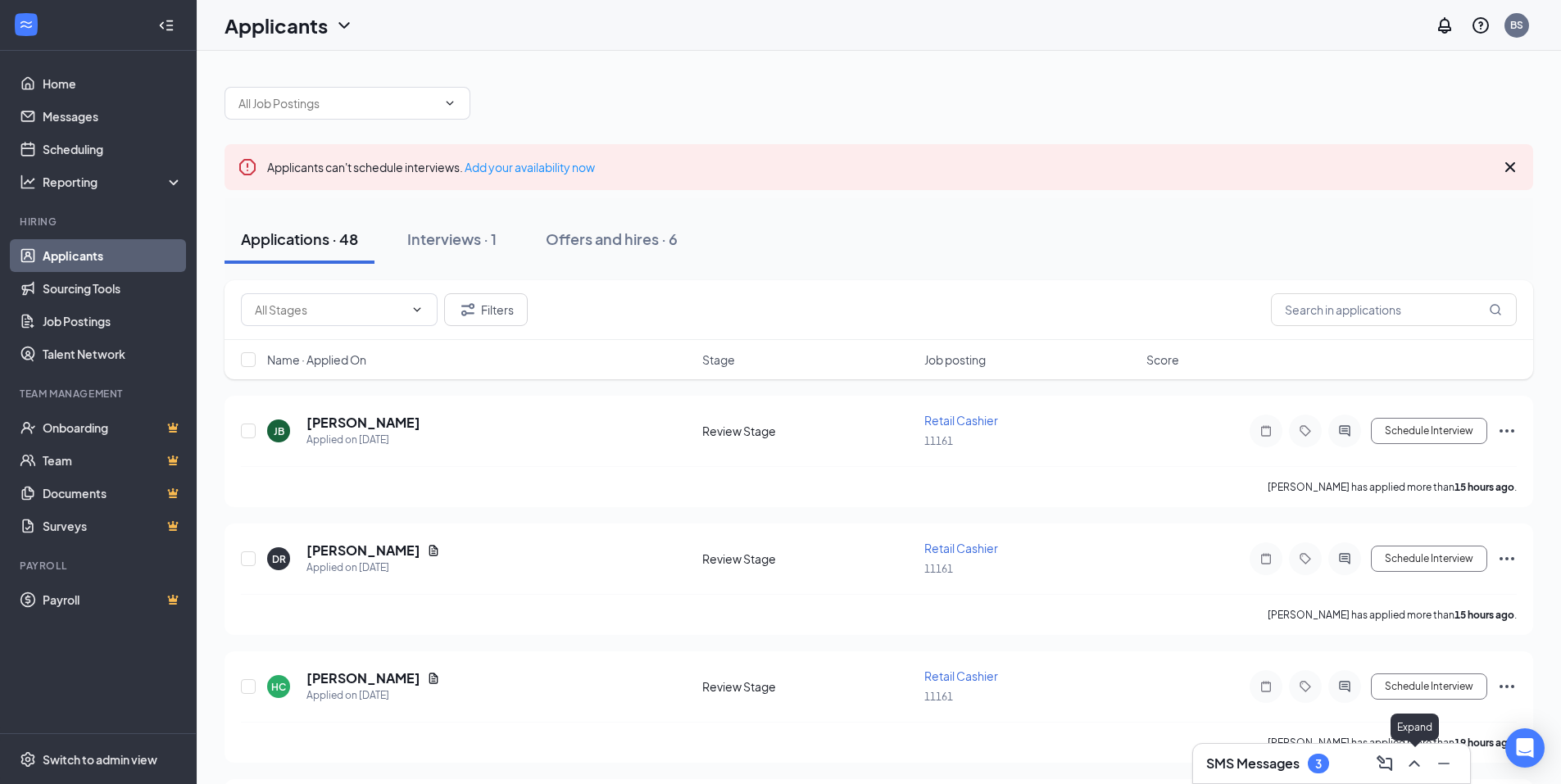
click at [1417, 772] on icon "ChevronUp" at bounding box center [1413, 763] width 20 height 20
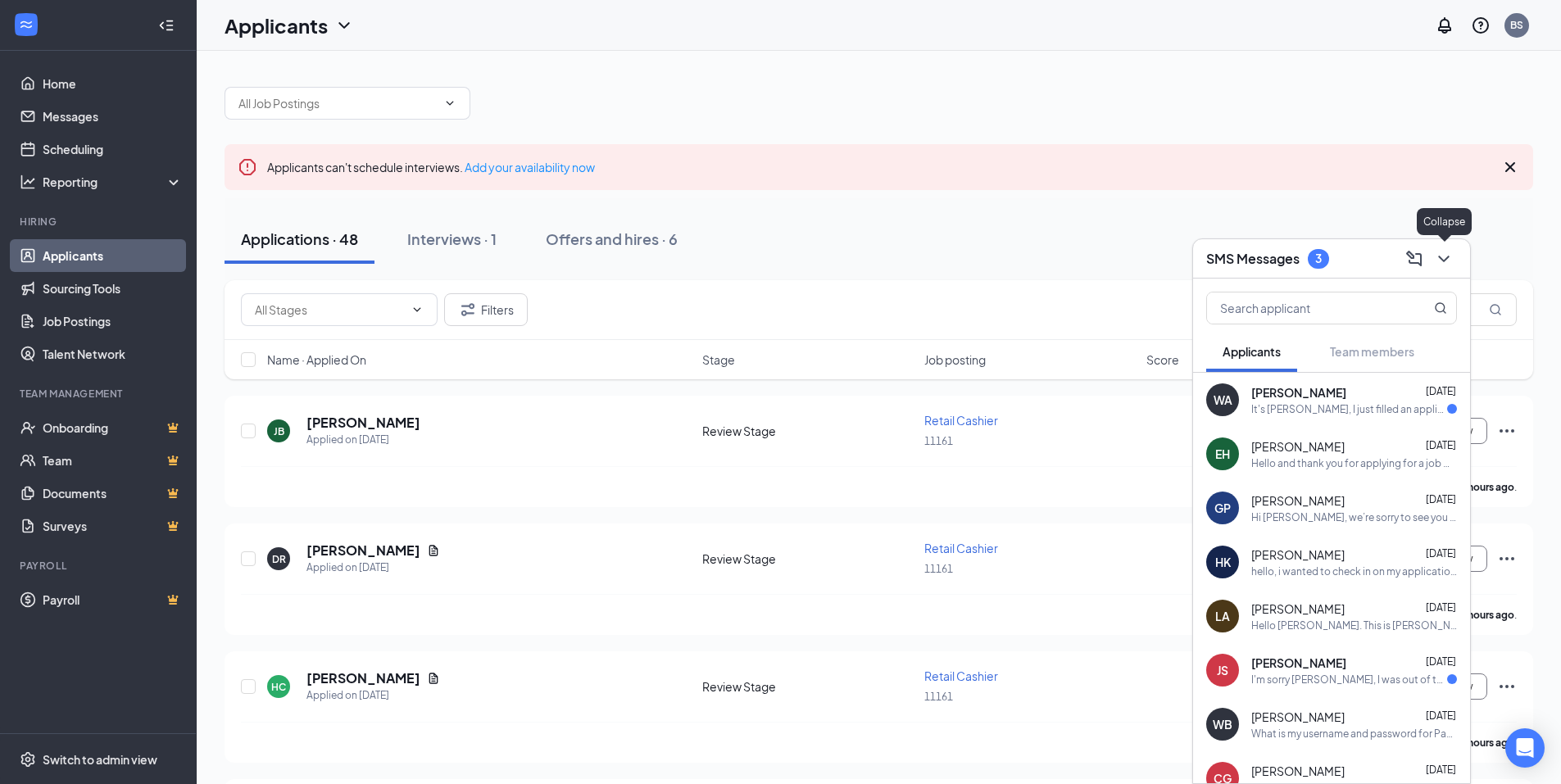
click at [1450, 252] on icon "ChevronDown" at bounding box center [1444, 259] width 20 height 20
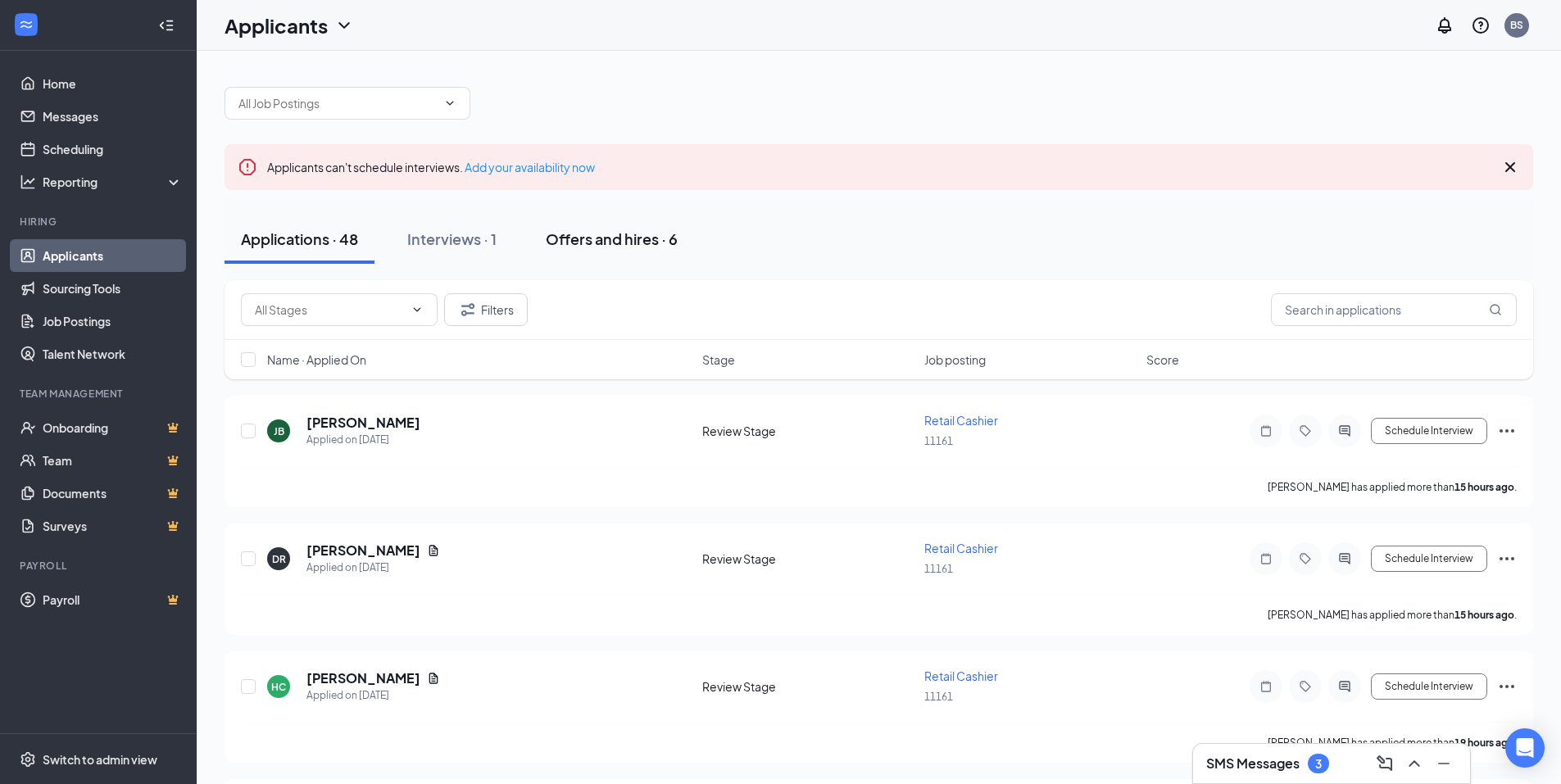
click at [643, 241] on div "Offers and hires · 6" at bounding box center [611, 239] width 132 height 21
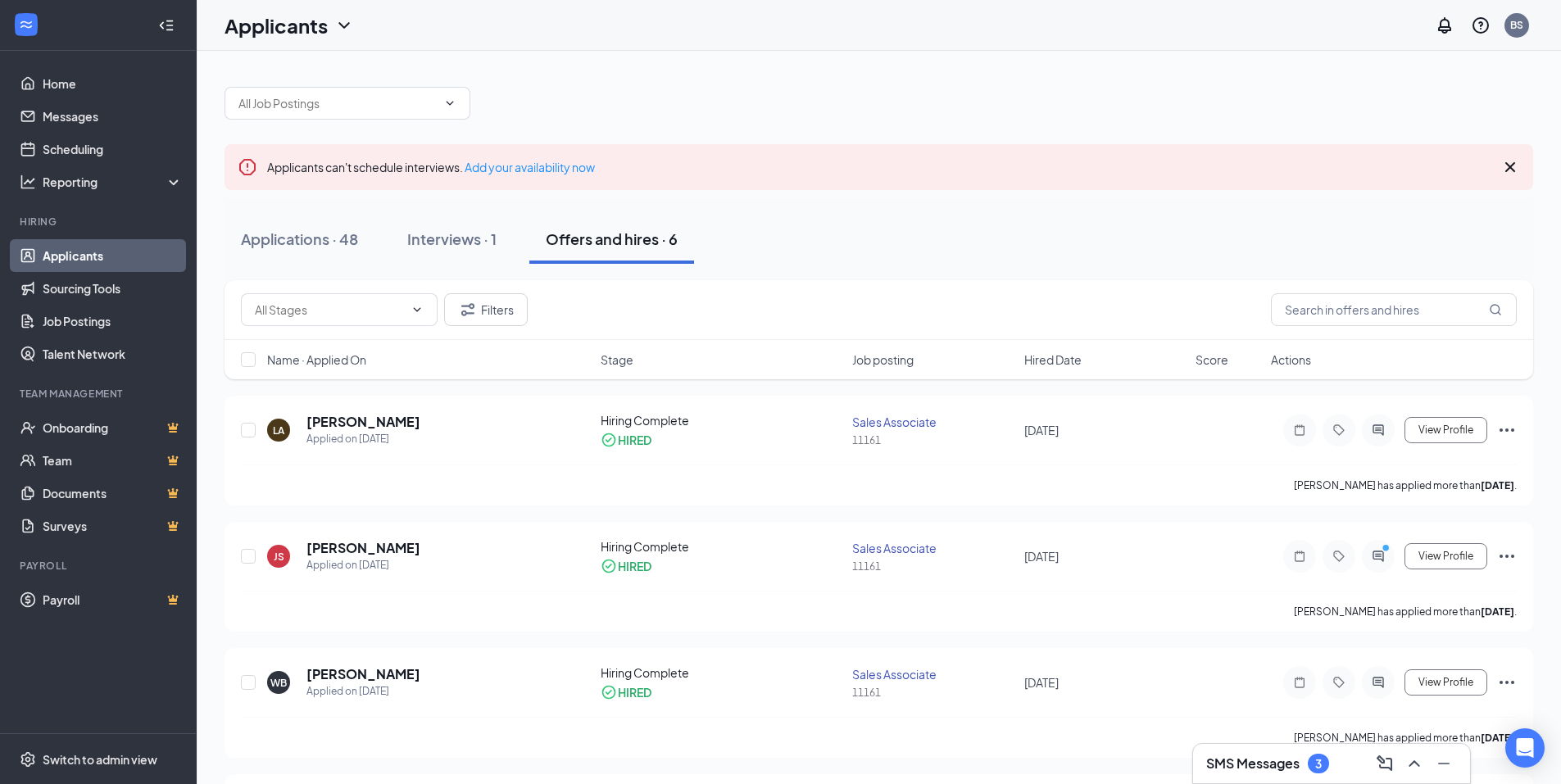
drag, startPoint x: 293, startPoint y: 226, endPoint x: 244, endPoint y: 85, distance: 149.3
click at [293, 226] on button "Applications · 48" at bounding box center [299, 239] width 150 height 49
